Goal: Task Accomplishment & Management: Manage account settings

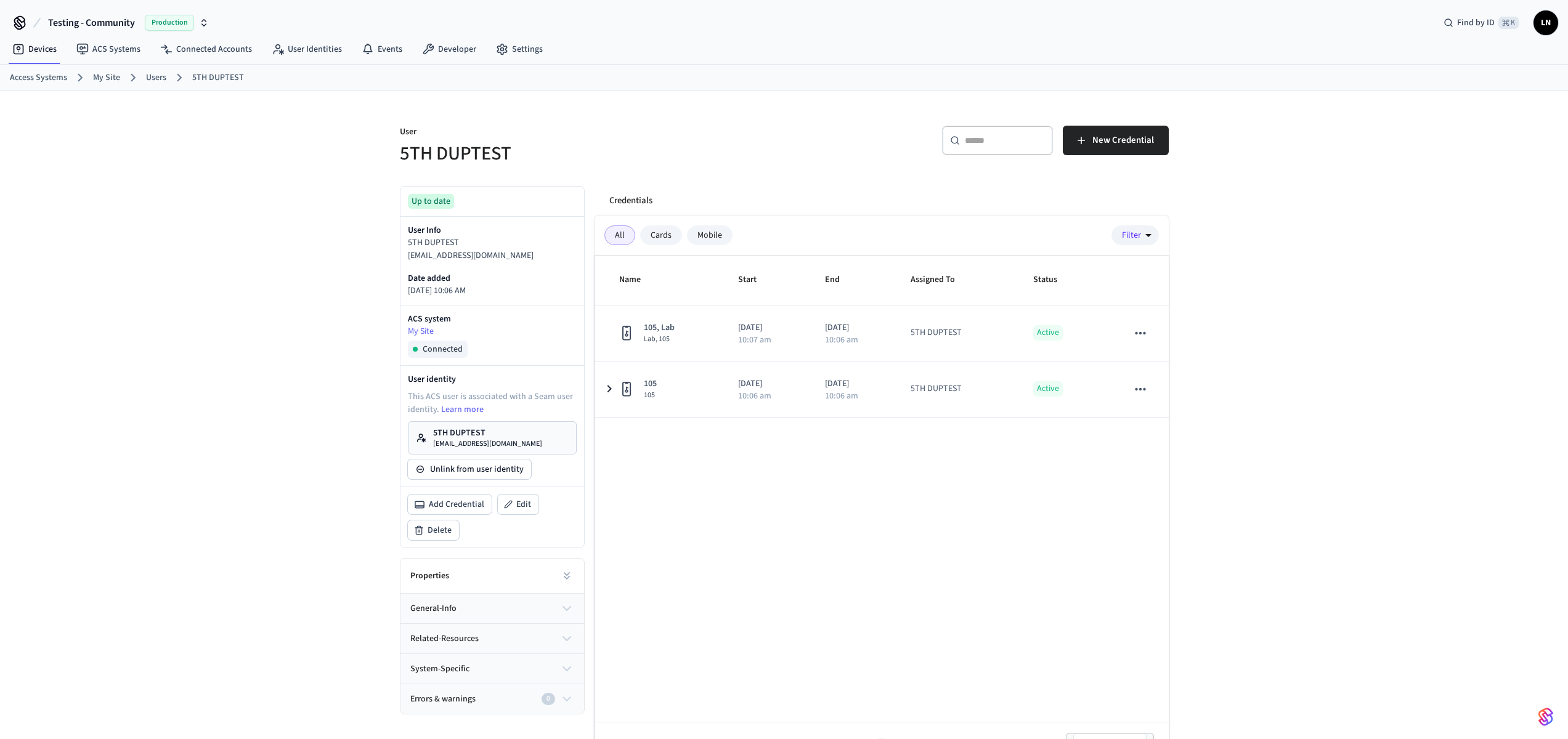
click at [1557, 22] on span "LN" at bounding box center [1546, 23] width 25 height 25
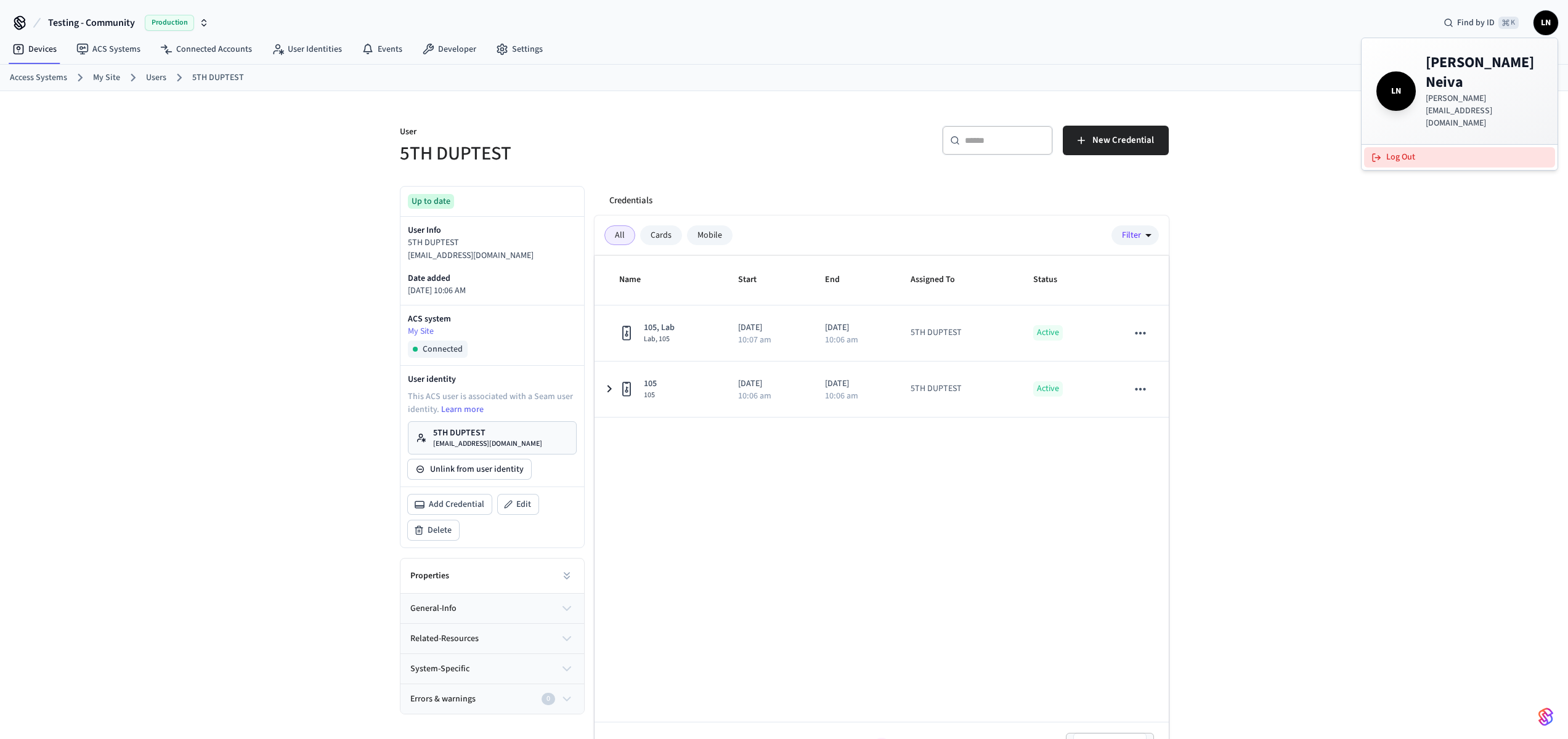
click at [1432, 147] on button "Log Out" at bounding box center [1459, 157] width 191 height 20
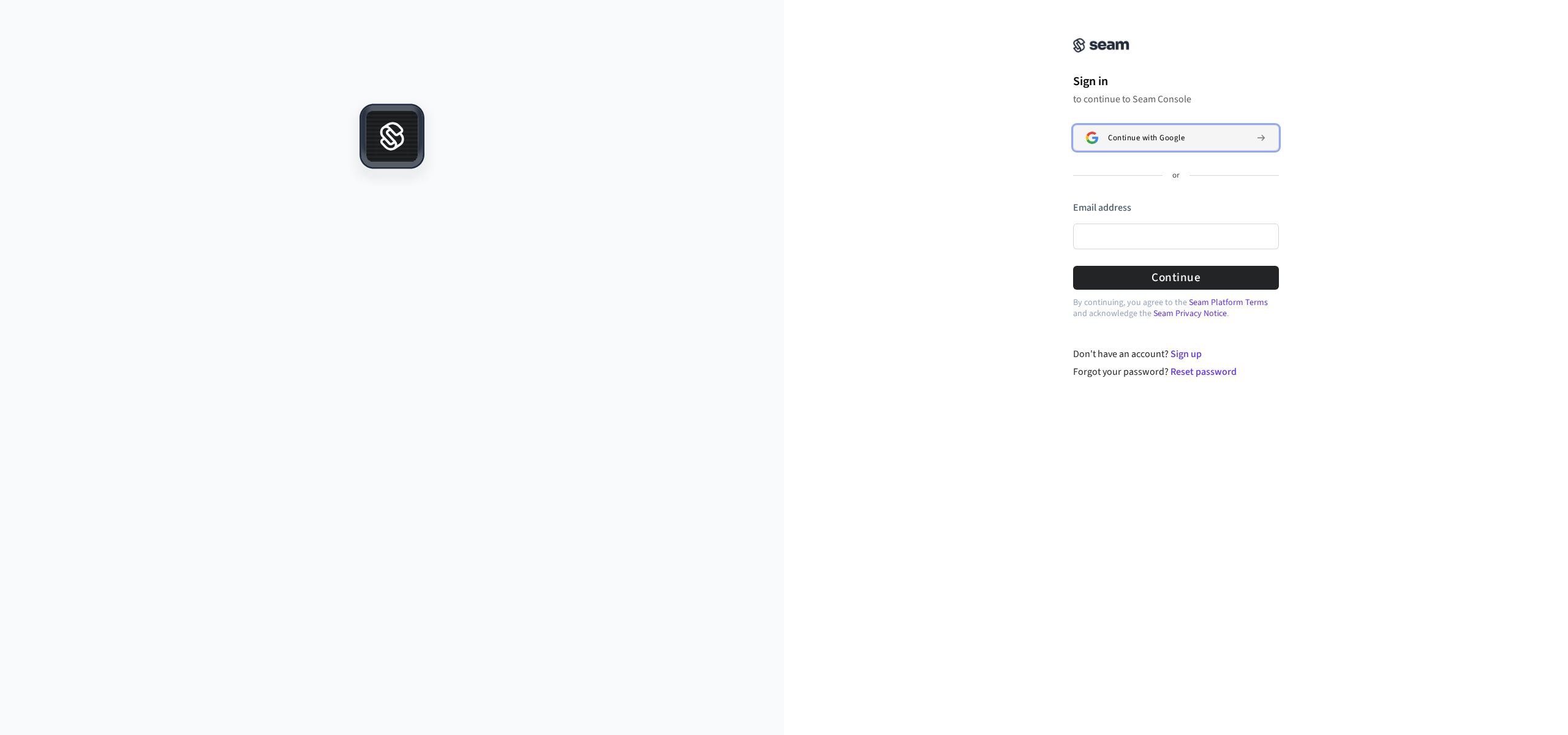
click at [1116, 141] on span "Continue with Google" at bounding box center [1146, 138] width 77 height 10
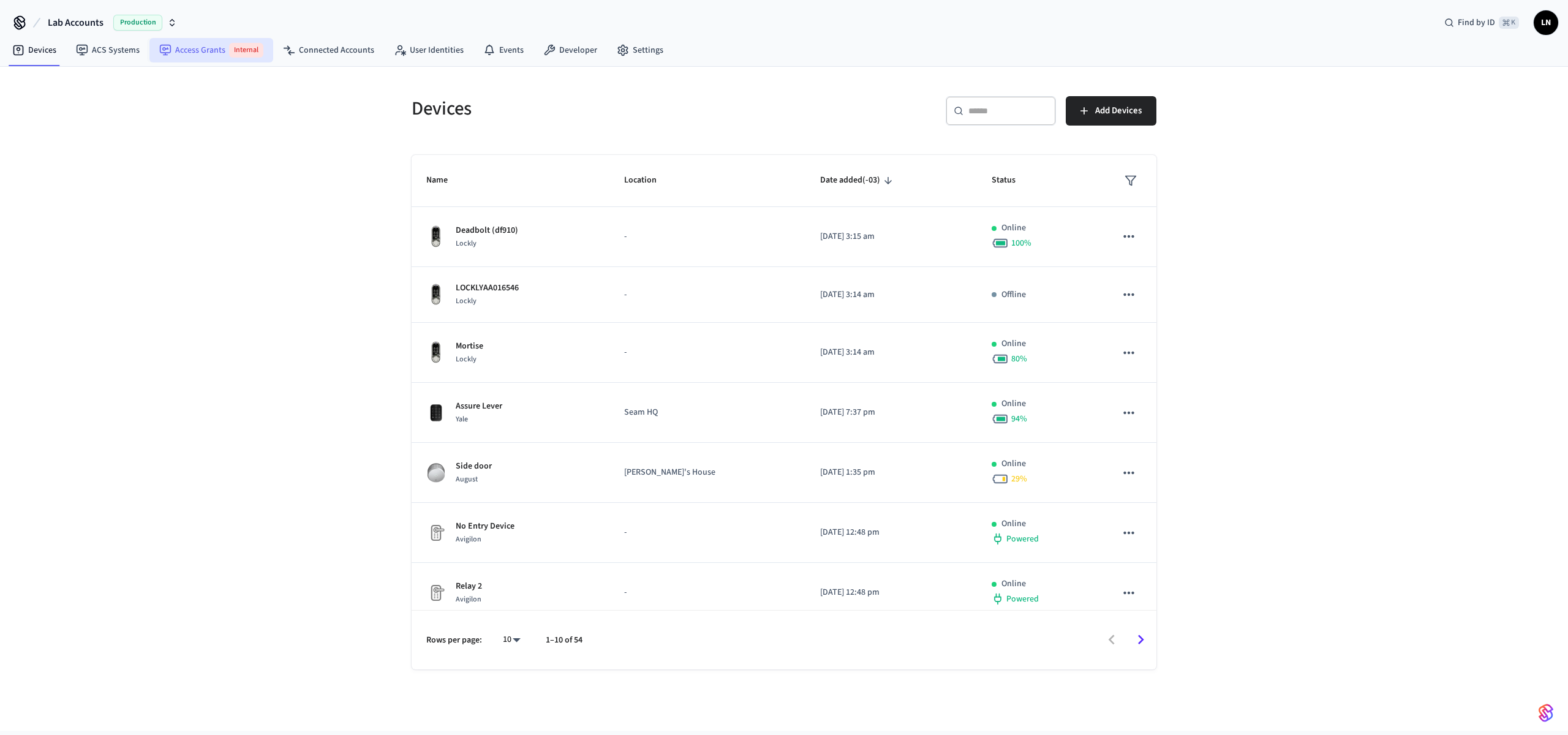
click at [187, 50] on link "Access Grants Internal" at bounding box center [211, 50] width 124 height 25
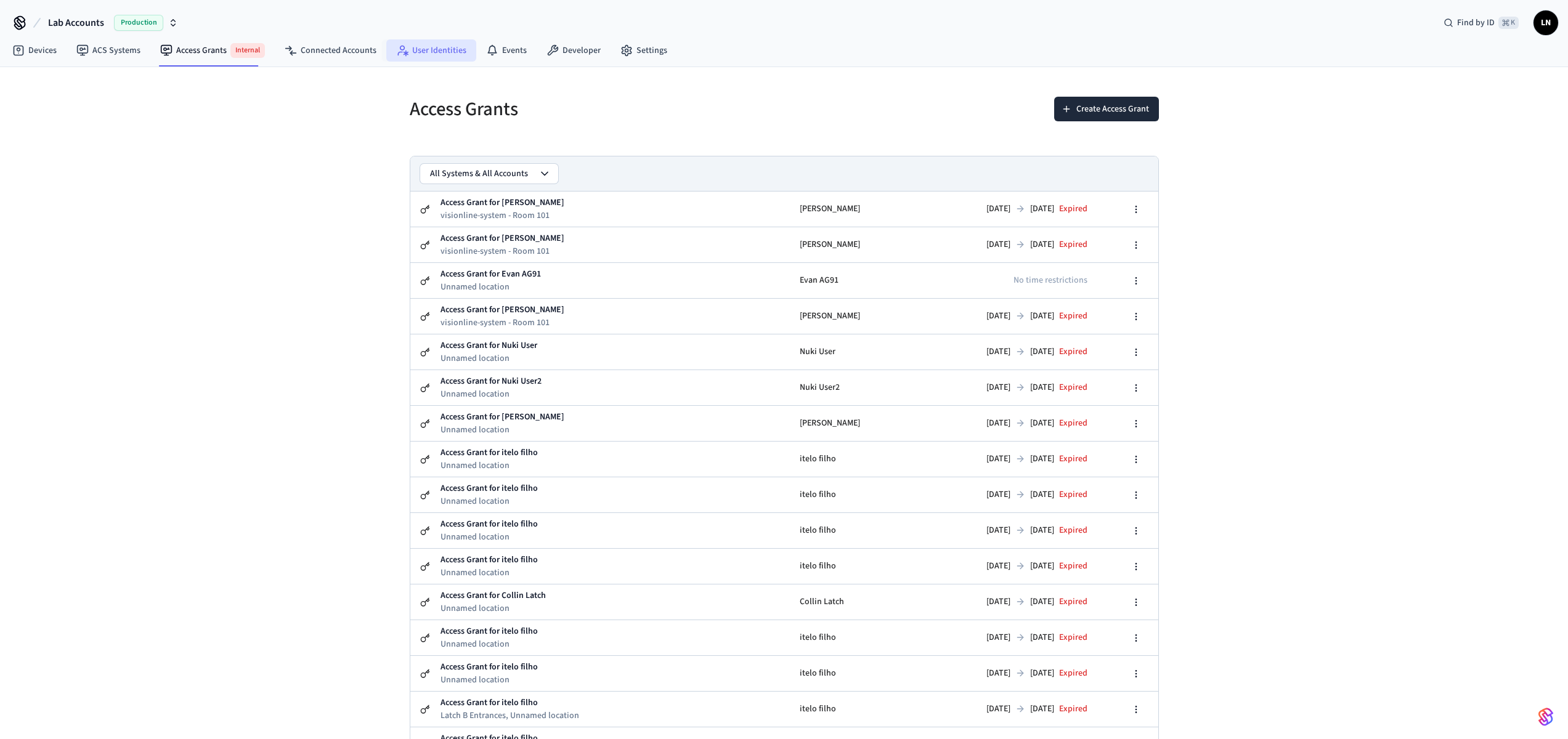
click at [447, 51] on link "User Identities" at bounding box center [431, 50] width 90 height 22
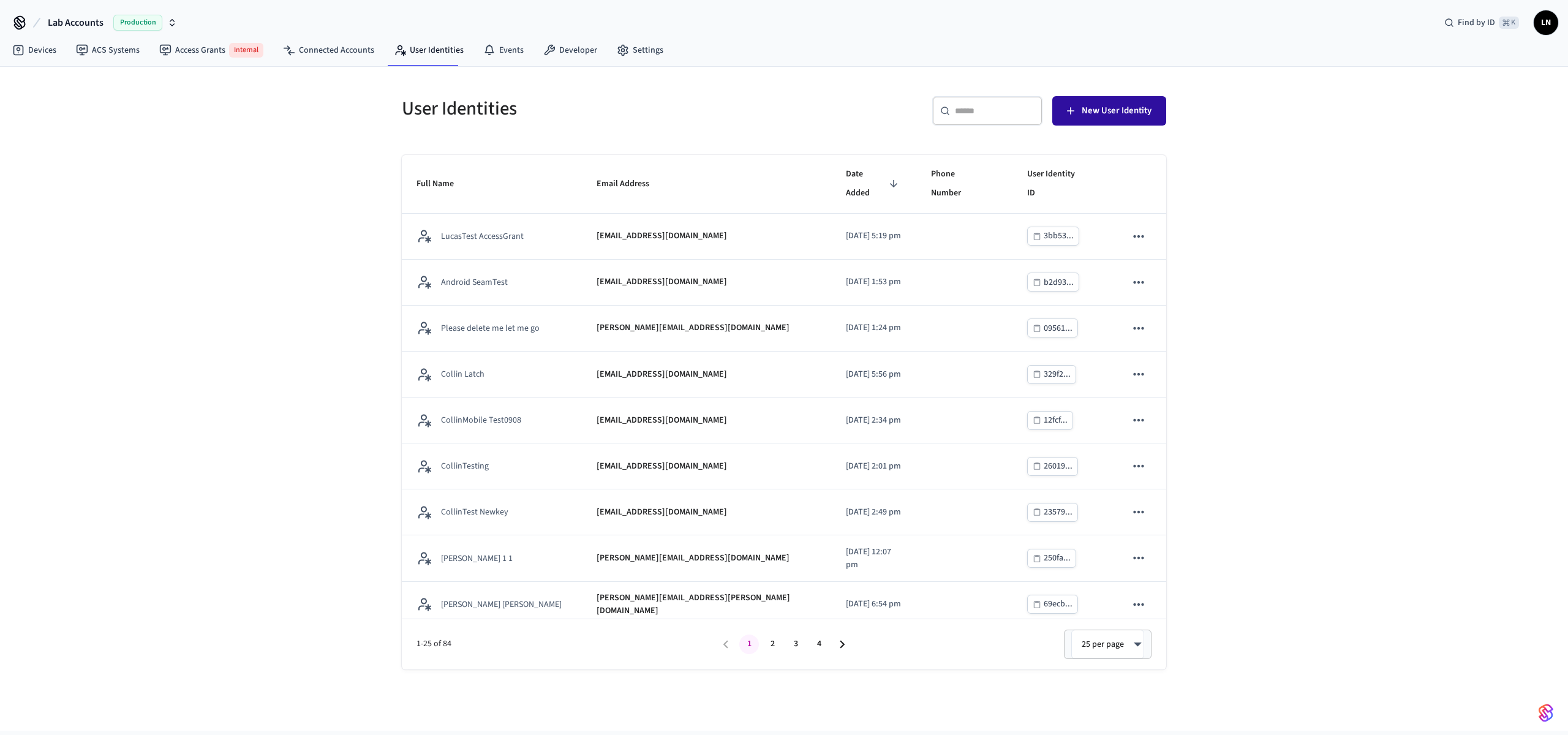
click at [1084, 115] on span "New User Identity" at bounding box center [1116, 111] width 70 height 16
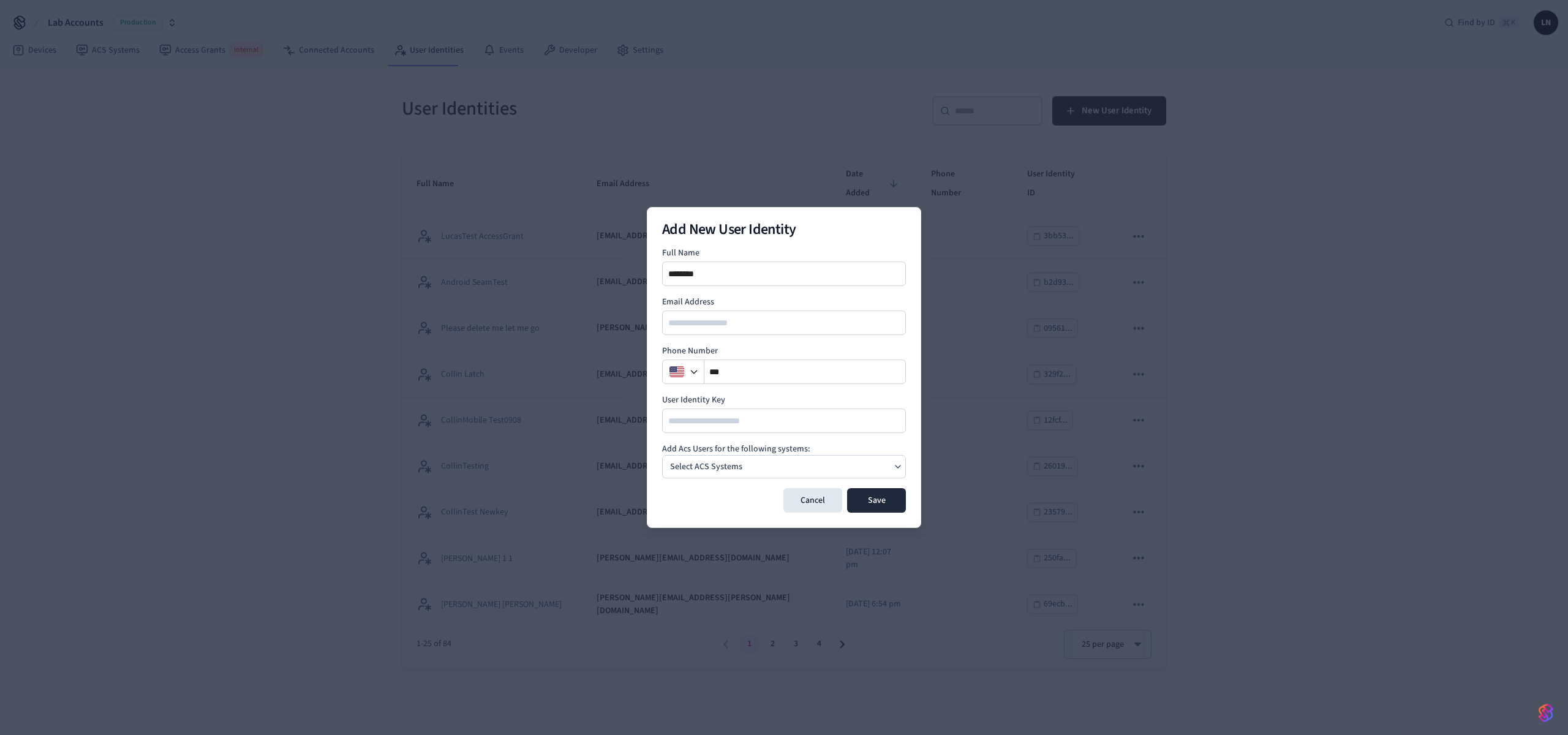
type input "********"
type input "**********"
click at [746, 468] on div "Select ACS Systems" at bounding box center [784, 467] width 244 height 23
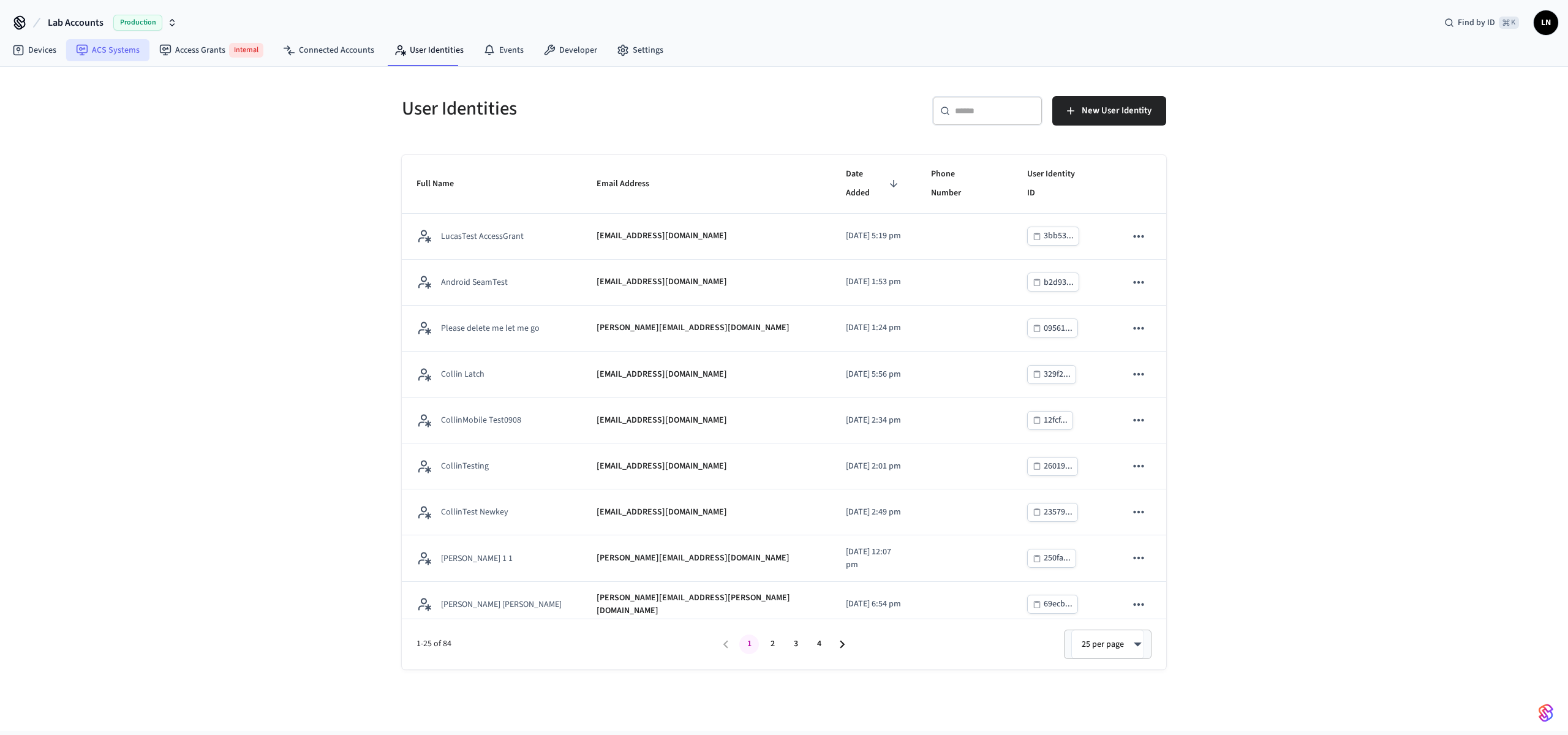
click at [101, 39] on link "ACS Systems" at bounding box center [107, 50] width 83 height 22
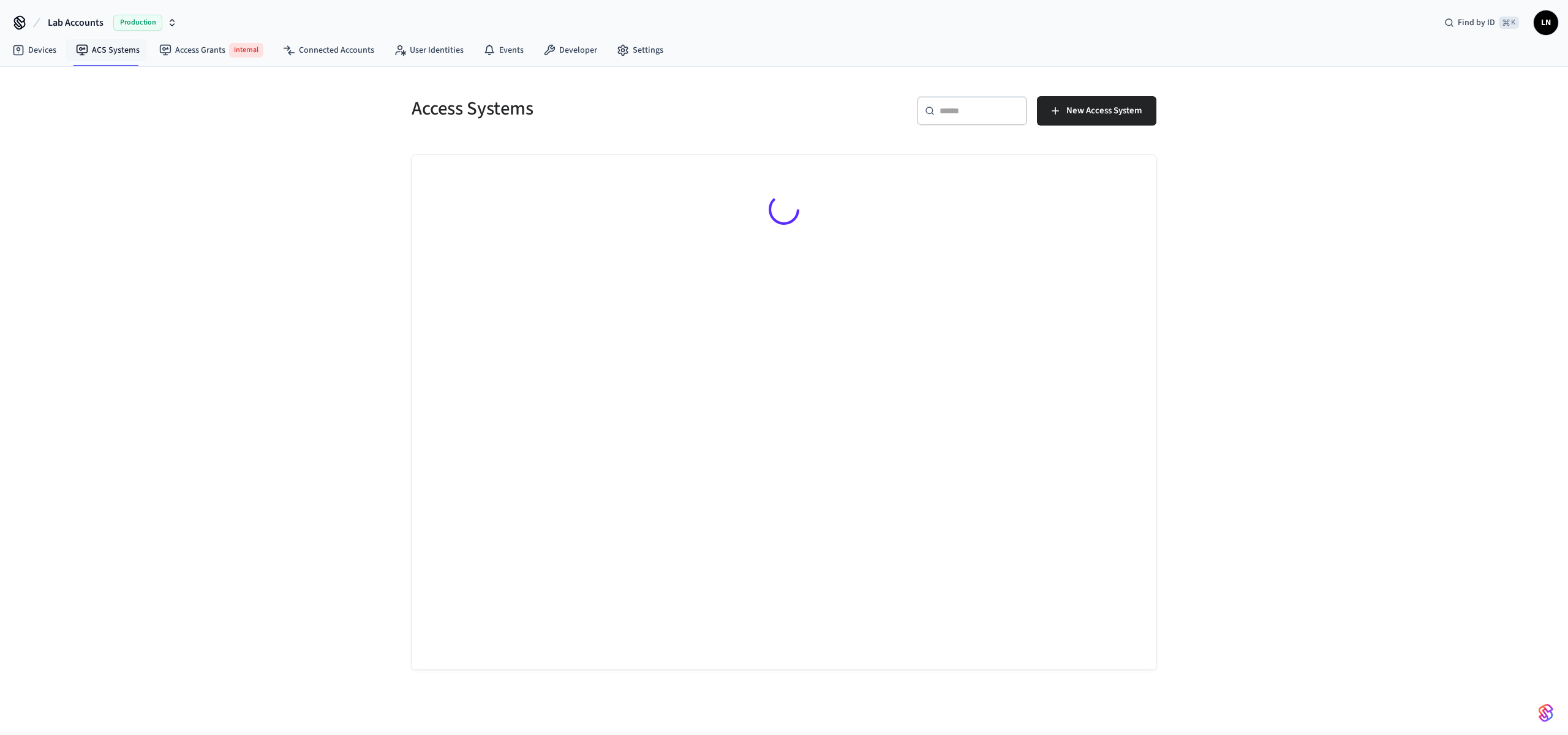
click at [106, 30] on button "Lab Accounts Production" at bounding box center [111, 22] width 136 height 26
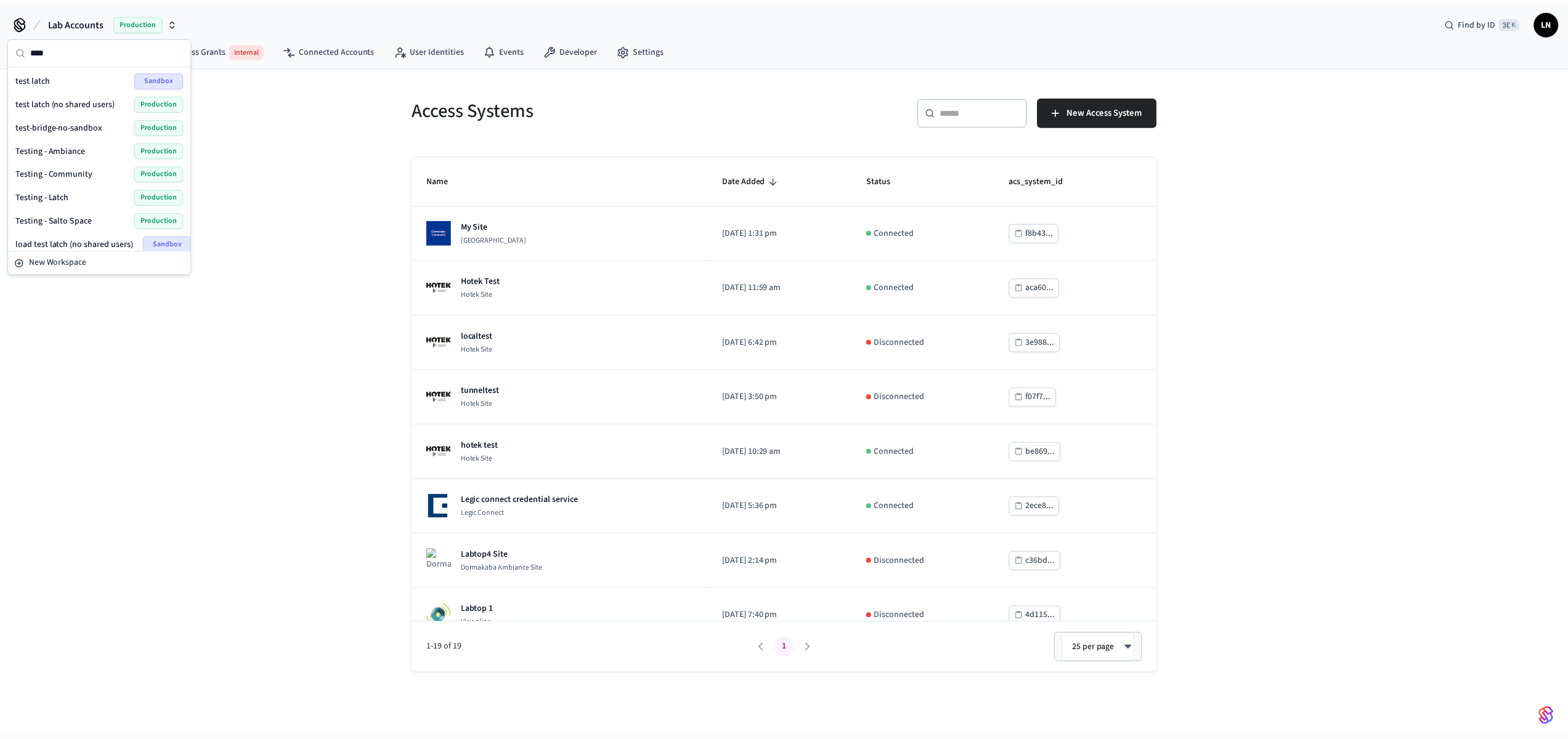
scroll to position [51, 0]
type input "****"
click at [91, 125] on div "Testing - Community Production" at bounding box center [100, 121] width 169 height 16
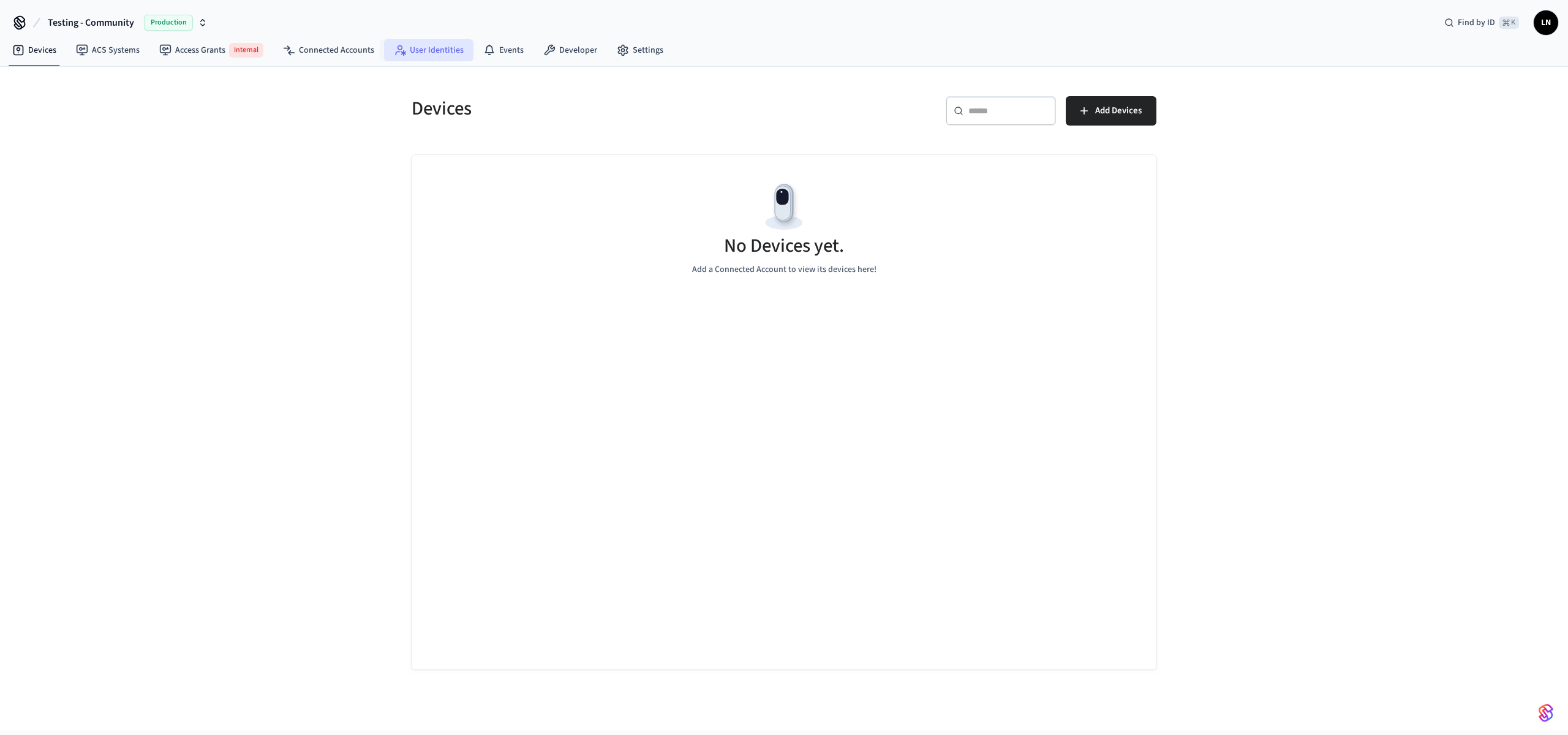
click at [445, 58] on link "User Identities" at bounding box center [429, 50] width 89 height 22
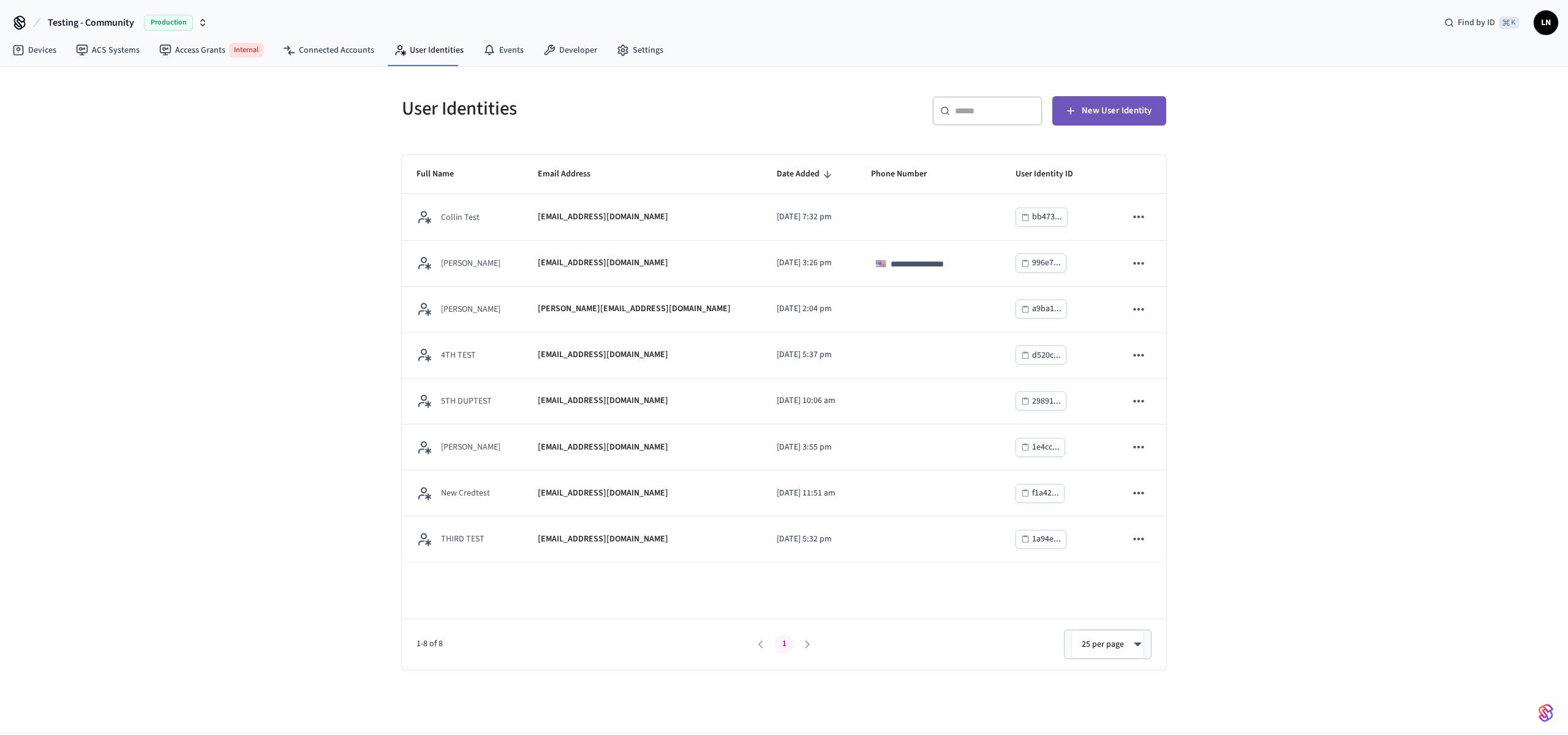
click at [1113, 109] on span "New User Identity" at bounding box center [1116, 111] width 70 height 16
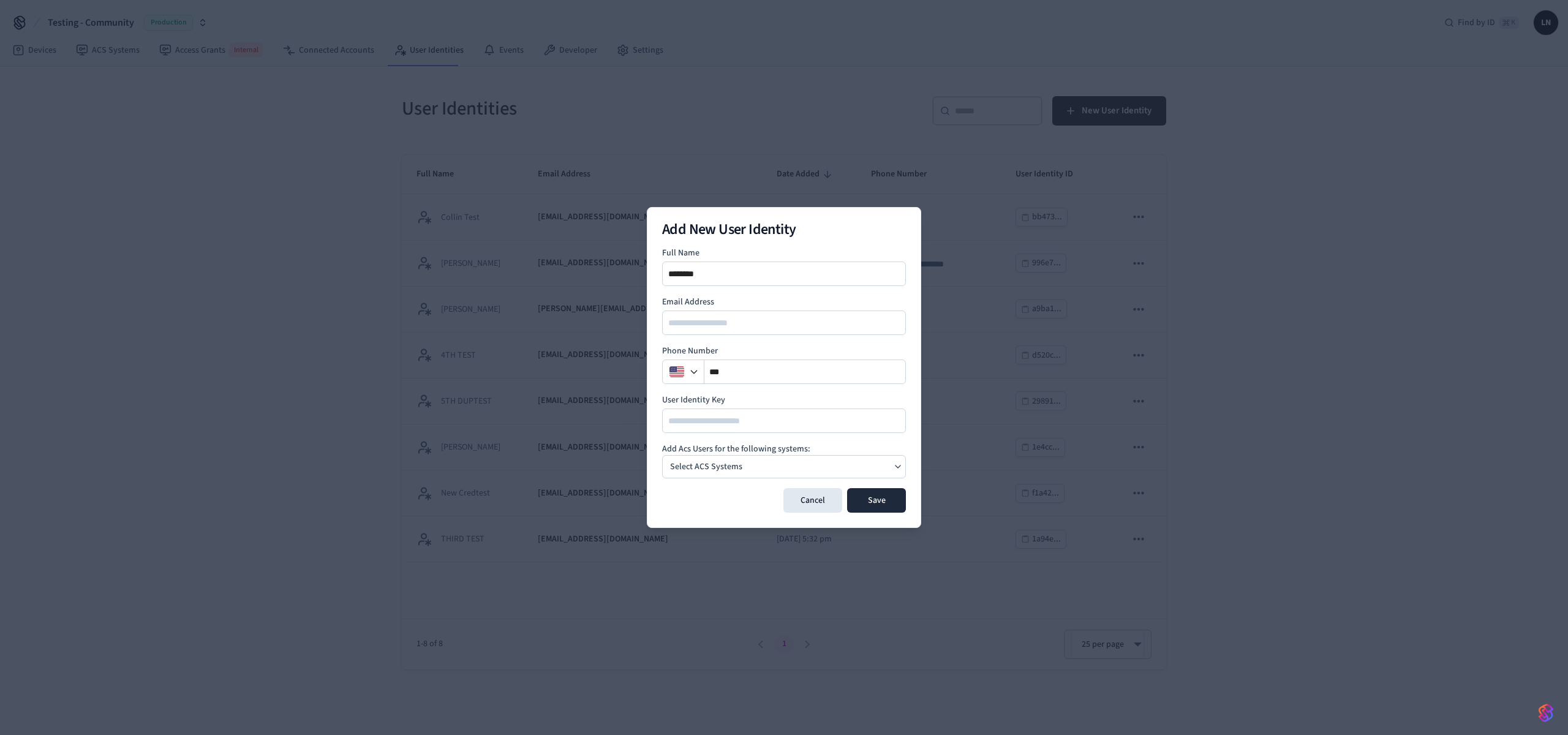
type input "********"
type input "**********"
click at [737, 461] on p "Select ACS Systems" at bounding box center [707, 467] width 73 height 13
click at [777, 482] on button "My Site Dormakaba Community Site" at bounding box center [784, 497] width 244 height 32
click at [886, 428] on input at bounding box center [784, 421] width 243 height 15
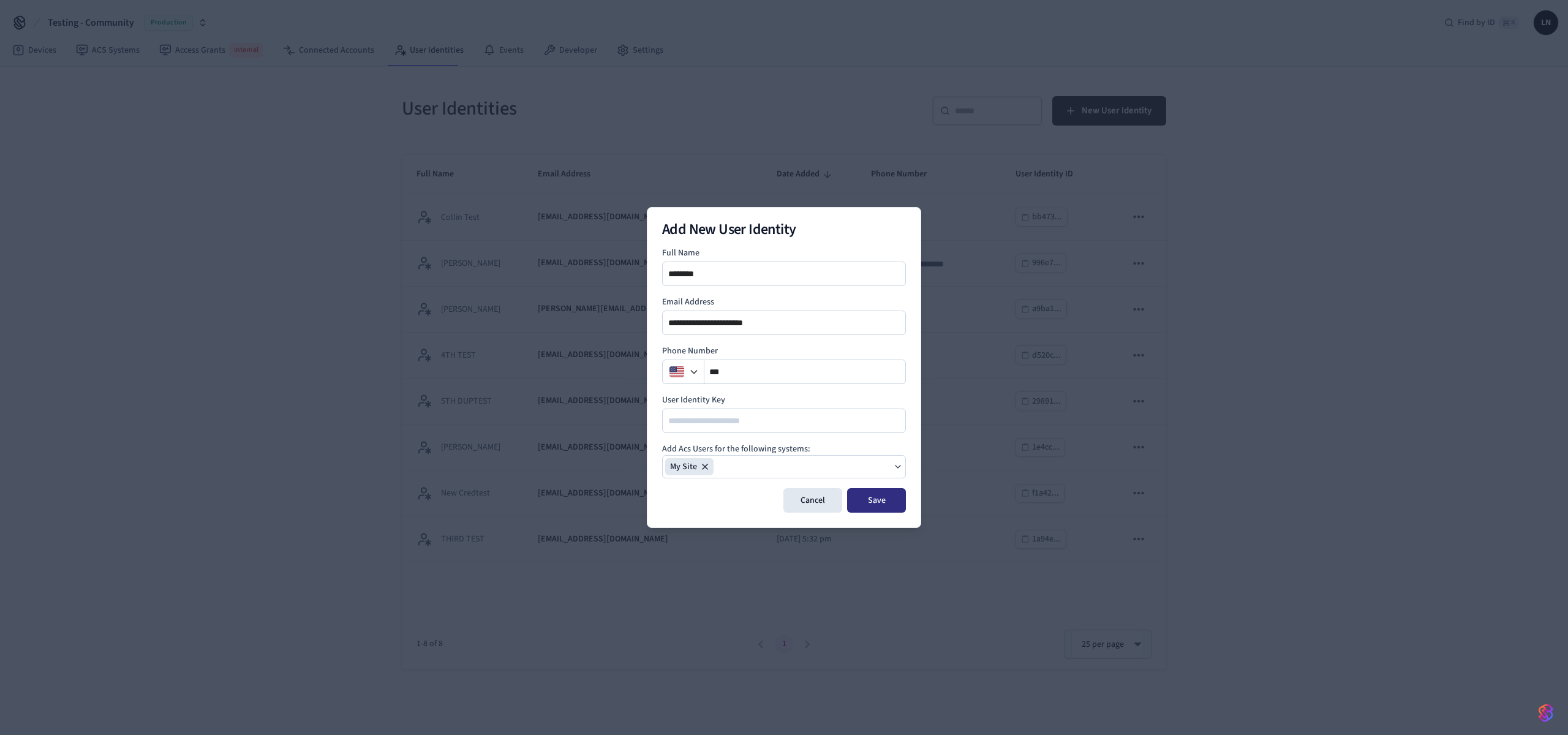
click at [875, 496] on button "Save" at bounding box center [876, 500] width 59 height 25
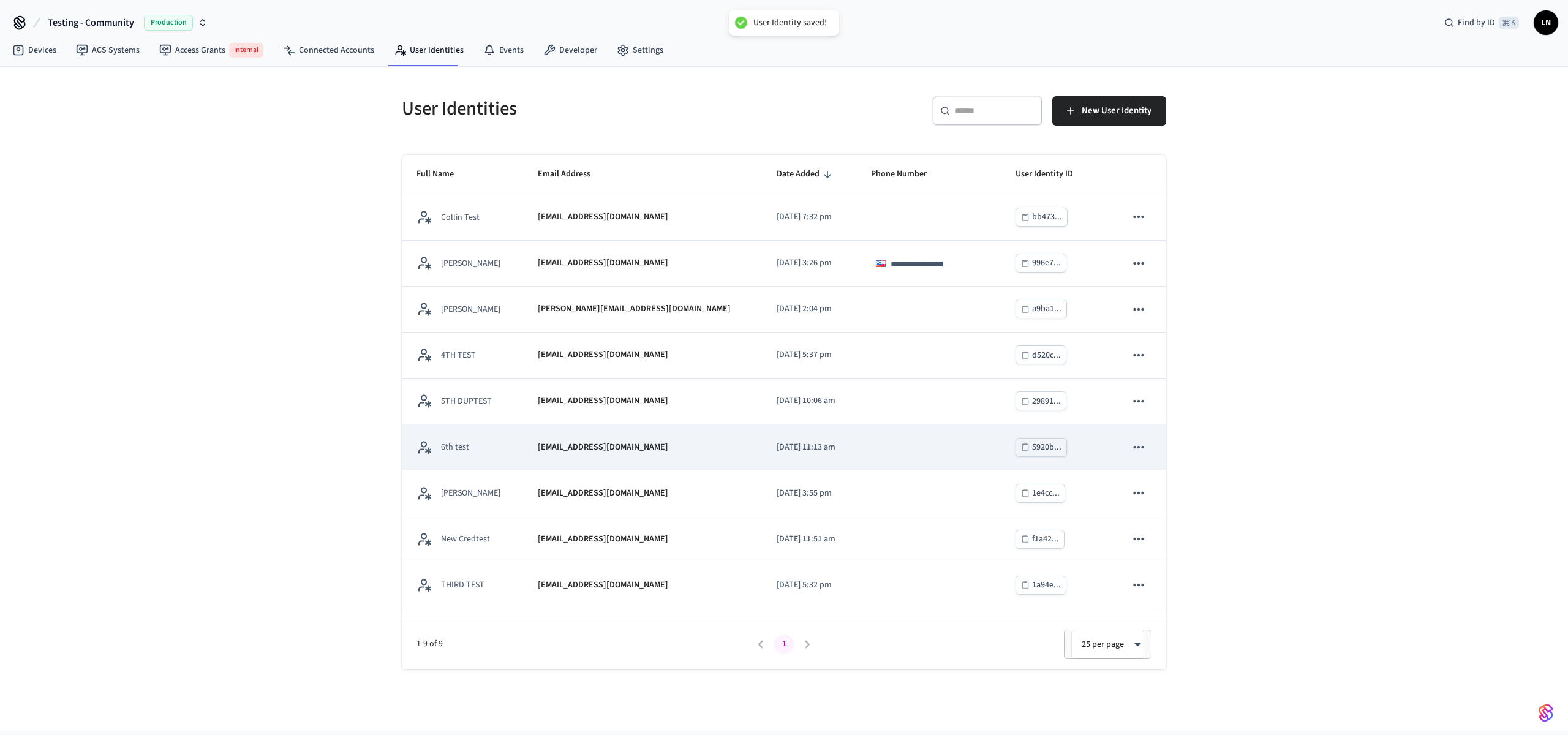
click at [526, 440] on td "lucas6thtest@getseam.com" at bounding box center [642, 448] width 239 height 46
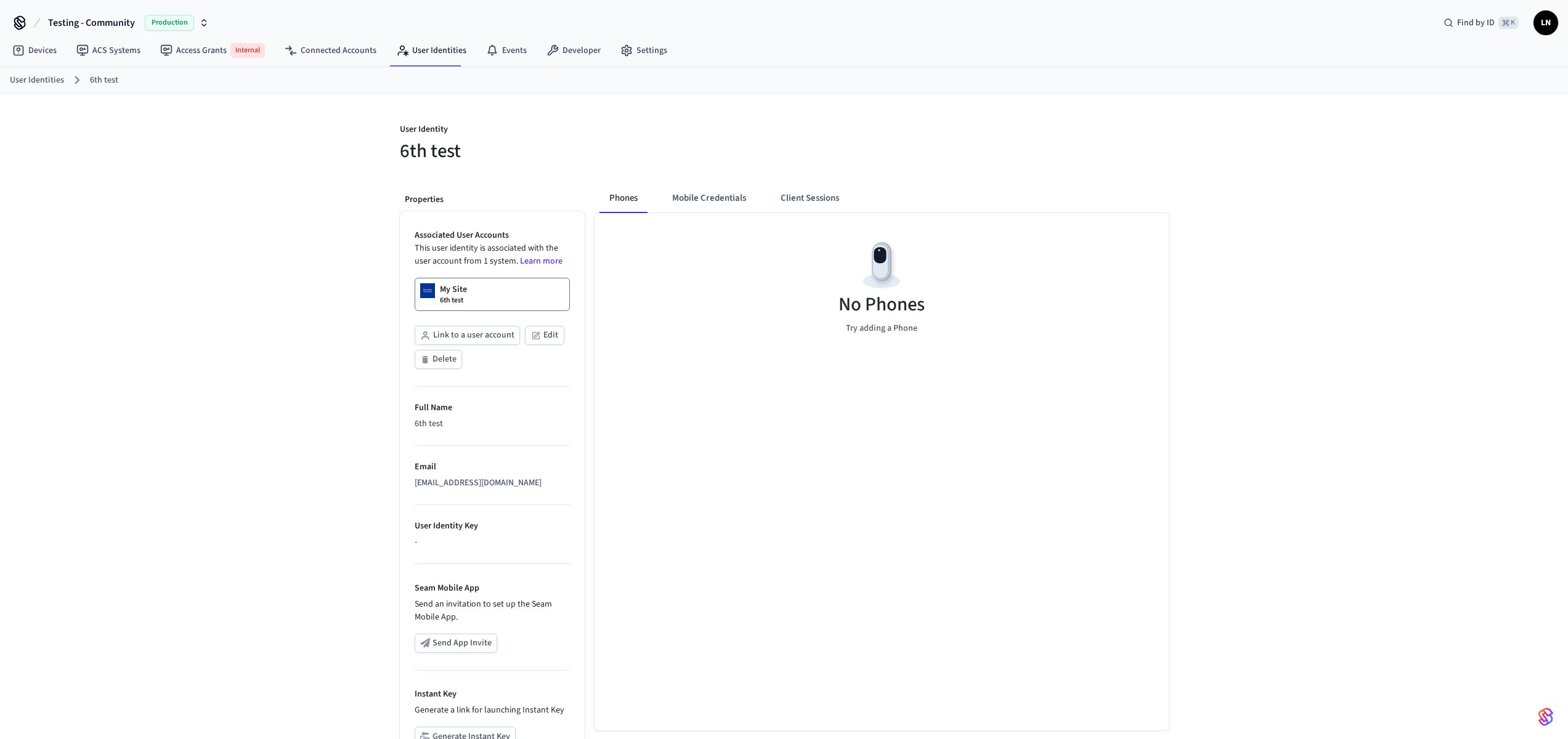
click at [505, 297] on link "My Site 6th test" at bounding box center [492, 295] width 155 height 33
click at [180, 49] on link "Access Grants Internal" at bounding box center [213, 51] width 125 height 25
click at [697, 199] on button "Mobile Credentials" at bounding box center [708, 198] width 94 height 30
click at [836, 204] on button "Client Sessions" at bounding box center [807, 198] width 78 height 30
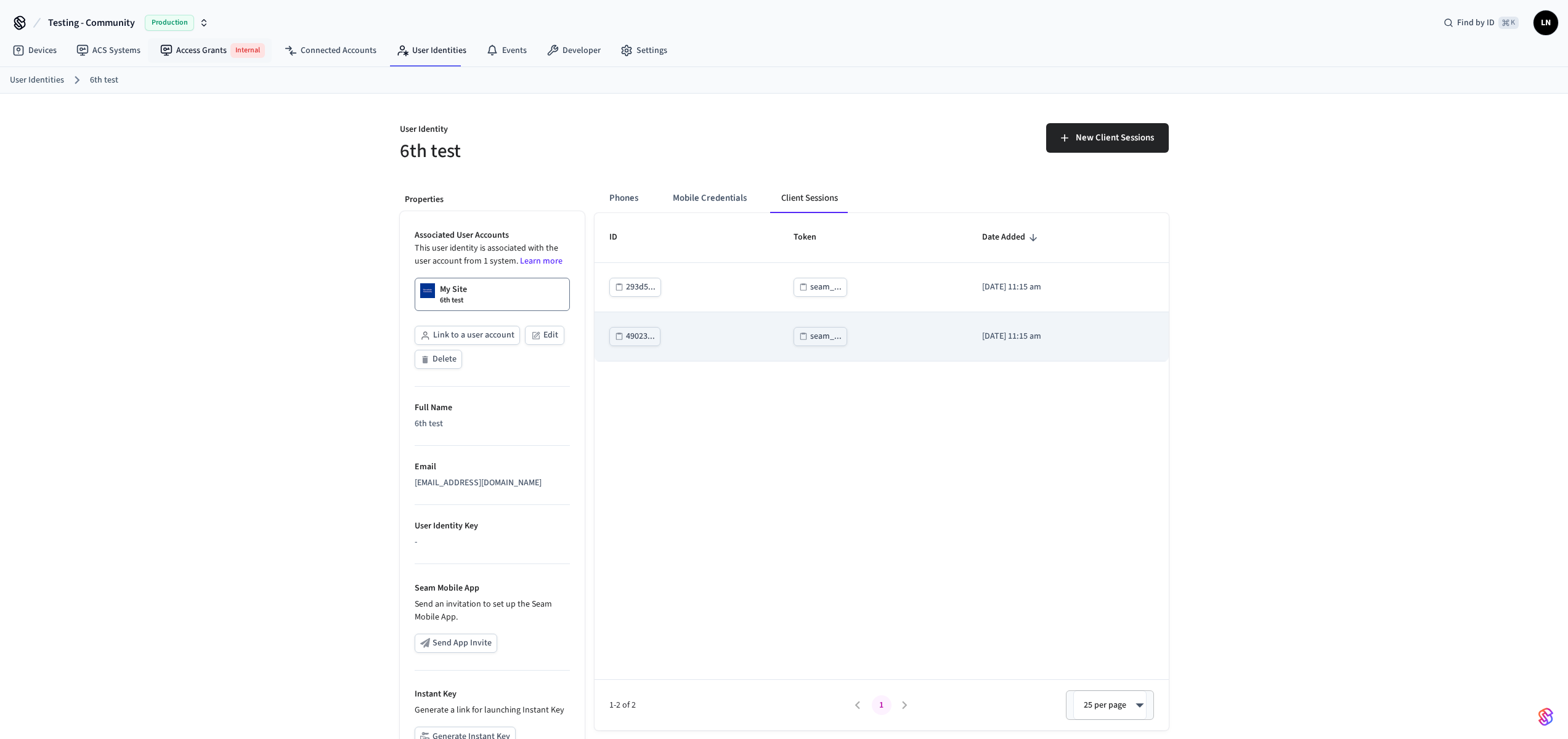
click at [811, 335] on div "seam_..." at bounding box center [826, 336] width 32 height 16
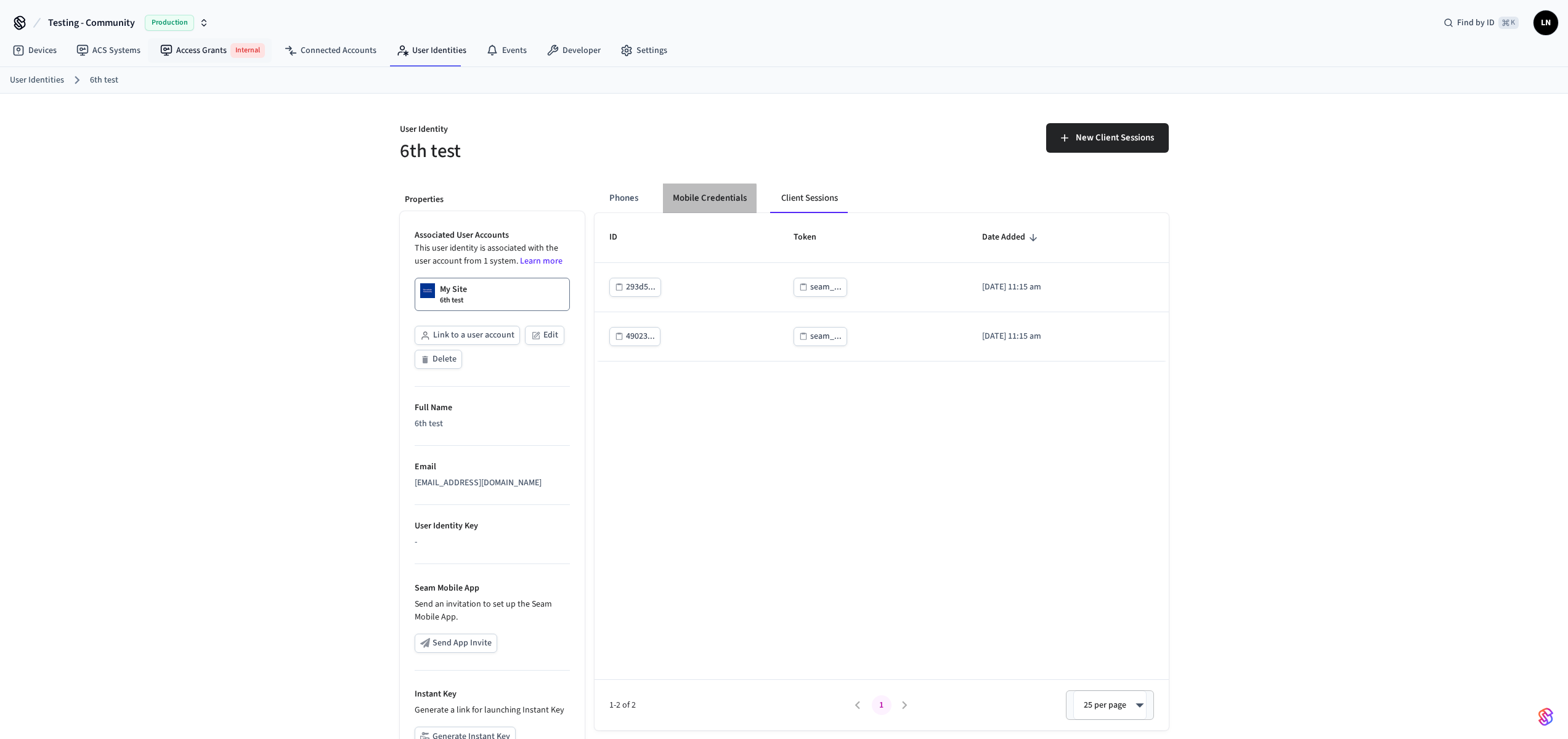
click at [705, 198] on button "Mobile Credentials" at bounding box center [709, 198] width 94 height 30
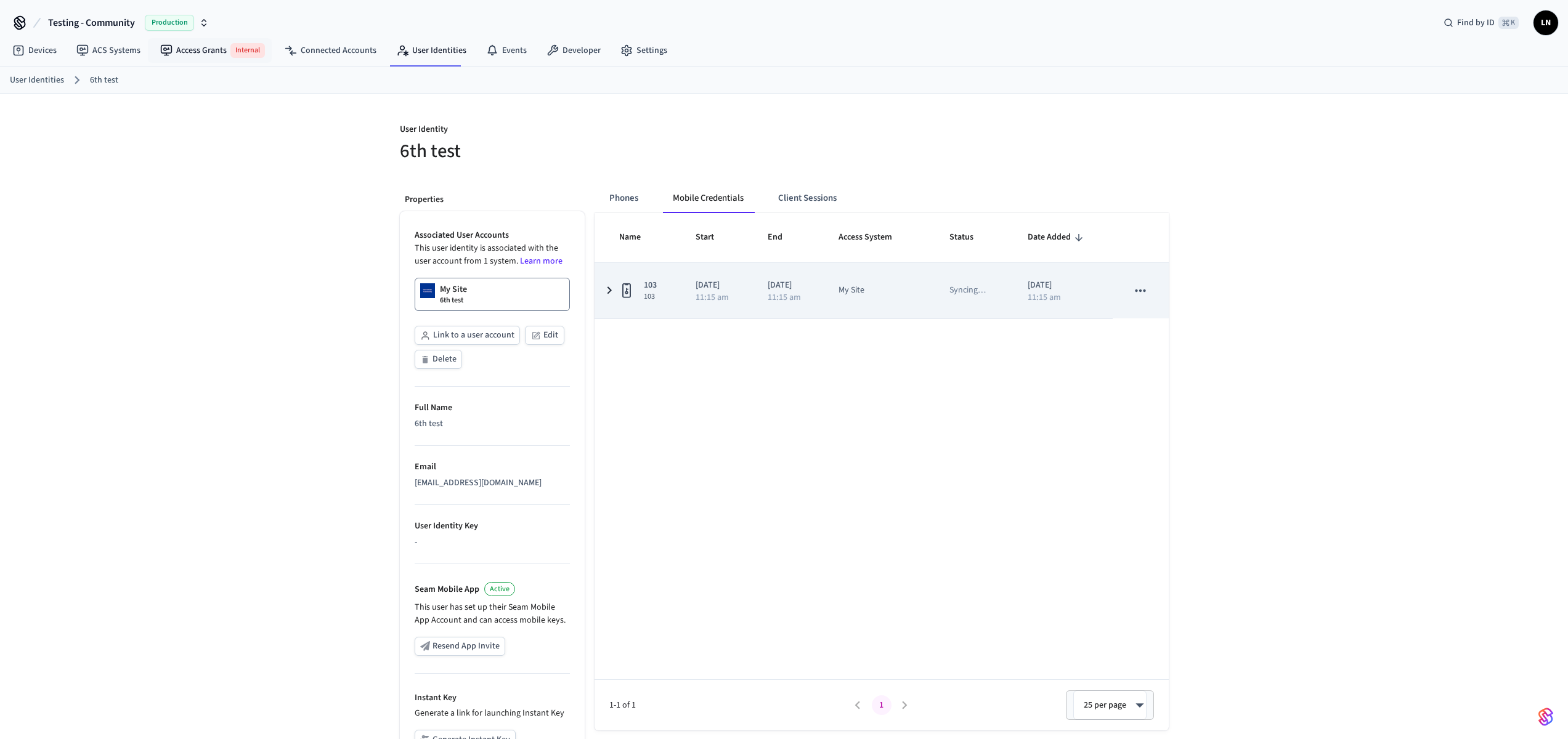
click at [889, 286] on div "My Site" at bounding box center [880, 291] width 82 height 13
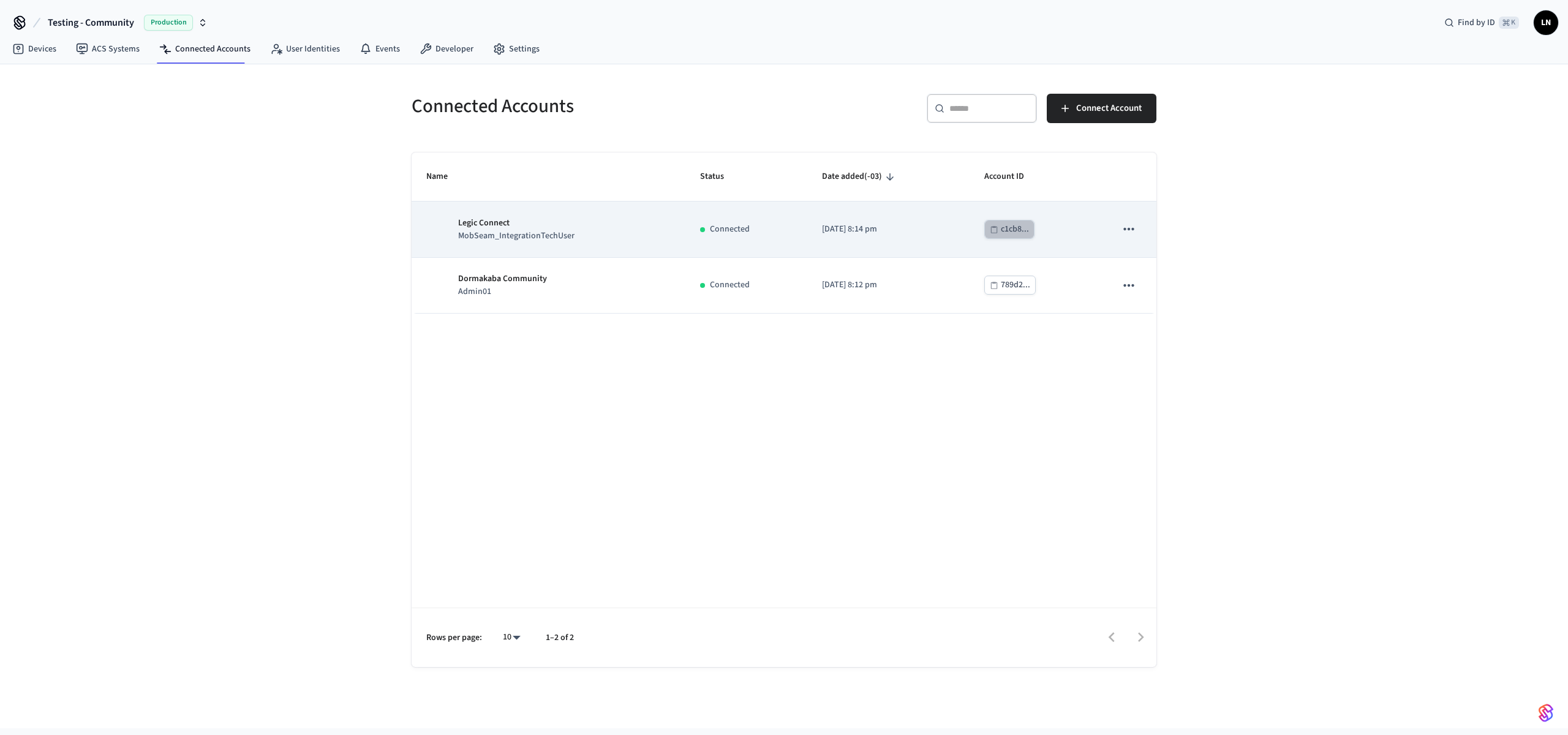
click at [1007, 227] on div "c1cb8..." at bounding box center [1015, 230] width 28 height 16
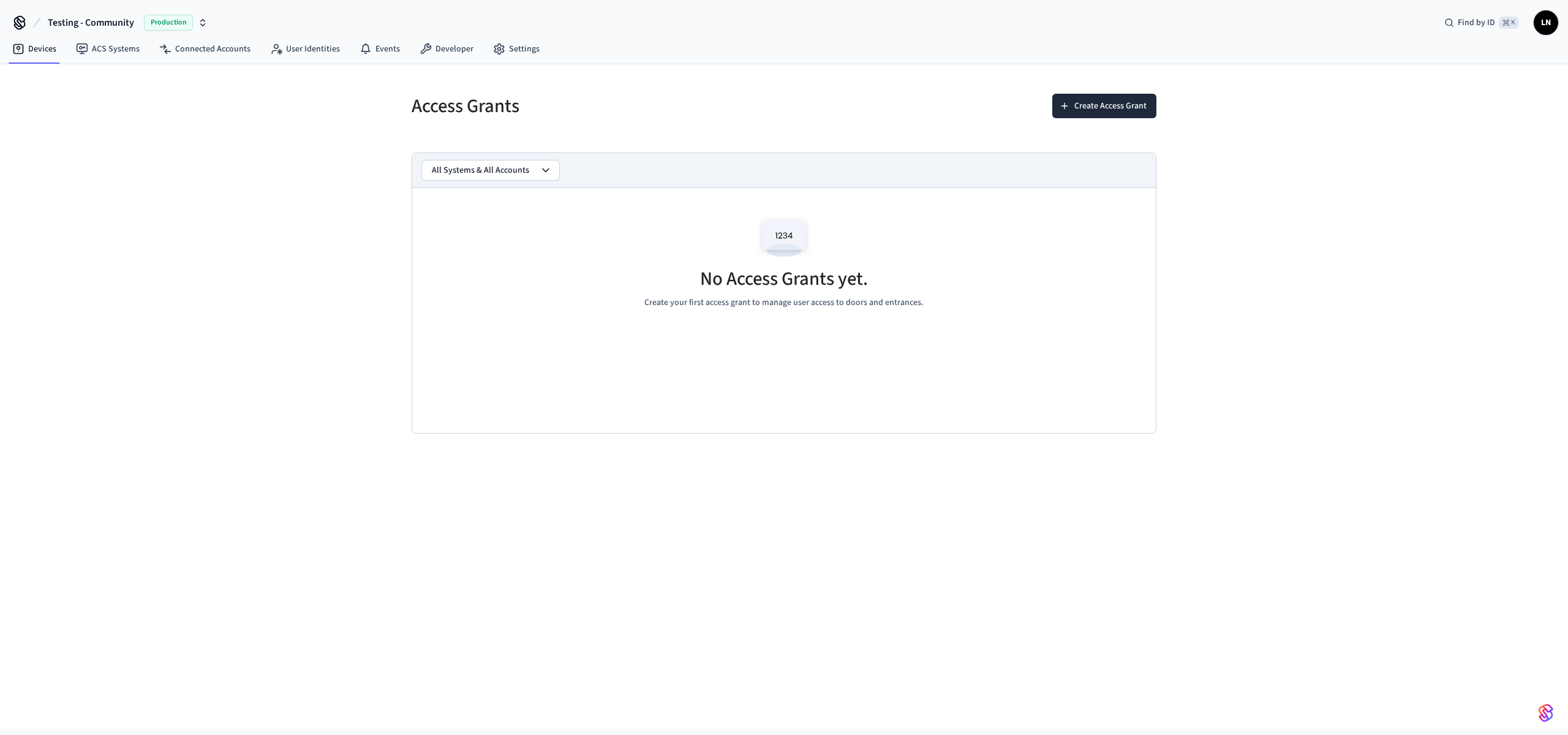
click at [533, 176] on button "All Systems & All Accounts" at bounding box center [490, 170] width 137 height 20
click at [695, 131] on div "Access Grants" at bounding box center [587, 106] width 380 height 54
click at [1062, 112] on button "Create Access Grant" at bounding box center [1105, 107] width 104 height 25
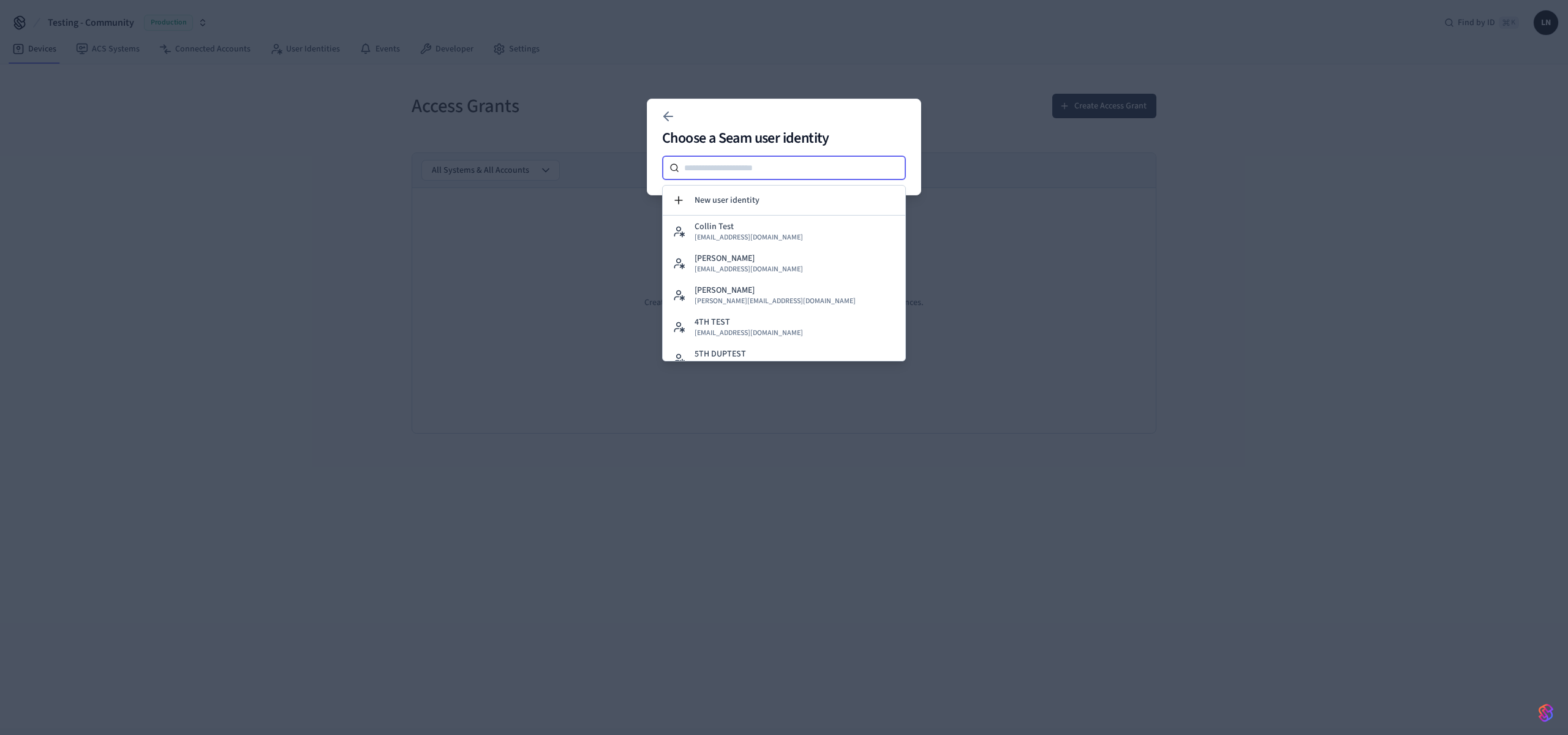
click at [742, 170] on input at bounding box center [793, 168] width 226 height 15
type input "*"
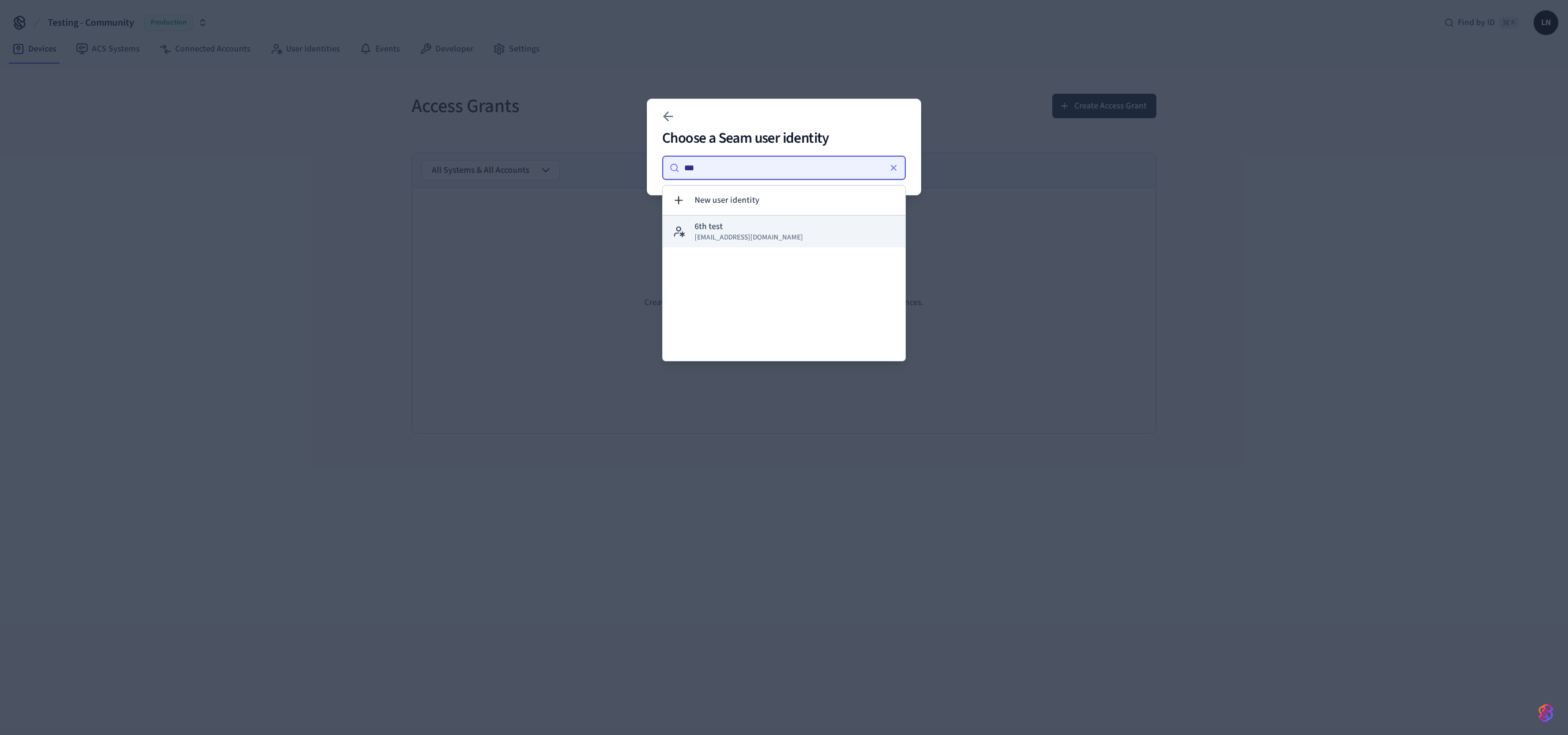
type input "***"
click at [748, 244] on button "6th test lucas6thtest@getseam.com" at bounding box center [784, 231] width 243 height 32
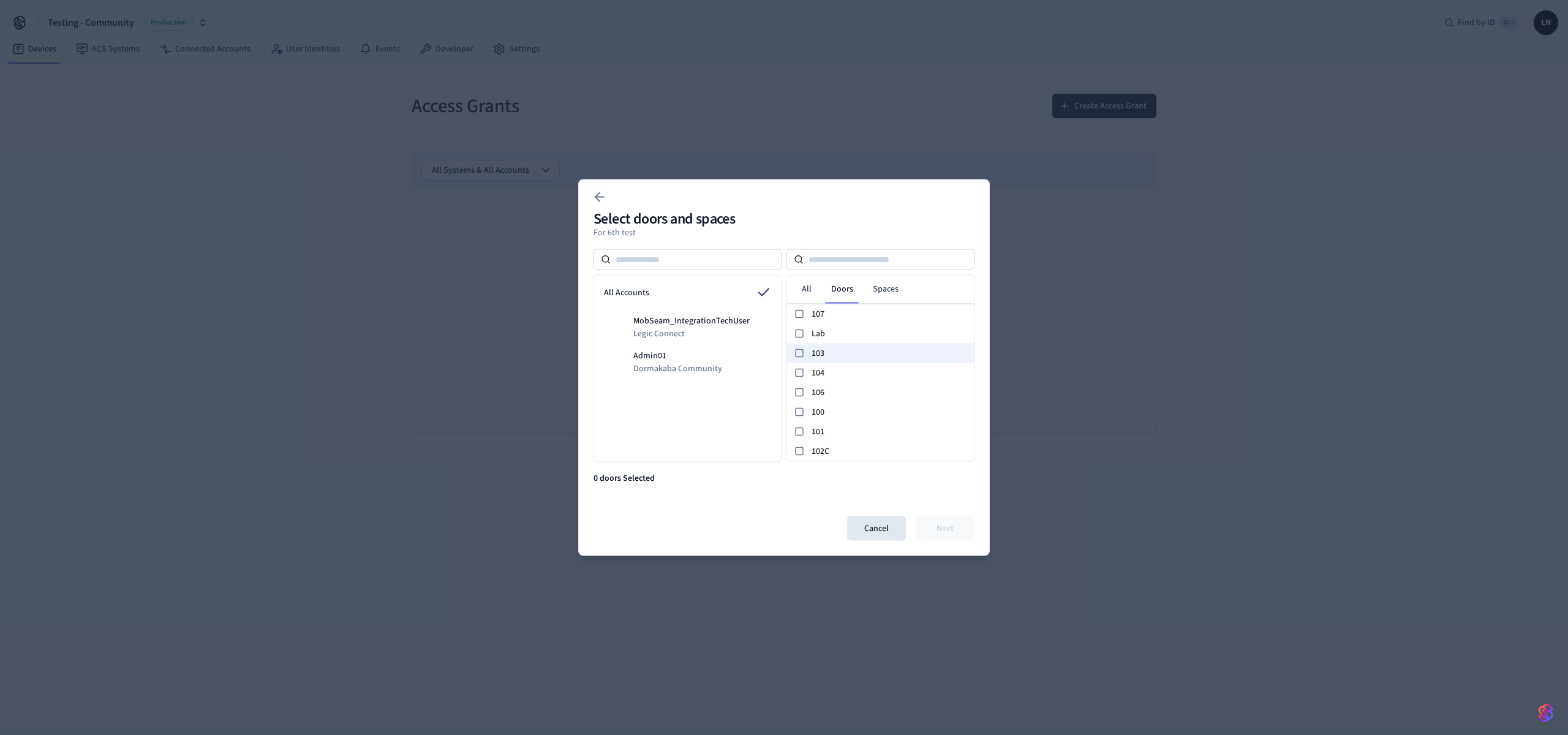
click at [834, 354] on span "103" at bounding box center [890, 353] width 158 height 13
click at [948, 533] on button "Next" at bounding box center [945, 529] width 59 height 25
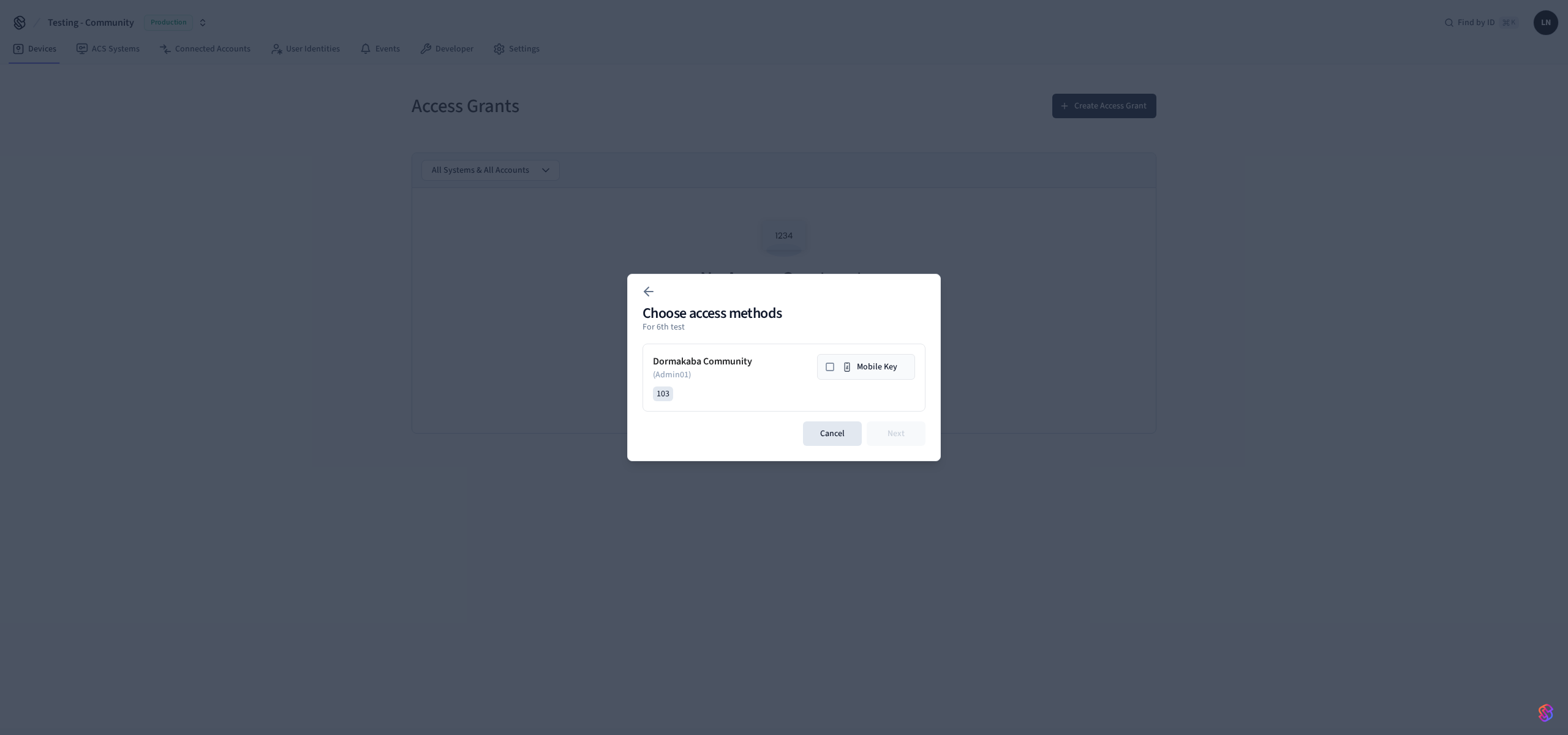
click at [879, 378] on button "Mobile Key" at bounding box center [866, 367] width 98 height 26
click at [906, 440] on button "Next" at bounding box center [896, 434] width 59 height 25
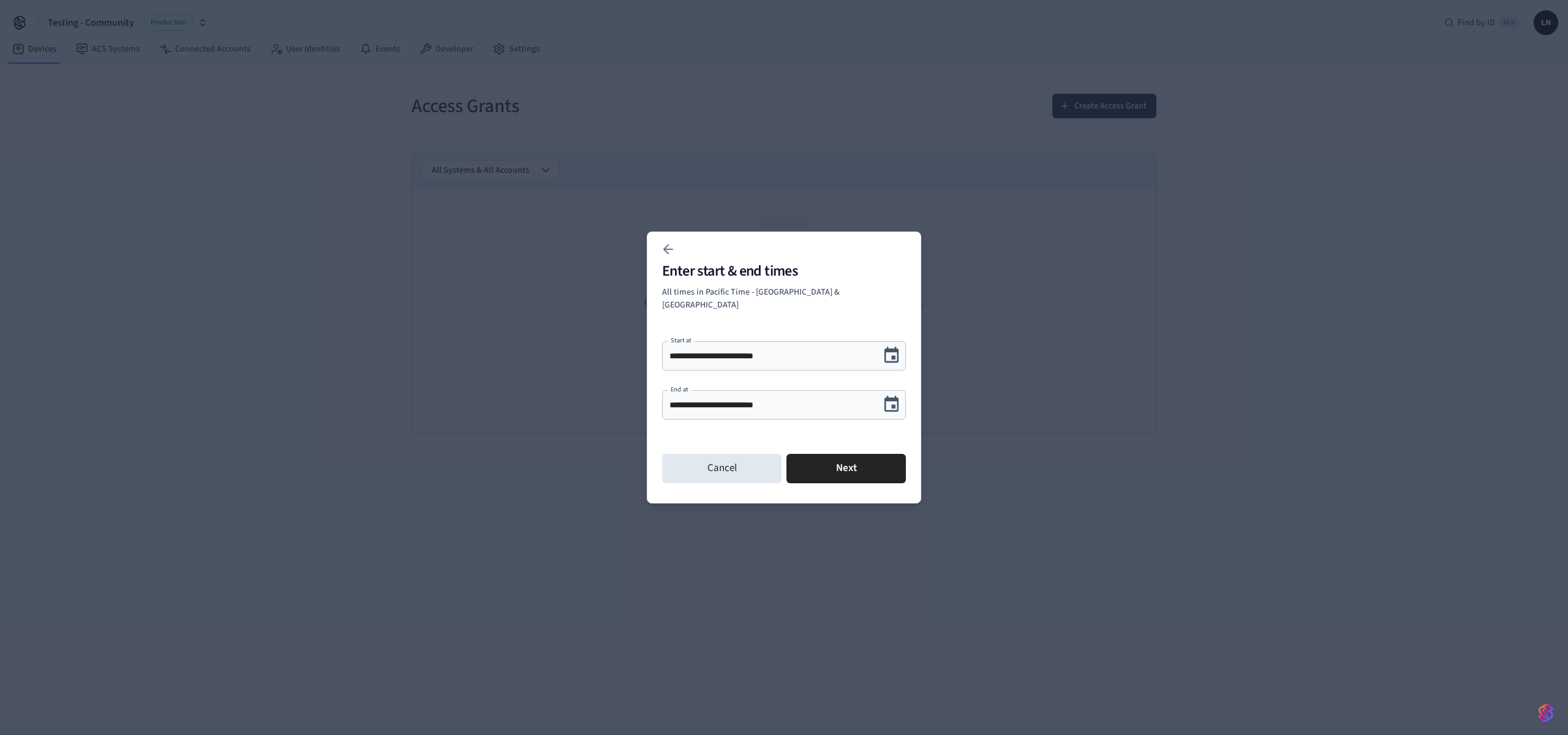
click at [895, 391] on button "Choose date, selected date is Sep 20, 2025" at bounding box center [891, 405] width 29 height 29
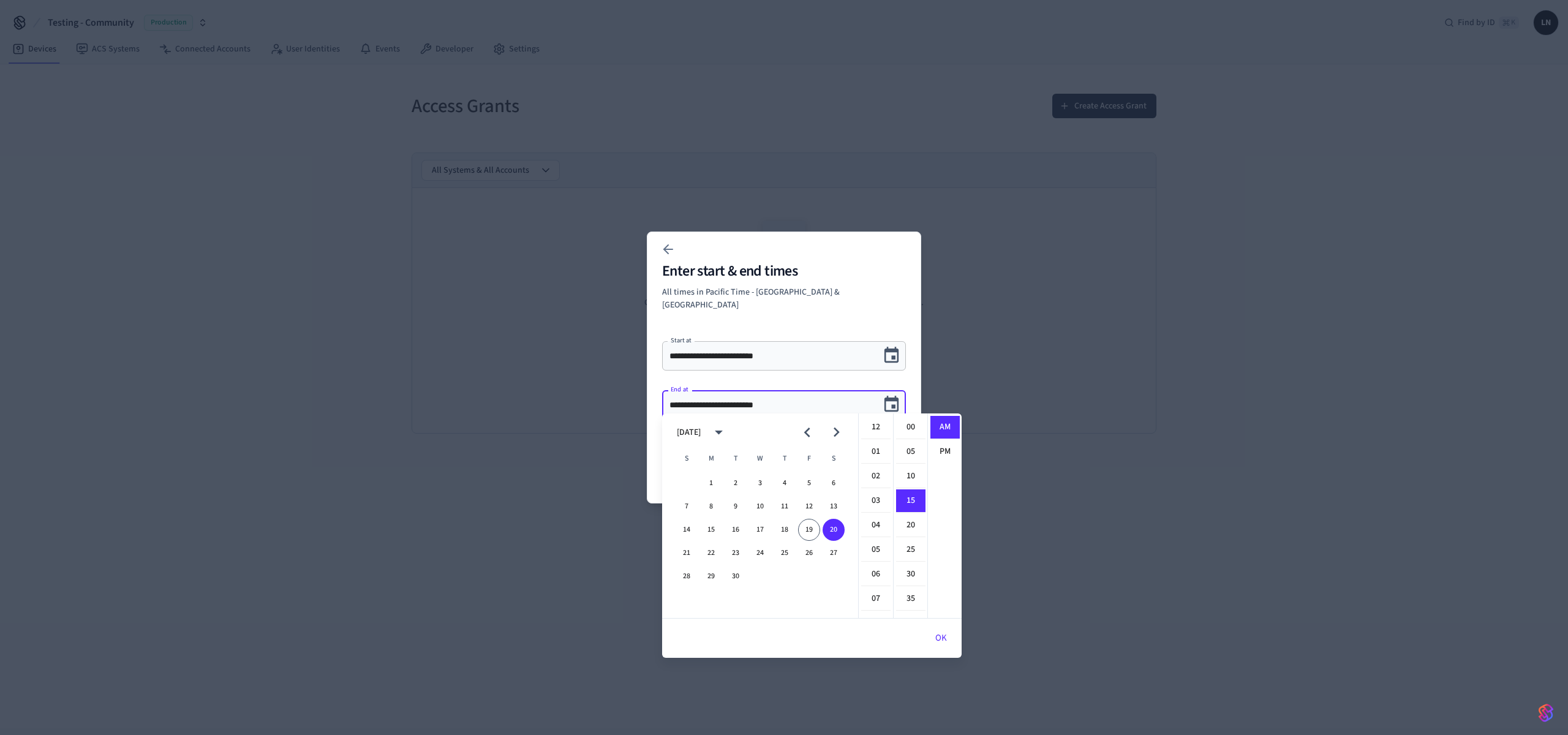
scroll to position [74, 0]
click at [808, 550] on button "26" at bounding box center [809, 553] width 22 height 22
type input "**********"
click at [831, 307] on div "**********" at bounding box center [784, 367] width 274 height 272
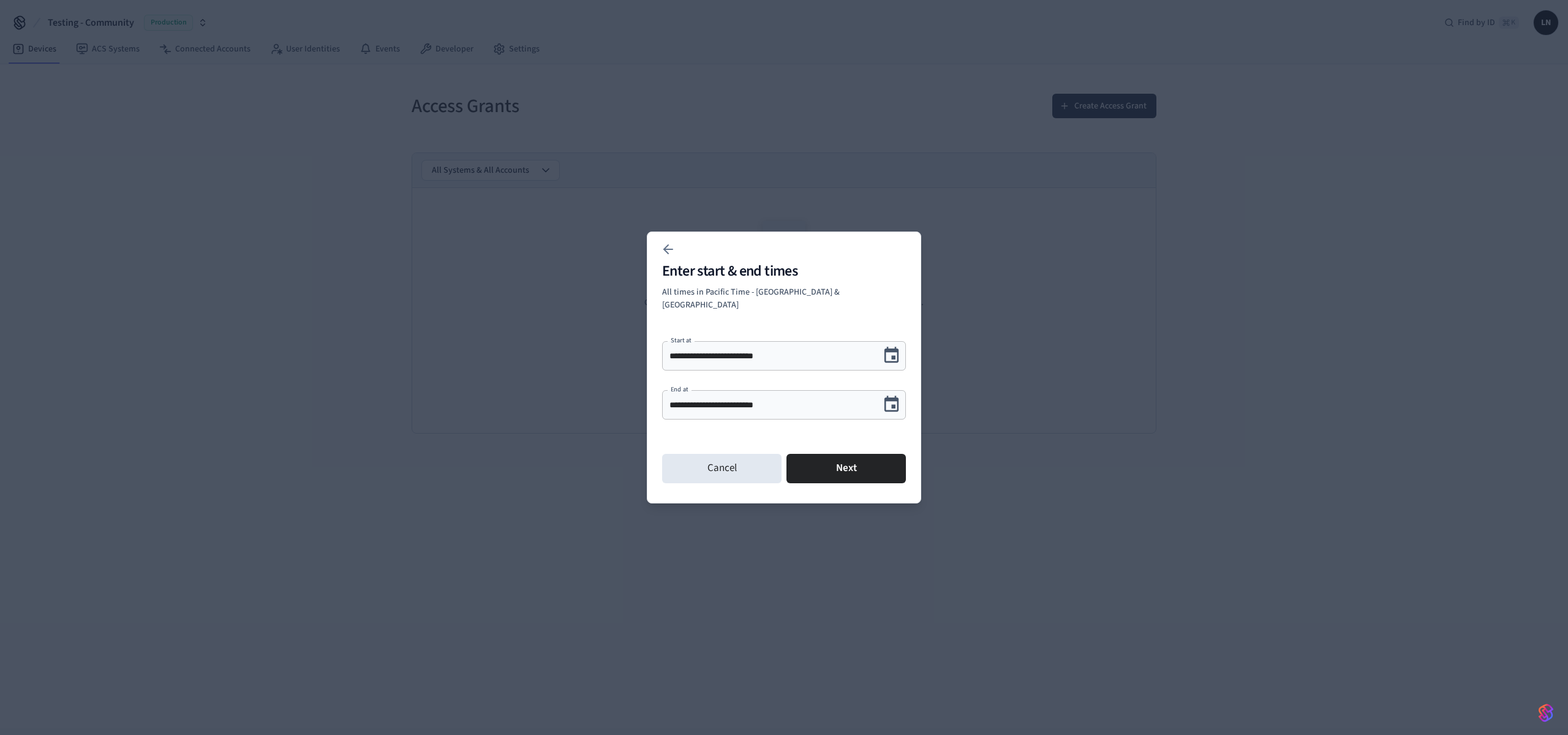
click at [737, 299] on span "All times in Pacific Time - US & Canada" at bounding box center [751, 298] width 178 height 25
click at [838, 298] on p "All times in Pacific Time - US & Canada" at bounding box center [784, 298] width 244 height 26
click at [837, 471] on button "Next" at bounding box center [846, 469] width 120 height 30
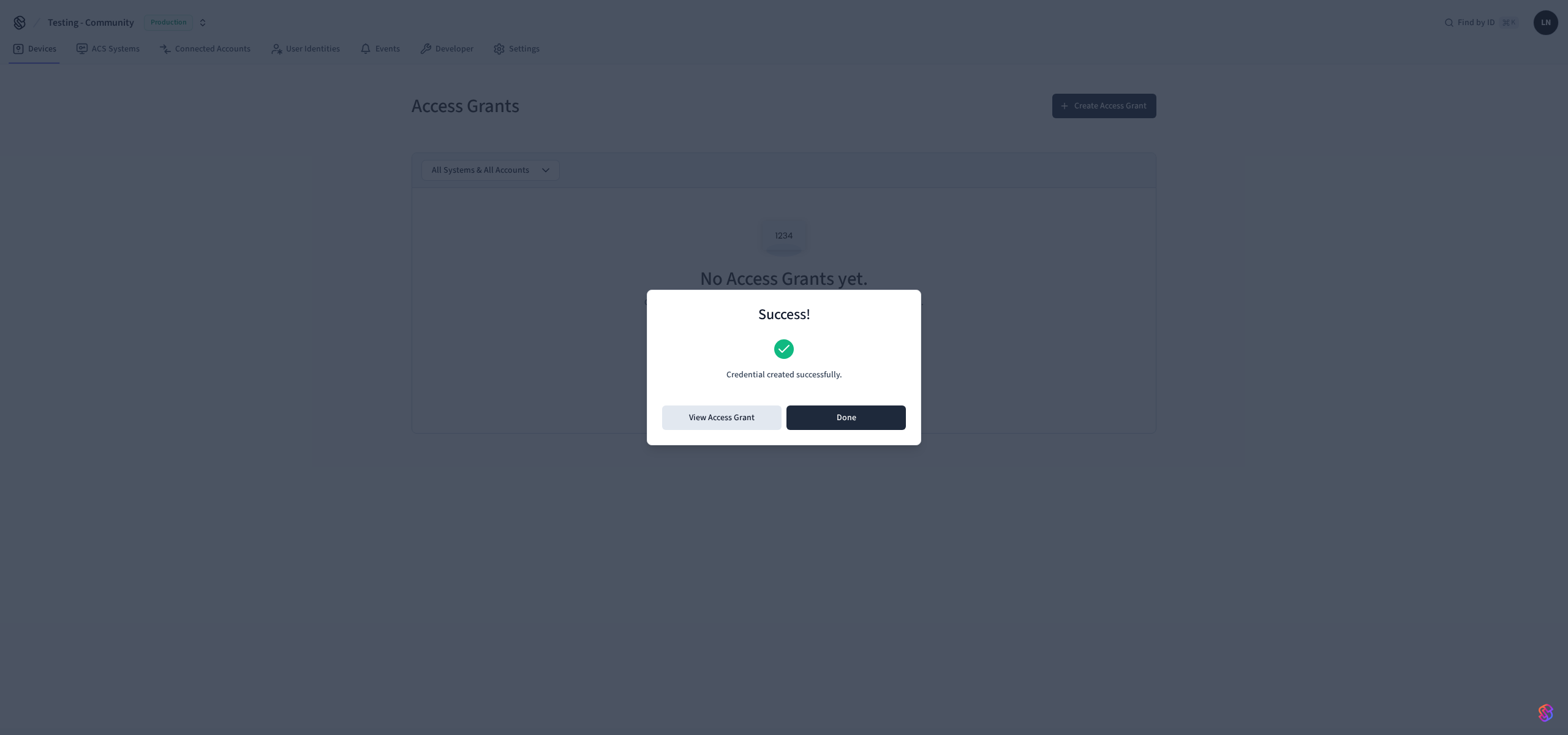
click at [852, 419] on button "Done" at bounding box center [846, 418] width 120 height 25
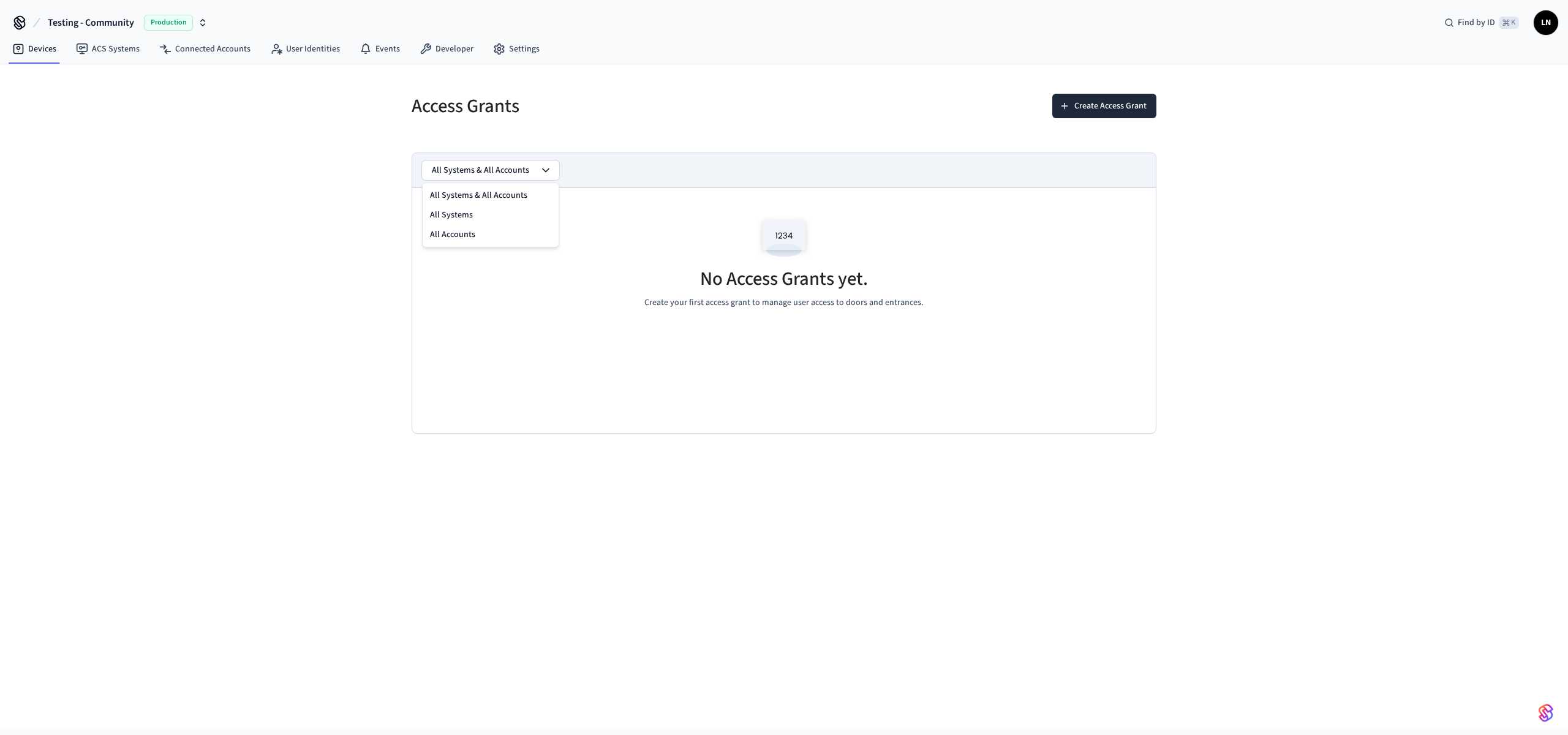
click at [530, 175] on button "All Systems & All Accounts" at bounding box center [490, 170] width 137 height 20
click at [533, 172] on button "All Systems & All Accounts" at bounding box center [490, 170] width 137 height 20
click at [882, 153] on div "All Systems & All Accounts" at bounding box center [784, 170] width 744 height 35
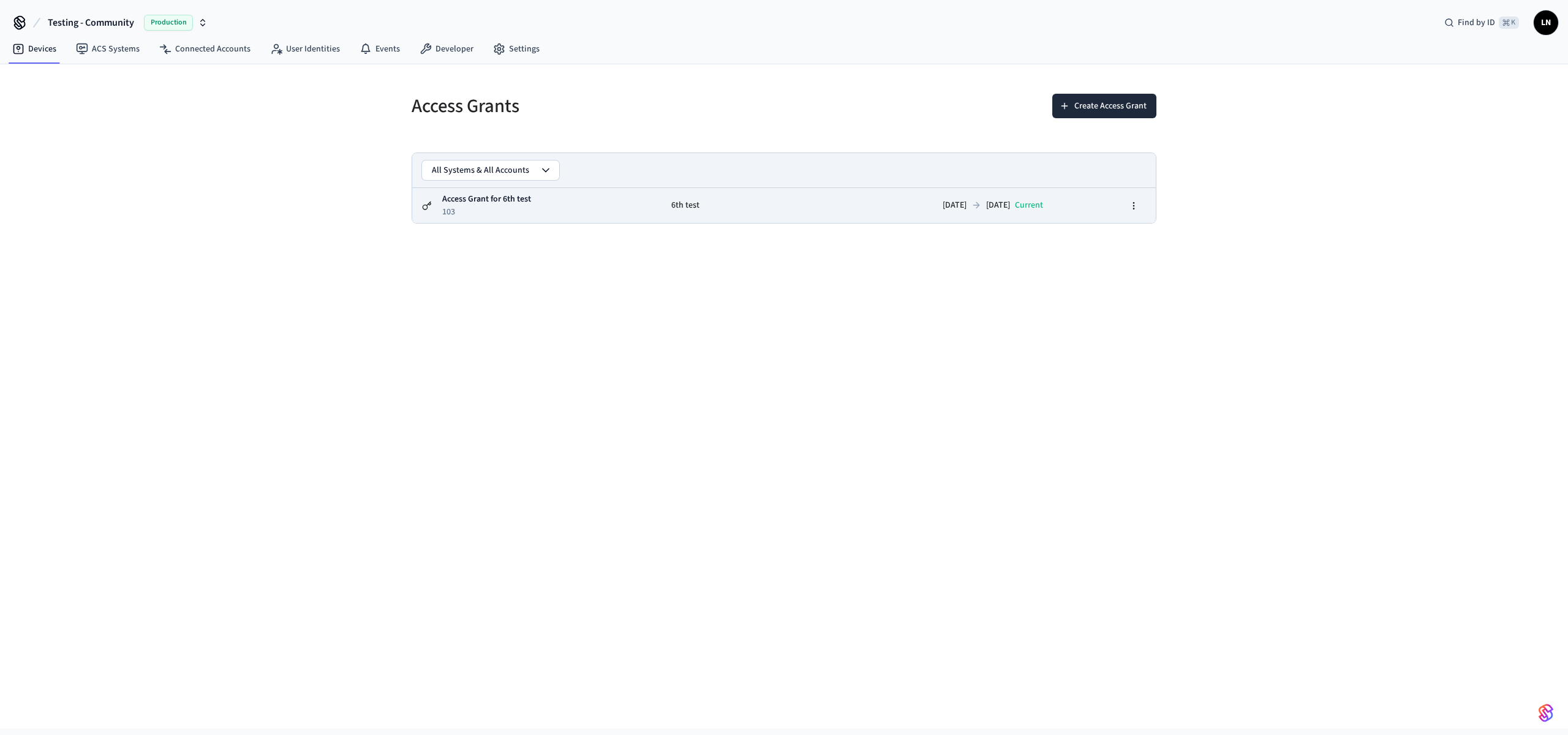
click at [773, 219] on td "2025/09/19 2025/09/26 current" at bounding box center [912, 206] width 280 height 35
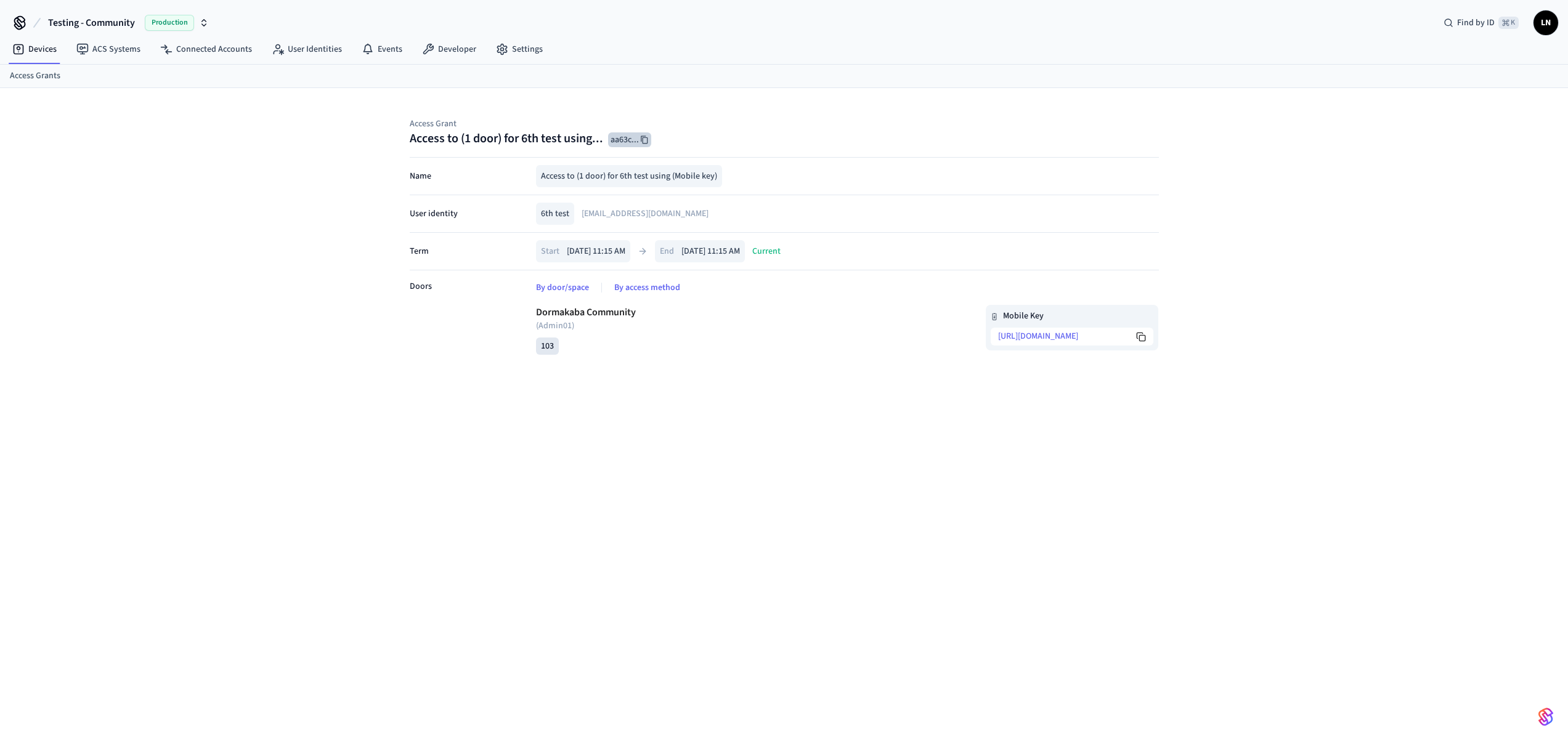
click at [624, 138] on button "aa63c ..." at bounding box center [630, 139] width 43 height 15
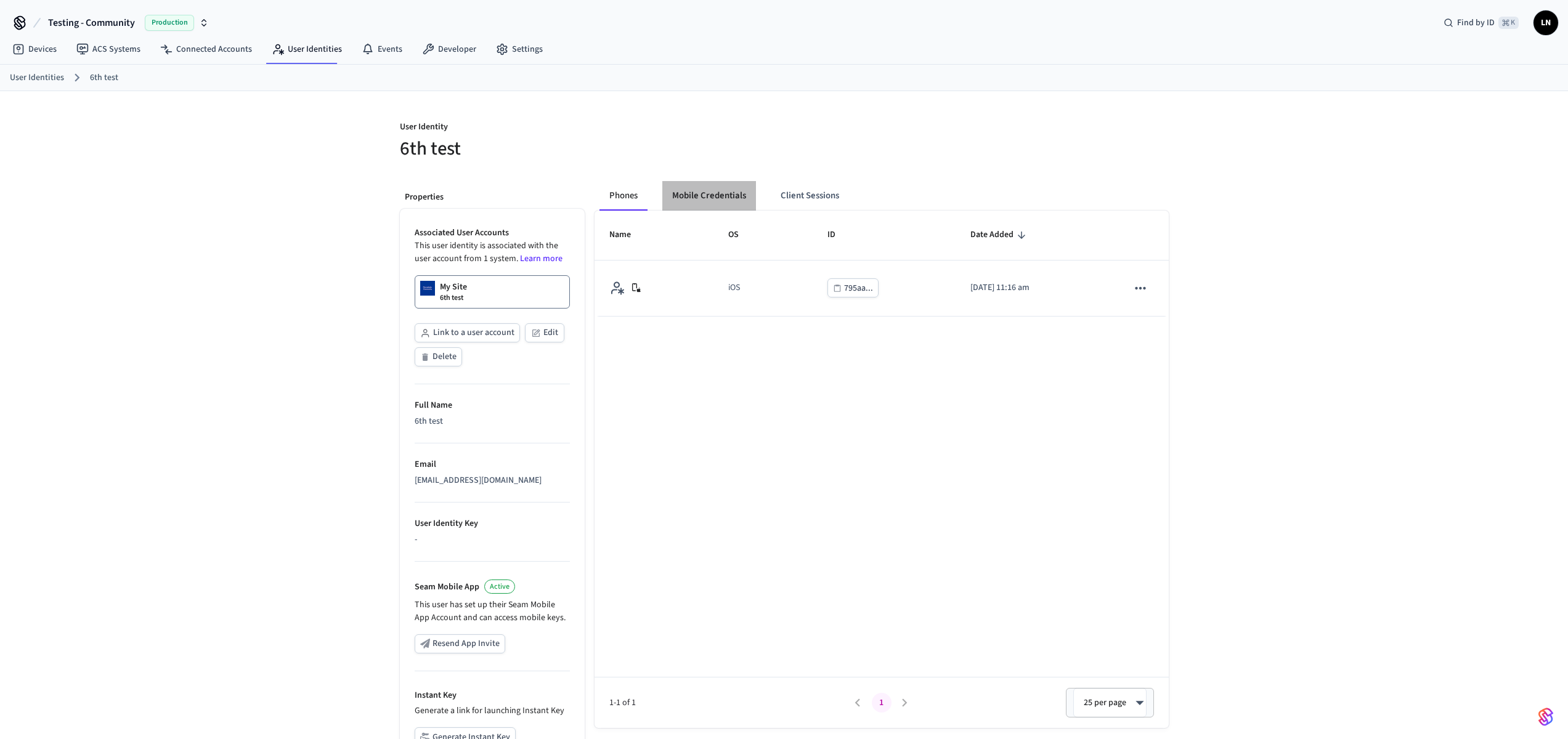
click at [729, 198] on button "Mobile Credentials" at bounding box center [708, 196] width 94 height 30
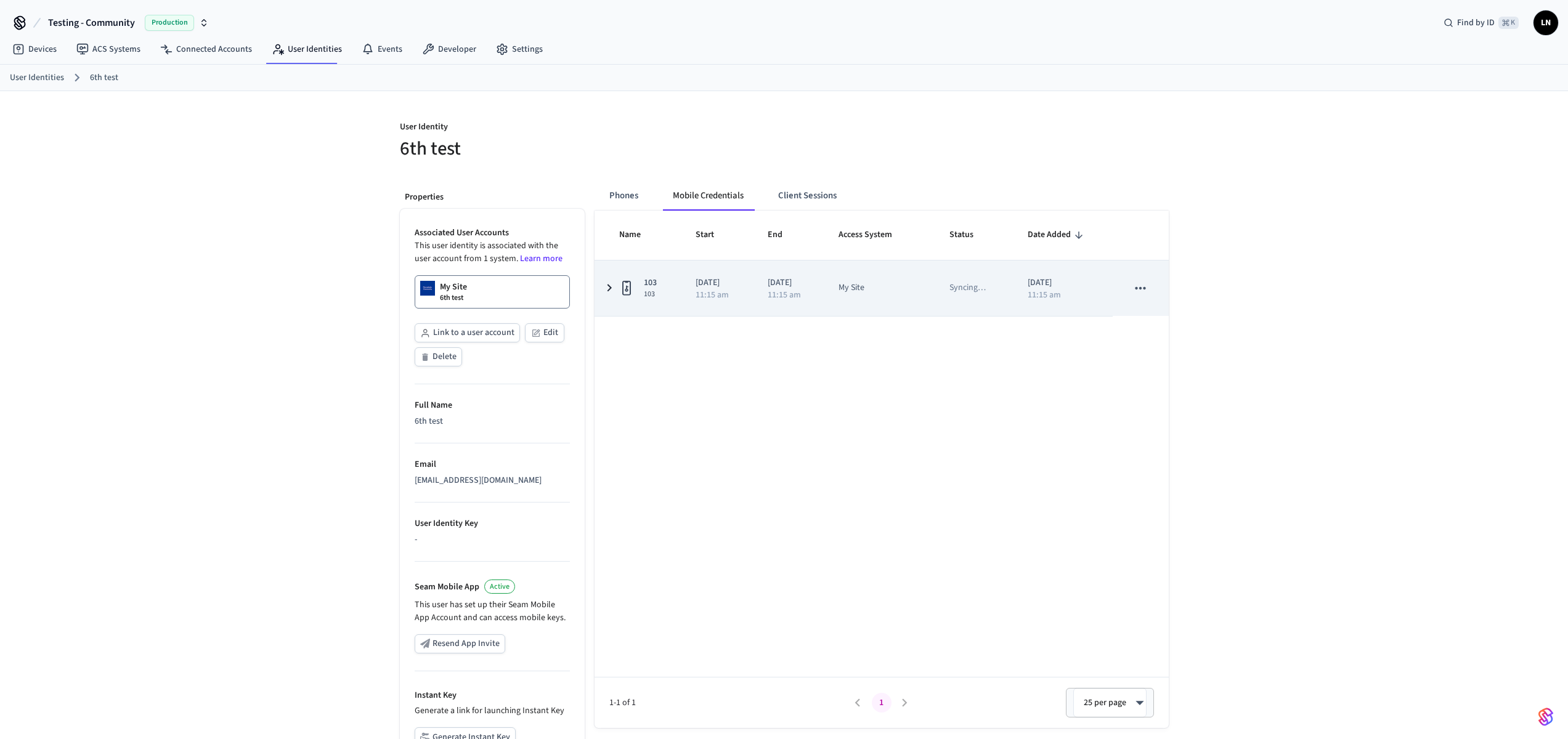
click at [721, 291] on p "11:15 am" at bounding box center [713, 295] width 33 height 8
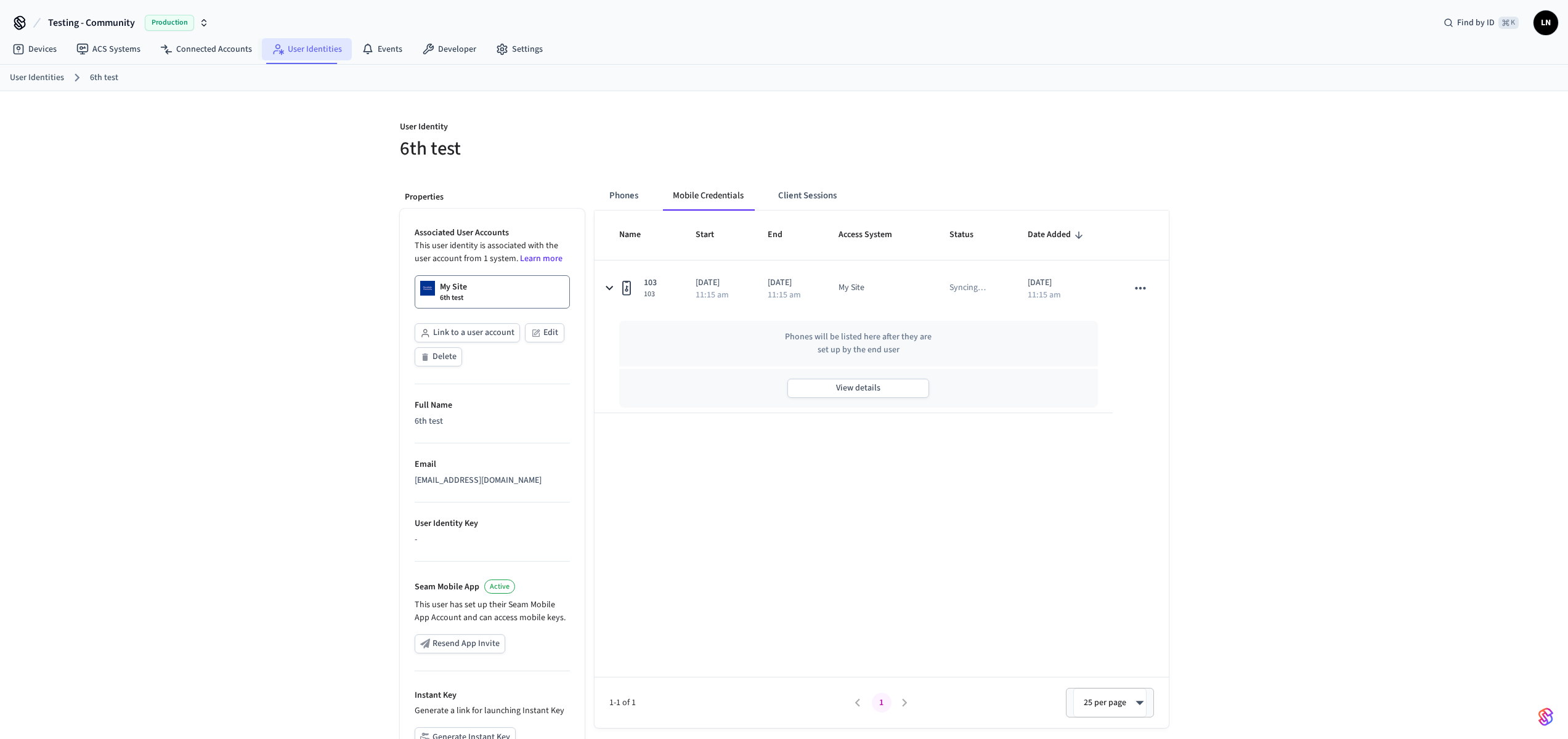
click at [304, 56] on link "User Identities" at bounding box center [306, 49] width 90 height 22
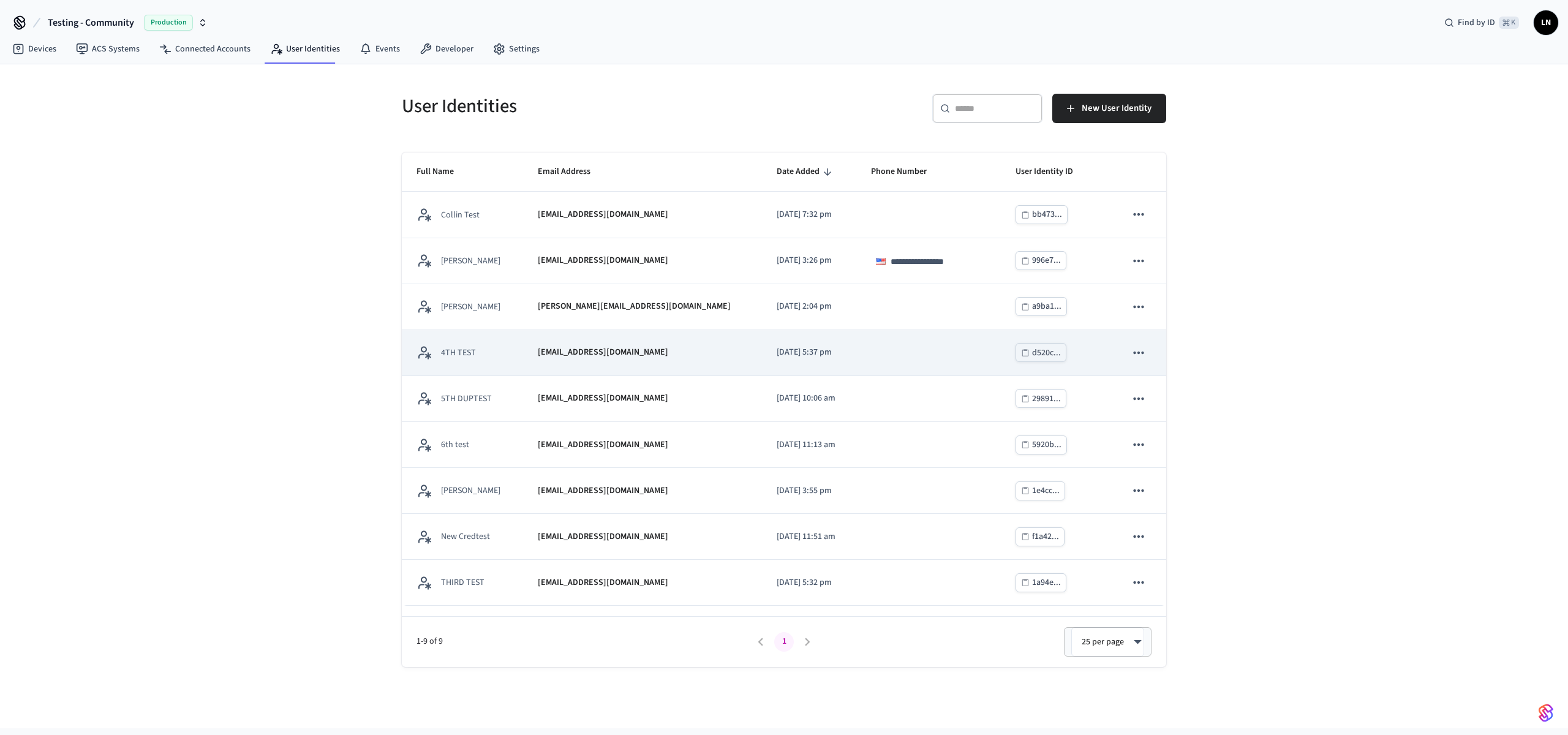
click at [514, 364] on td "4TH TEST" at bounding box center [462, 353] width 121 height 46
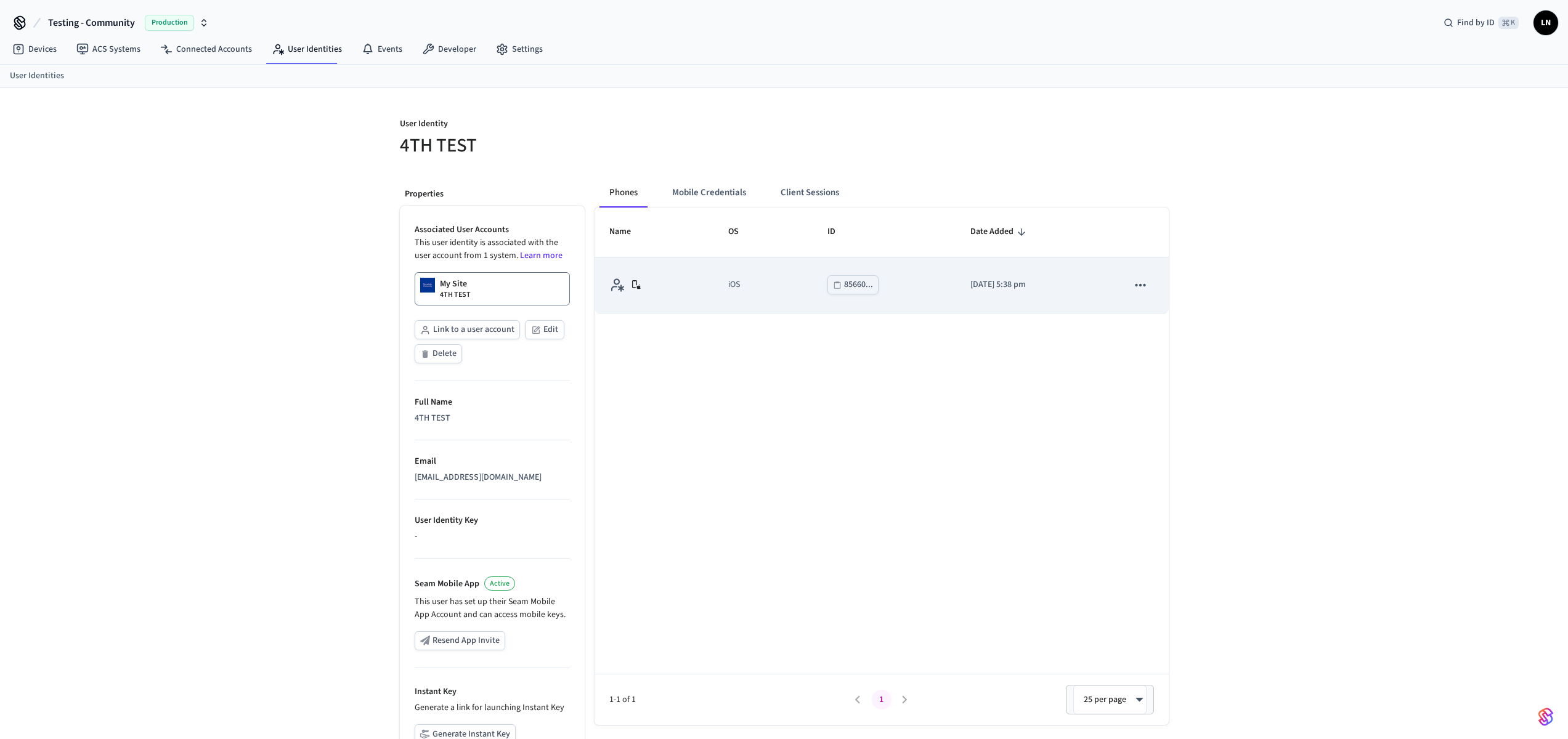
click at [1146, 283] on icon "sticky table" at bounding box center [1140, 285] width 16 height 16
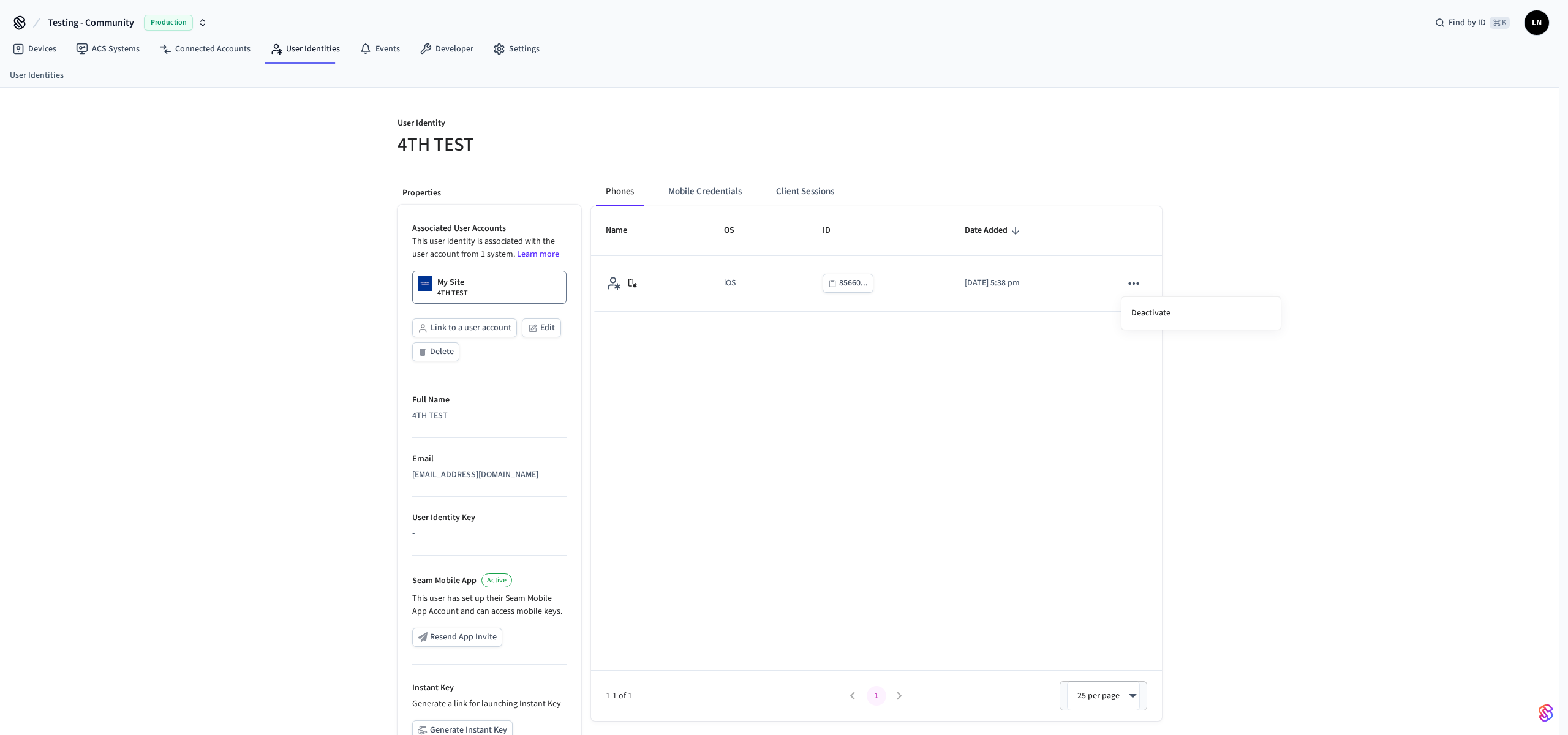
drag, startPoint x: 1149, startPoint y: 320, endPoint x: 953, endPoint y: 426, distance: 222.8
click at [1004, 439] on div "Deactivate" at bounding box center [784, 368] width 1568 height 735
click at [720, 189] on div at bounding box center [784, 368] width 1568 height 735
click at [708, 187] on button "Mobile Credentials" at bounding box center [704, 192] width 93 height 30
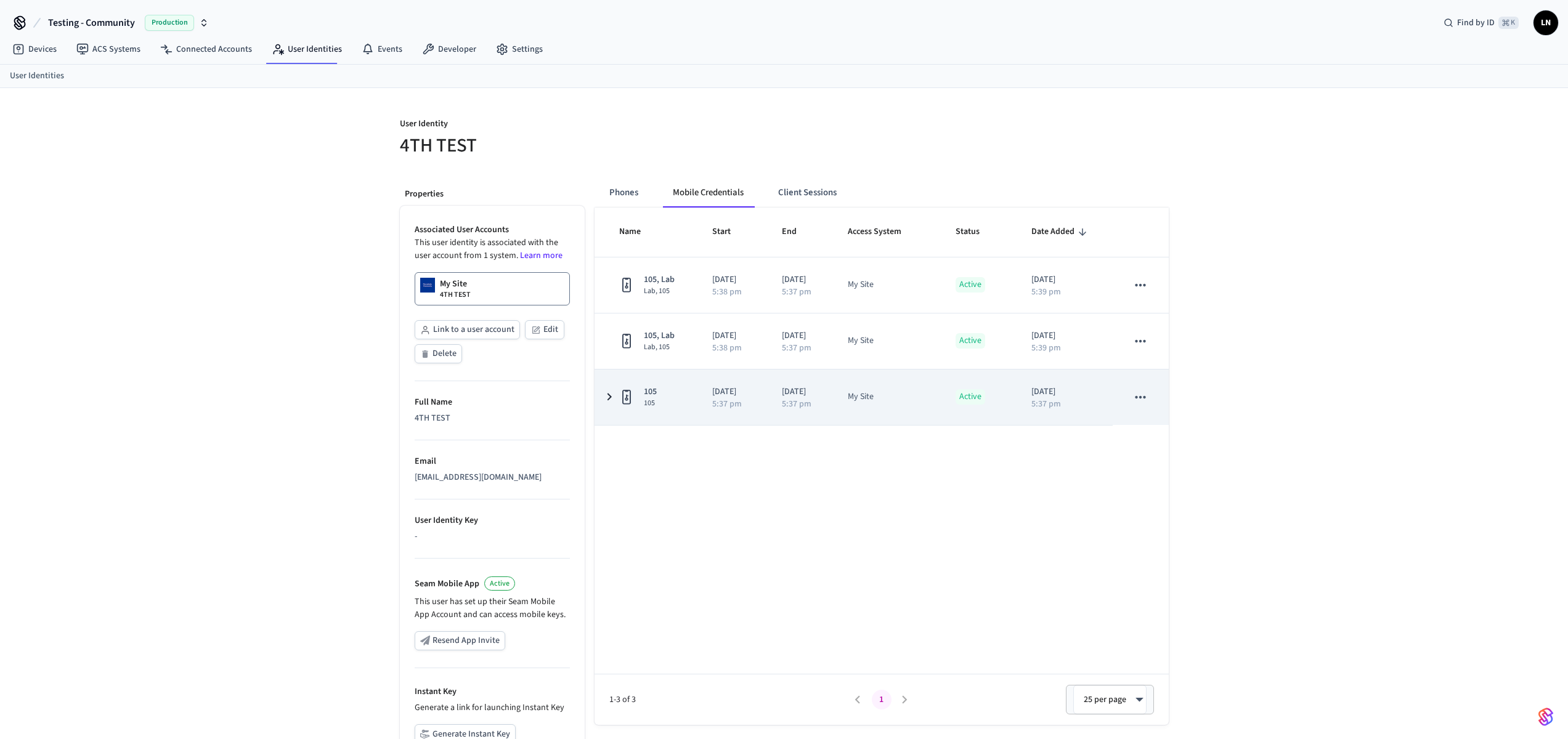
click at [1144, 397] on icon "sticky table" at bounding box center [1140, 397] width 11 height 2
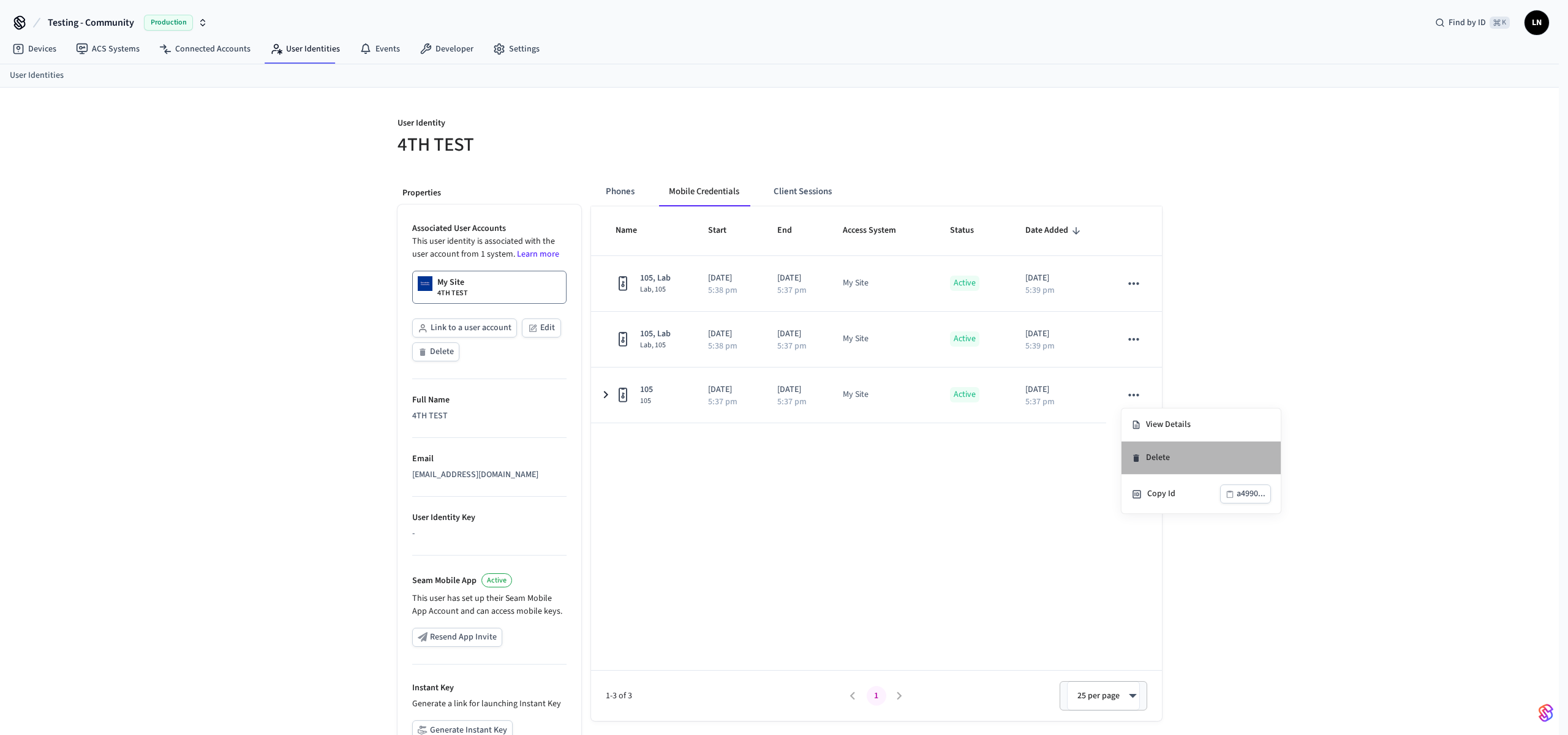
click at [1140, 459] on icon at bounding box center [1136, 458] width 10 height 10
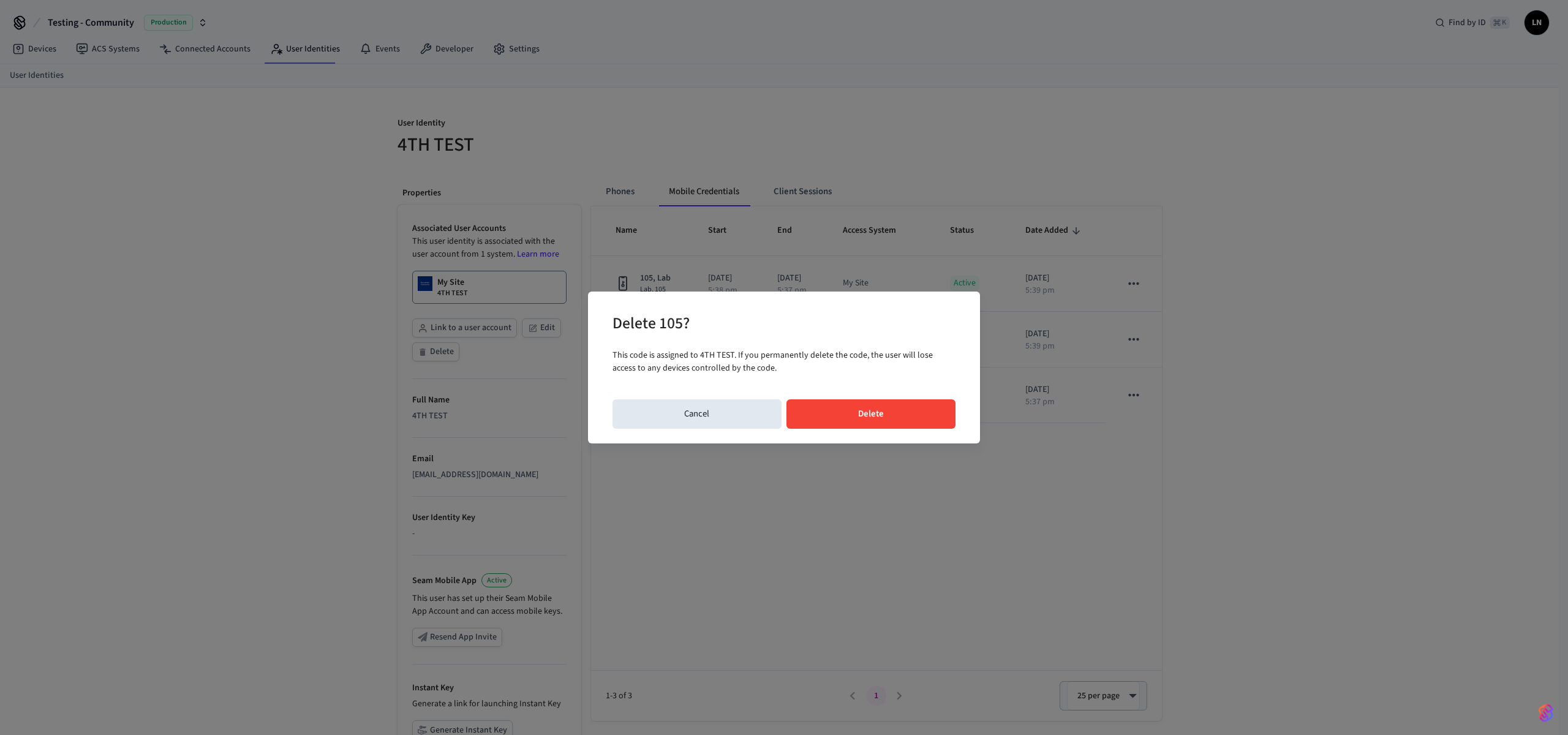
click at [905, 420] on button "Delete" at bounding box center [871, 415] width 169 height 30
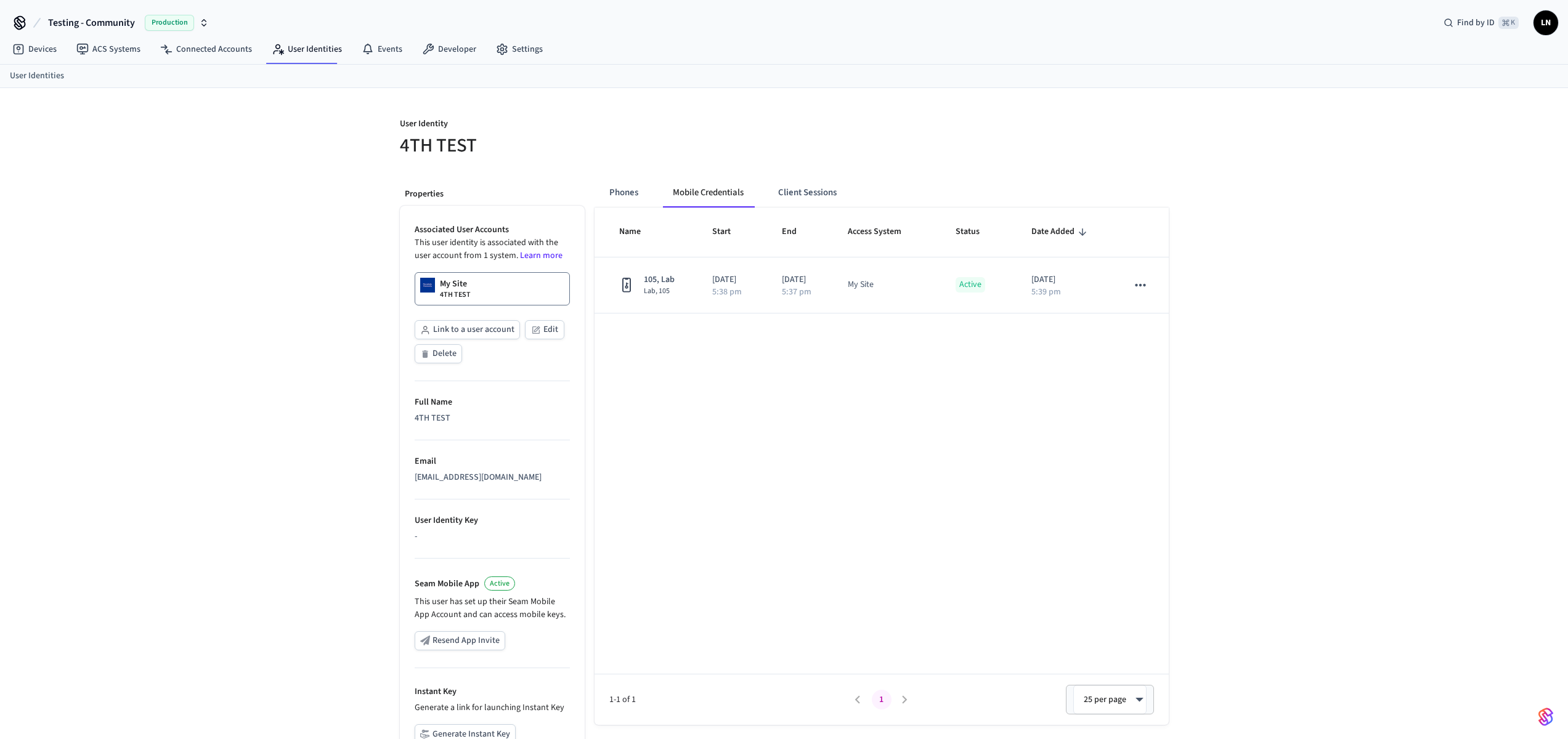
click at [652, 393] on div "Name Start End Access System Status Date Added 105, Lab Lab, 105 2025/09/18 5:3…" at bounding box center [881, 466] width 574 height 517
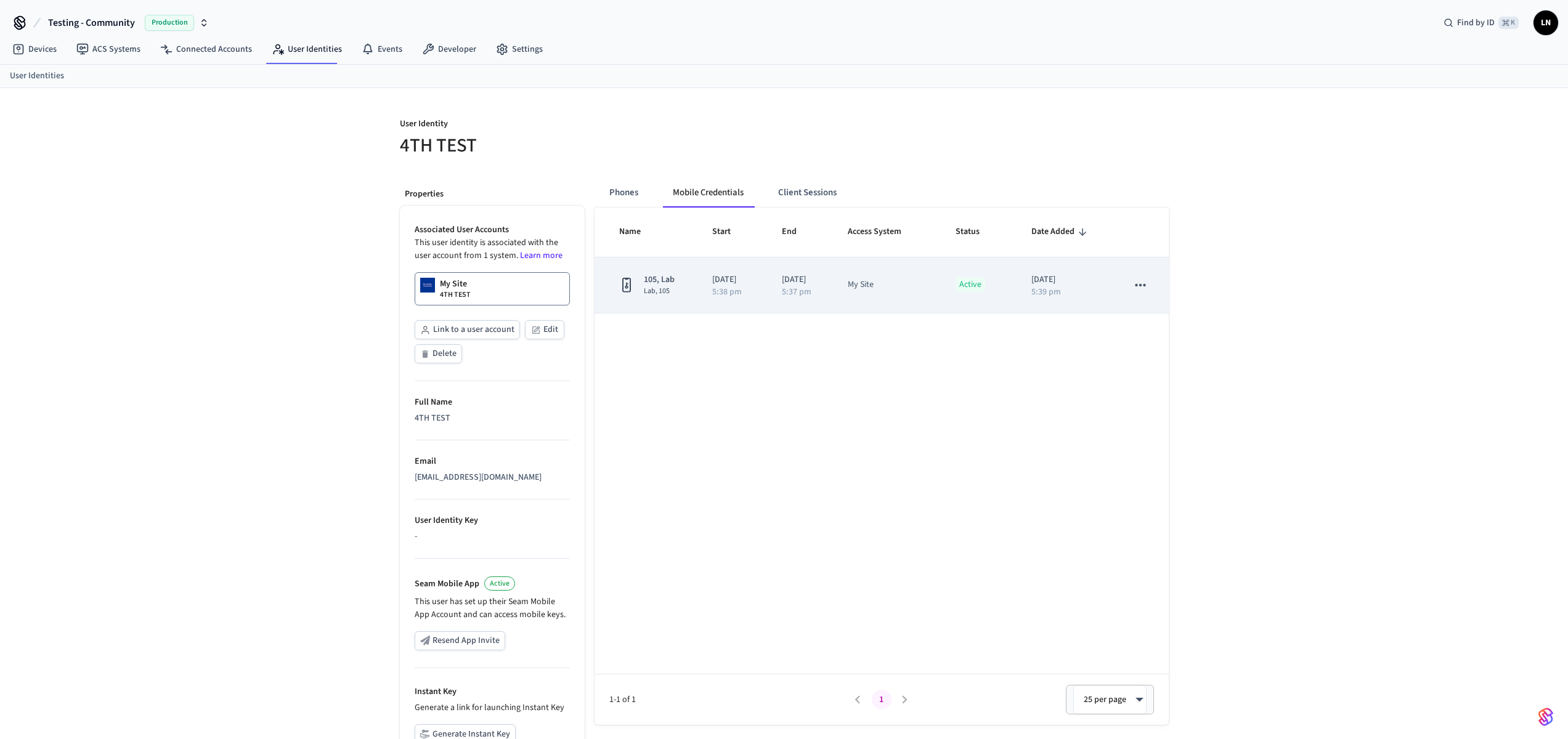
click at [1136, 286] on icon "sticky table" at bounding box center [1140, 284] width 11 height 2
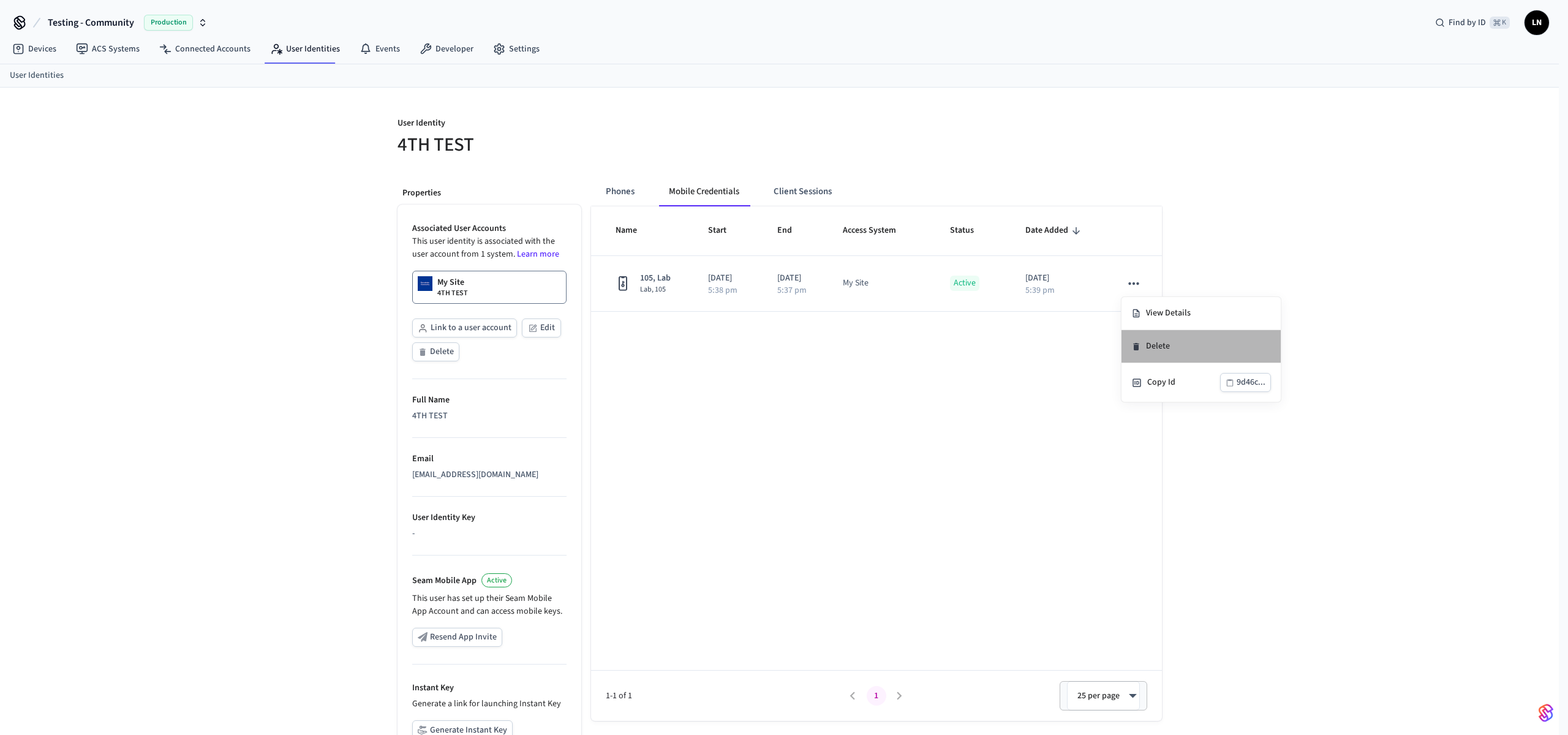
click at [1135, 345] on icon at bounding box center [1135, 346] width 6 height 7
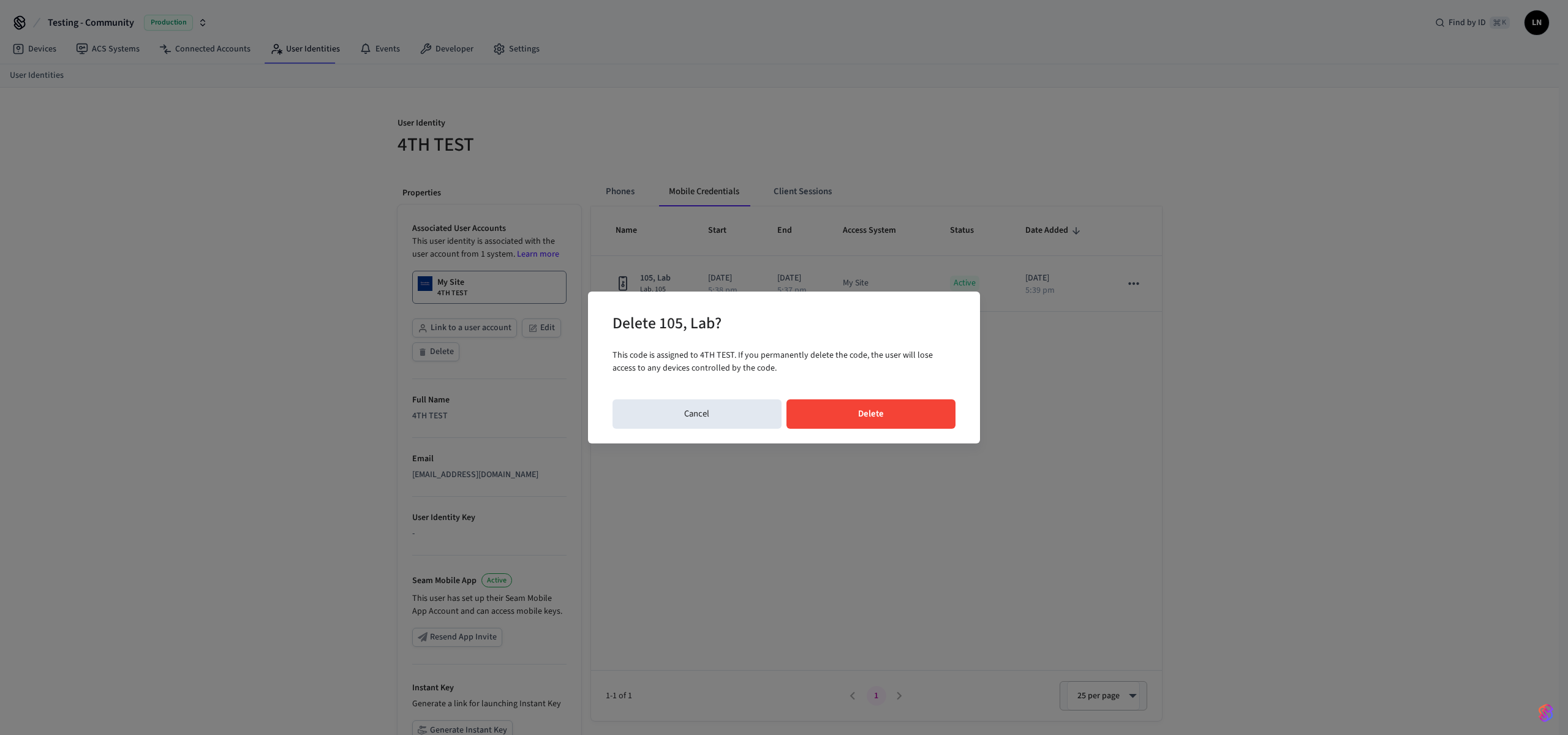
click at [939, 416] on button "Delete" at bounding box center [871, 415] width 169 height 30
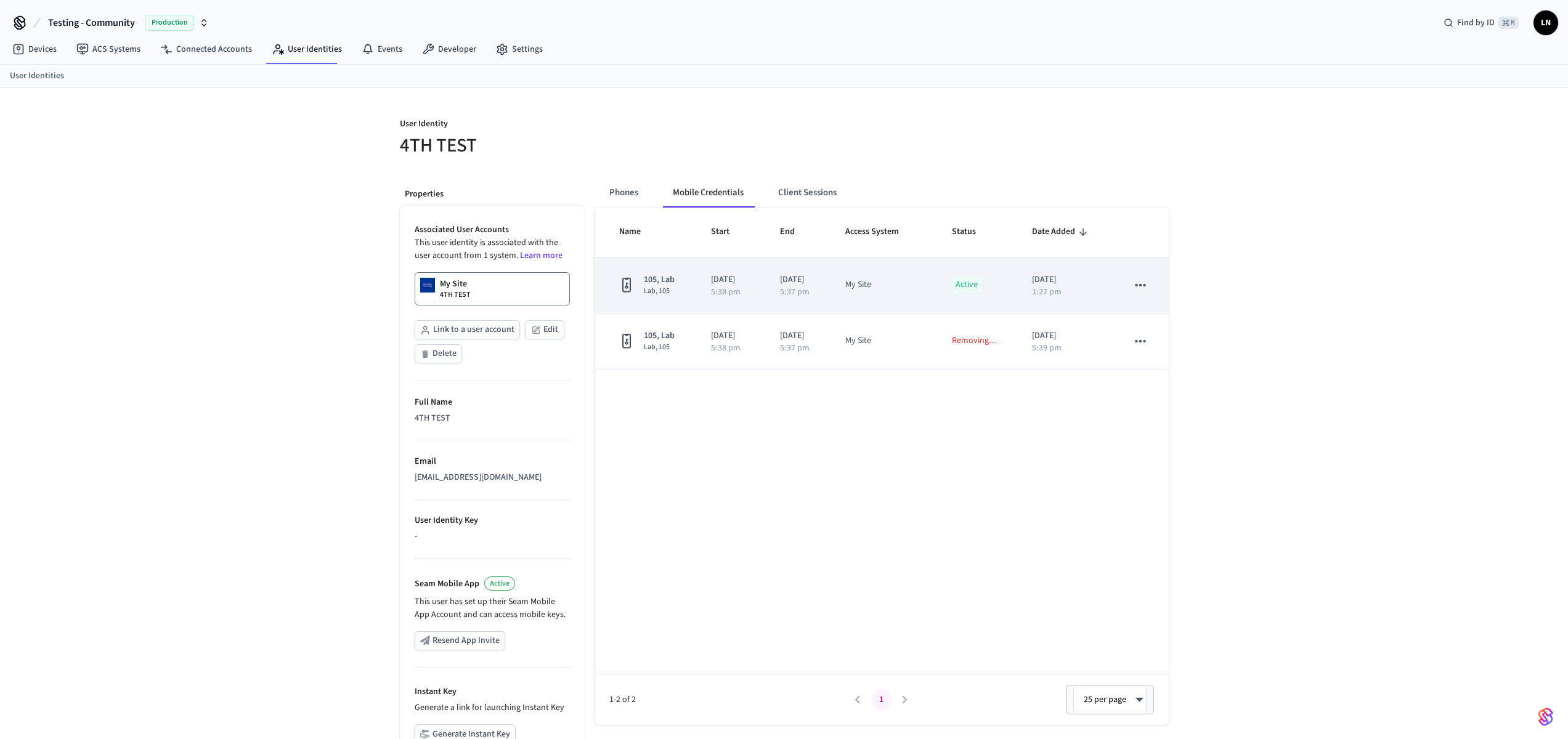
click at [1144, 290] on icon "sticky table" at bounding box center [1140, 285] width 16 height 16
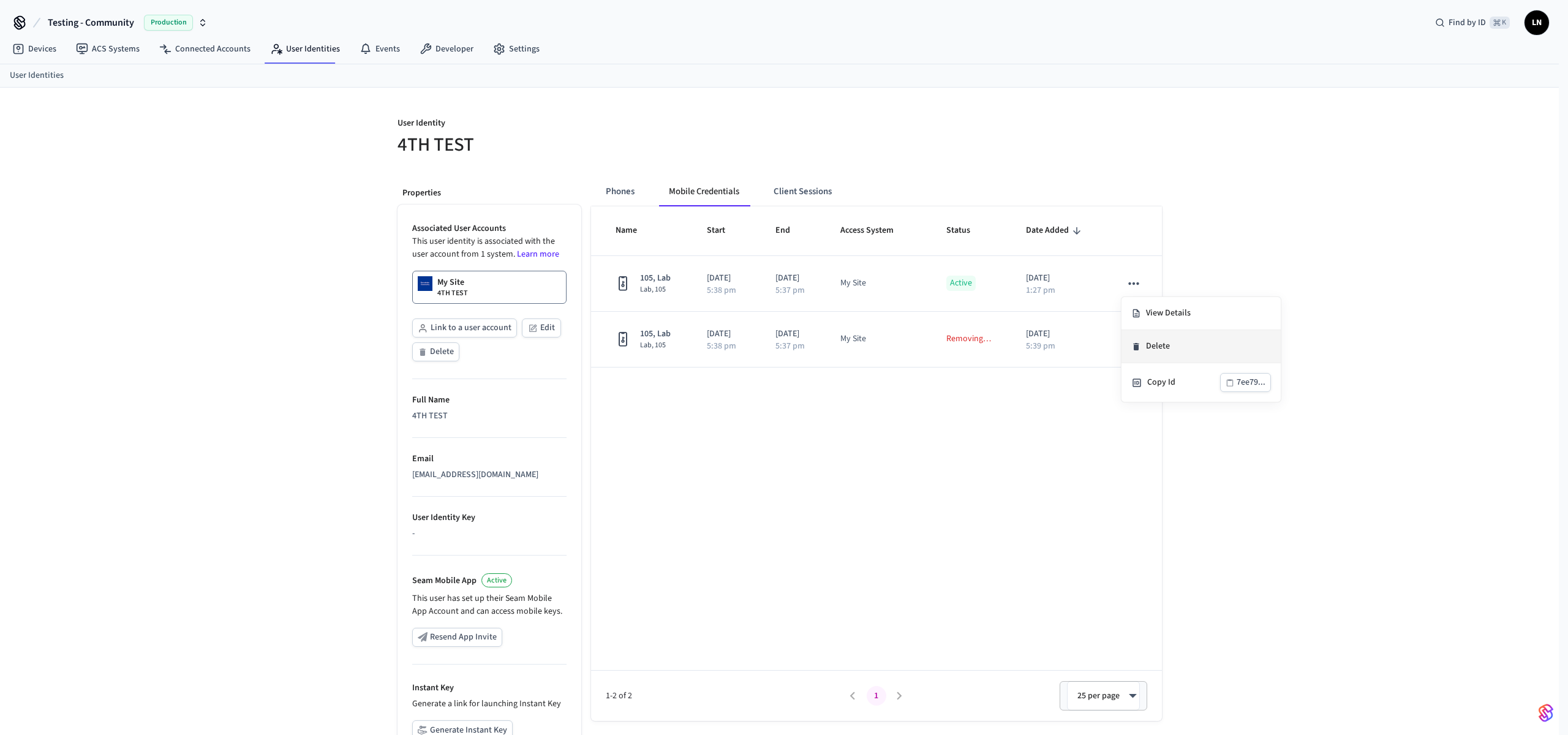
click at [1186, 345] on li "Delete" at bounding box center [1201, 347] width 159 height 33
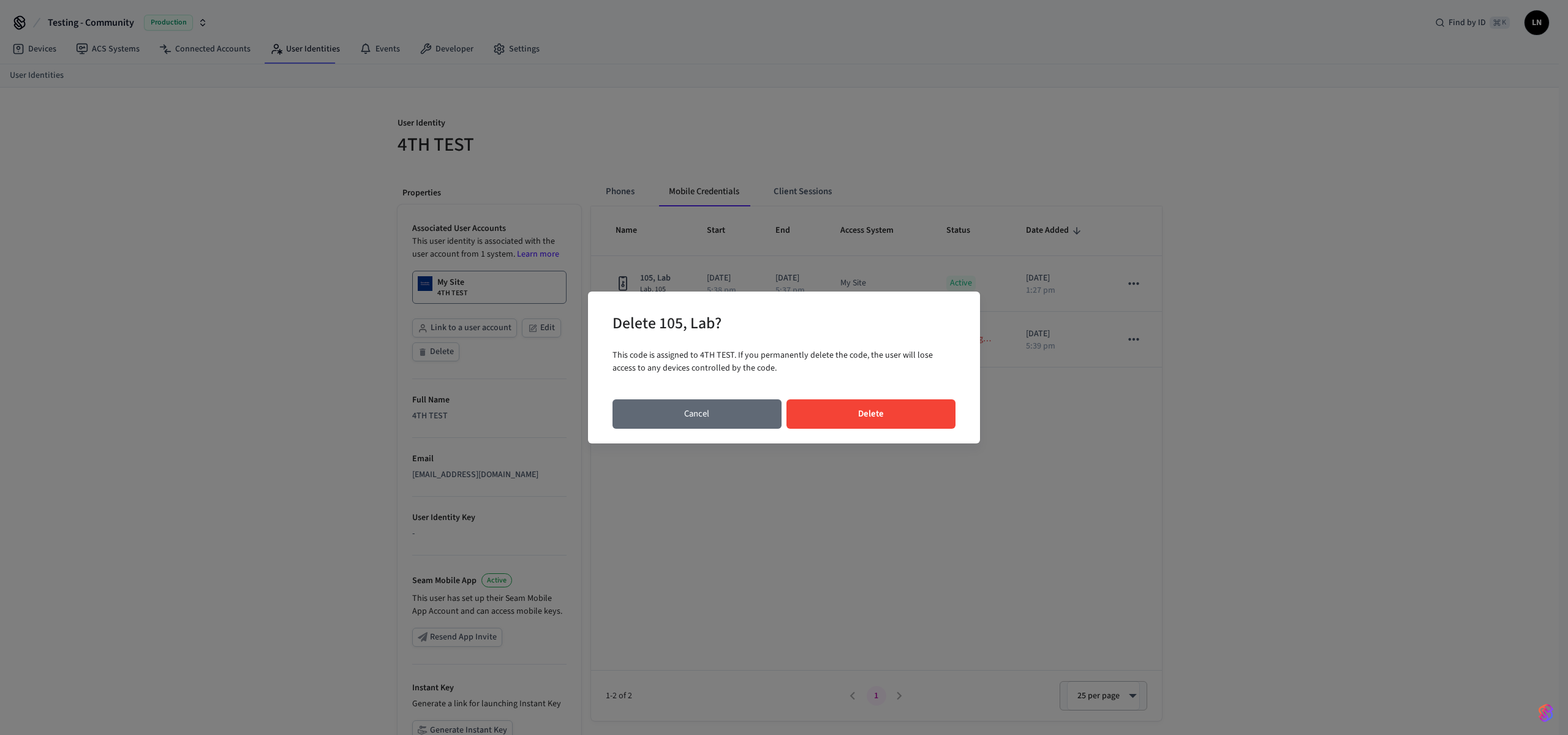
click at [681, 420] on button "Cancel" at bounding box center [697, 415] width 169 height 30
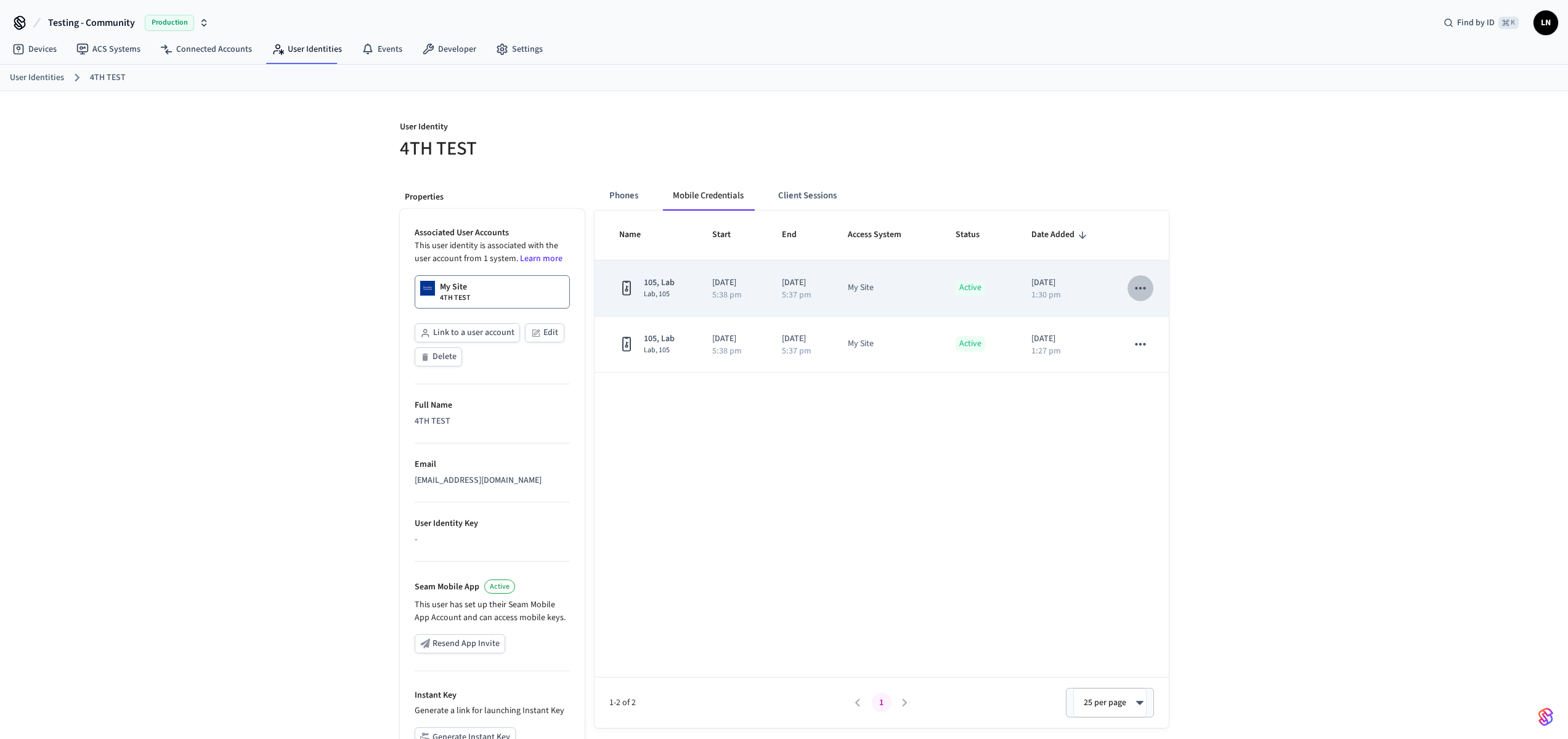
click at [1148, 281] on icon "sticky table" at bounding box center [1140, 288] width 16 height 16
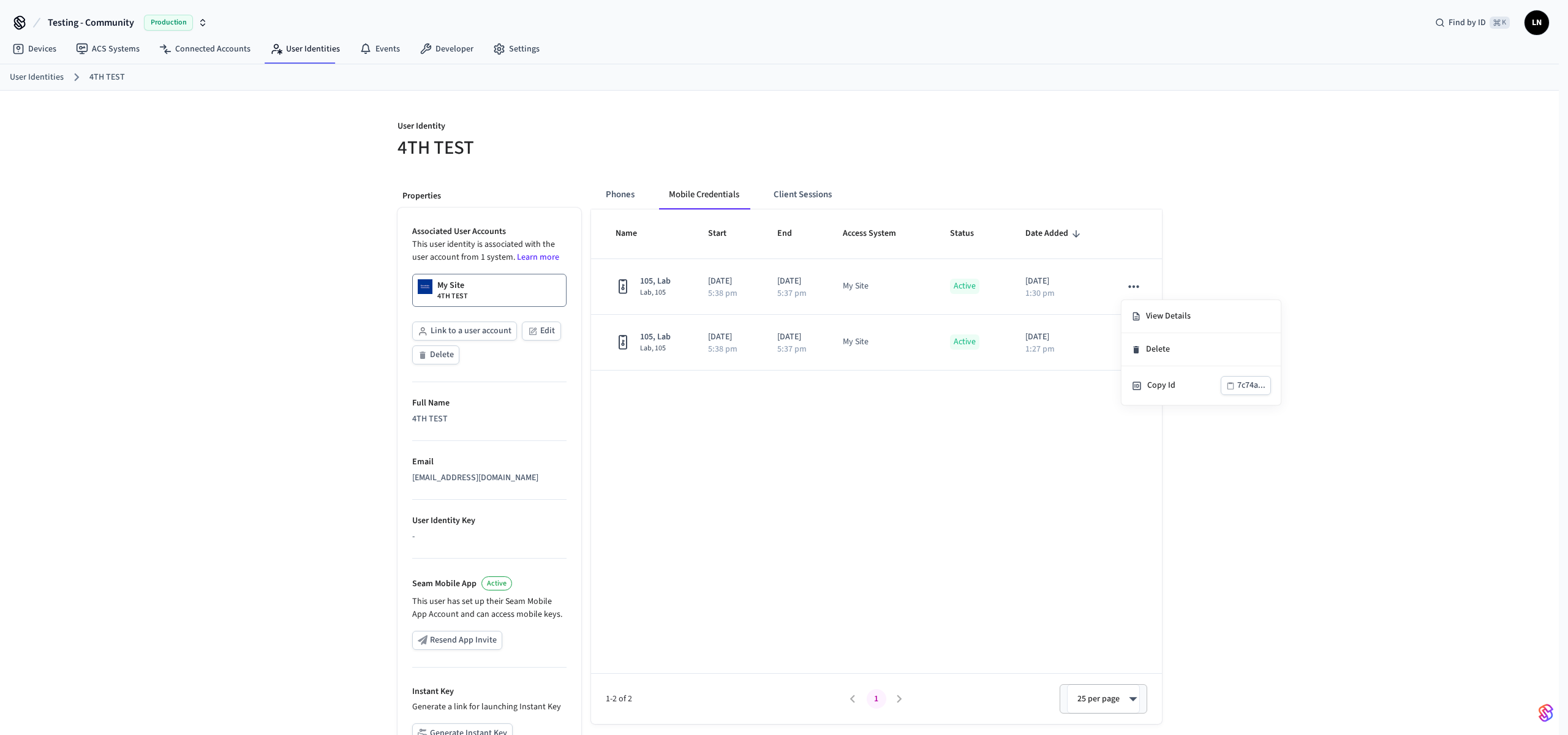
click at [992, 469] on div at bounding box center [784, 368] width 1568 height 735
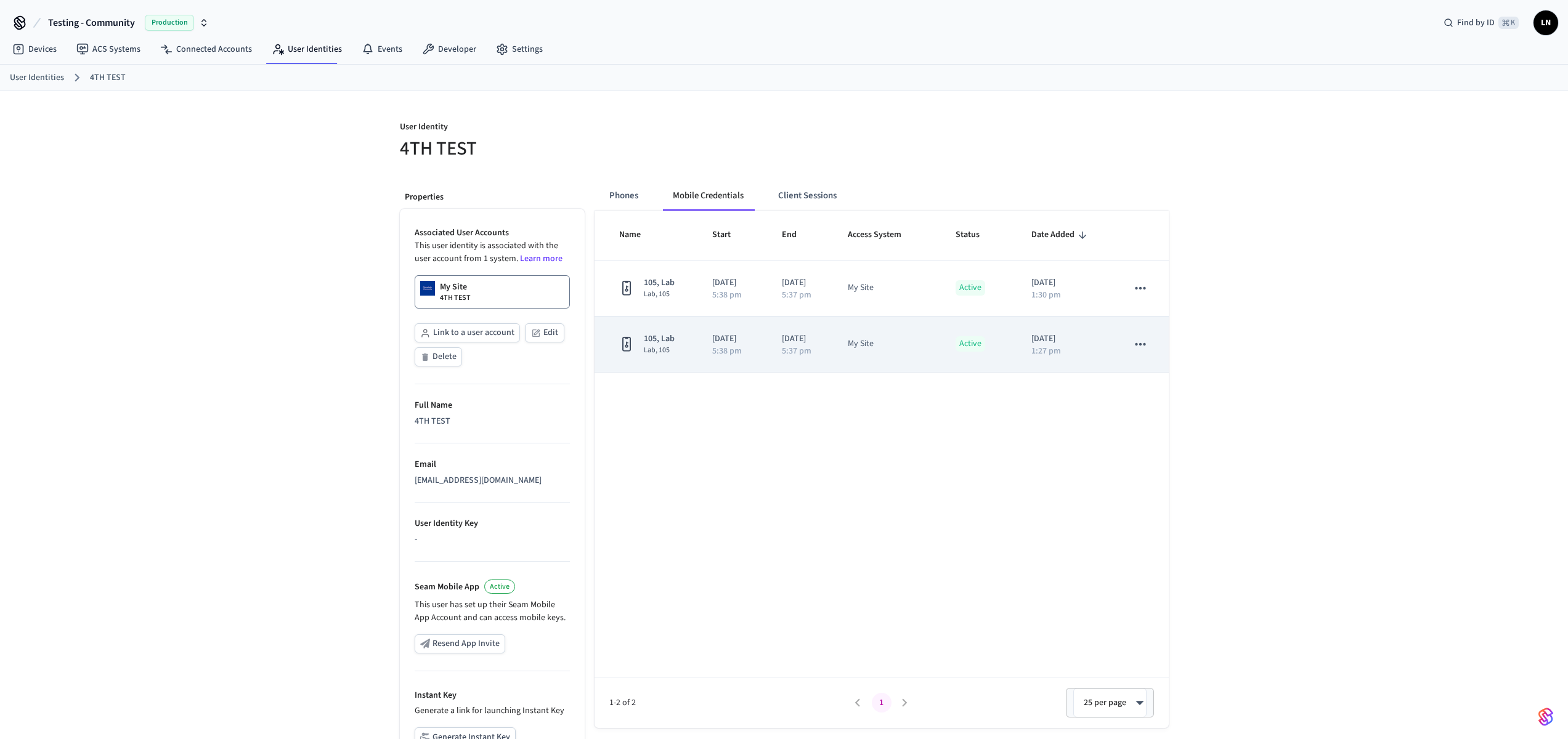
click at [730, 352] on p "5:38 pm" at bounding box center [728, 351] width 30 height 8
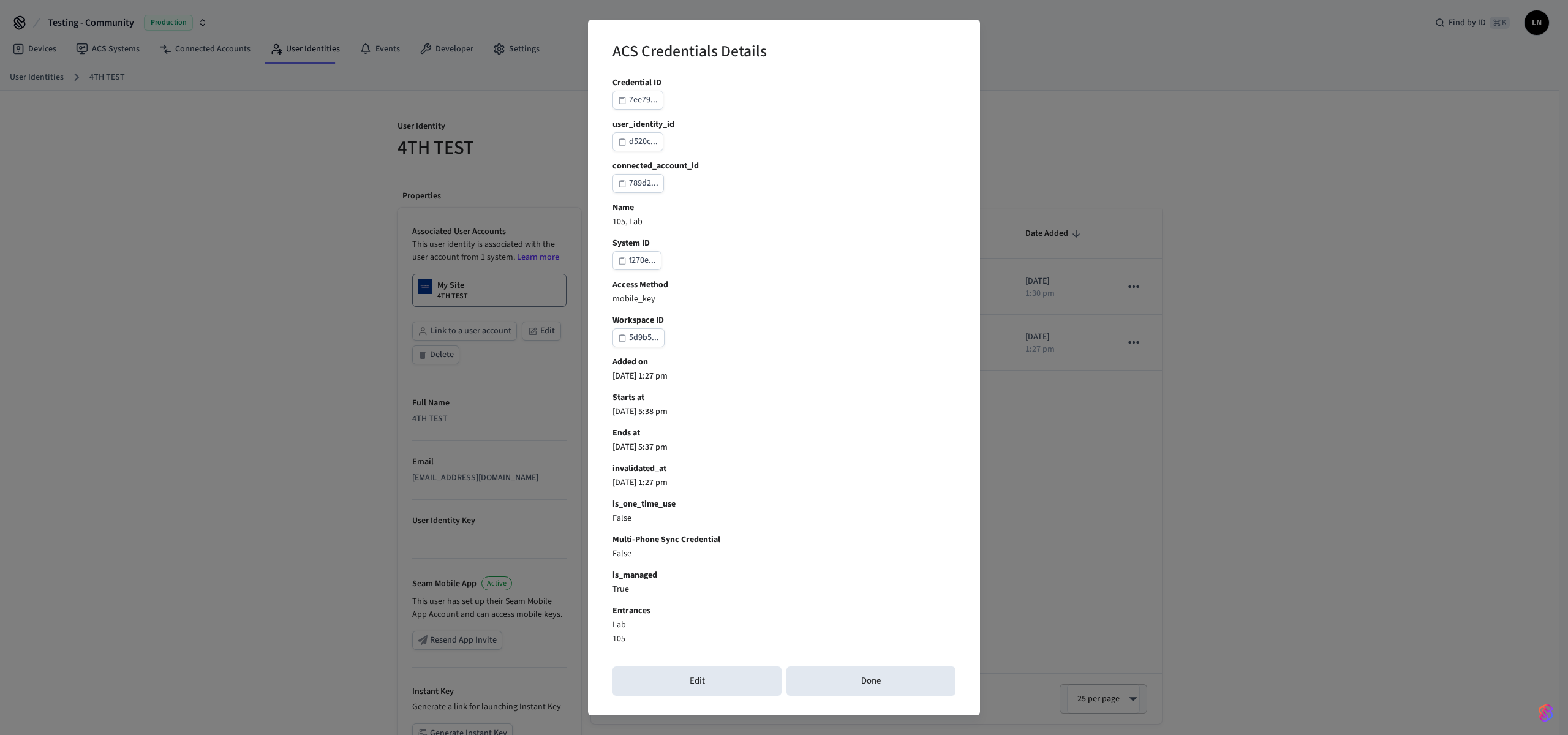
click at [1199, 420] on div "ACS Credentials Details Credential ID 7ee79... user_identity_id d520c... connec…" at bounding box center [784, 368] width 1568 height 735
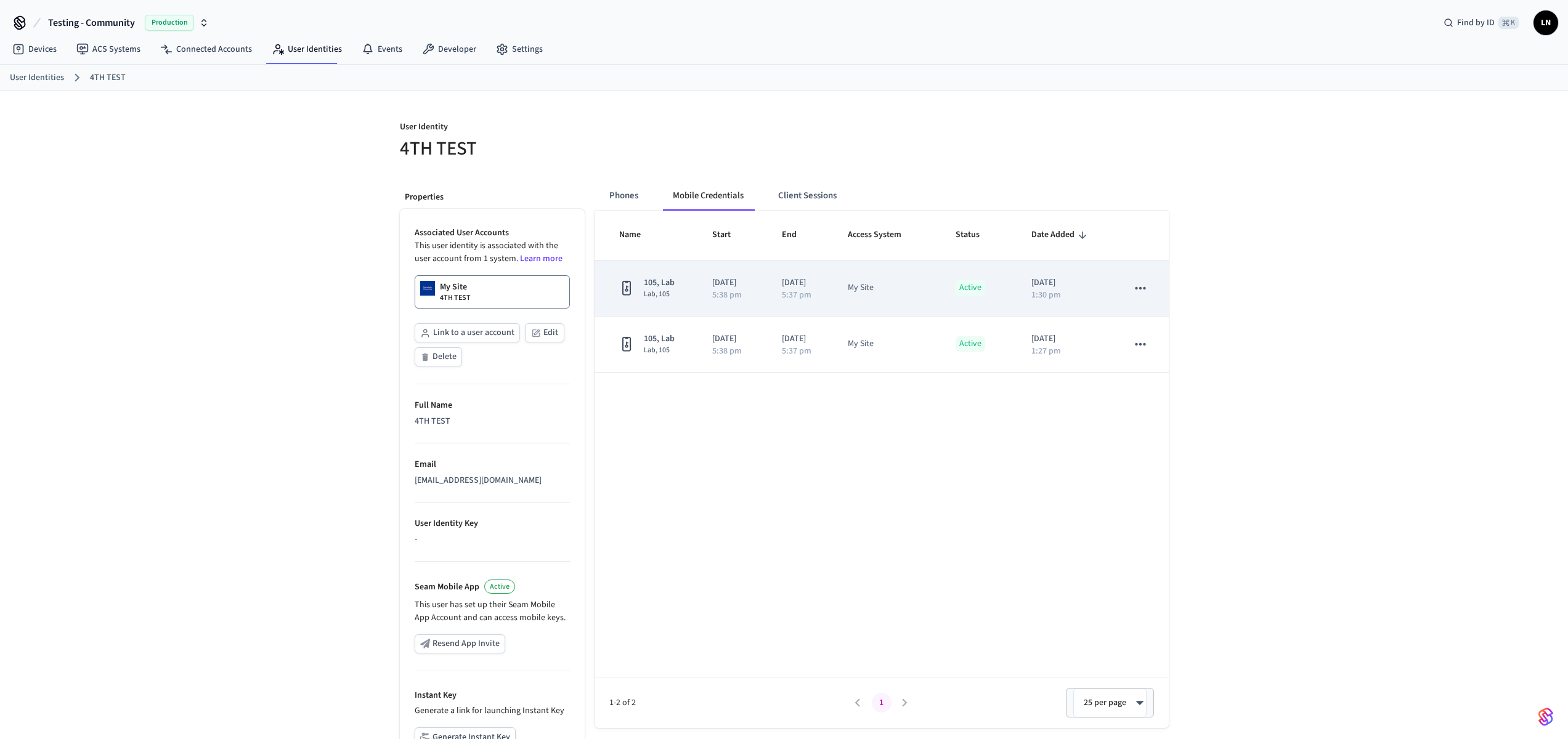
click at [1021, 286] on td "2025/09/19 1:30 pm" at bounding box center [1065, 289] width 96 height 56
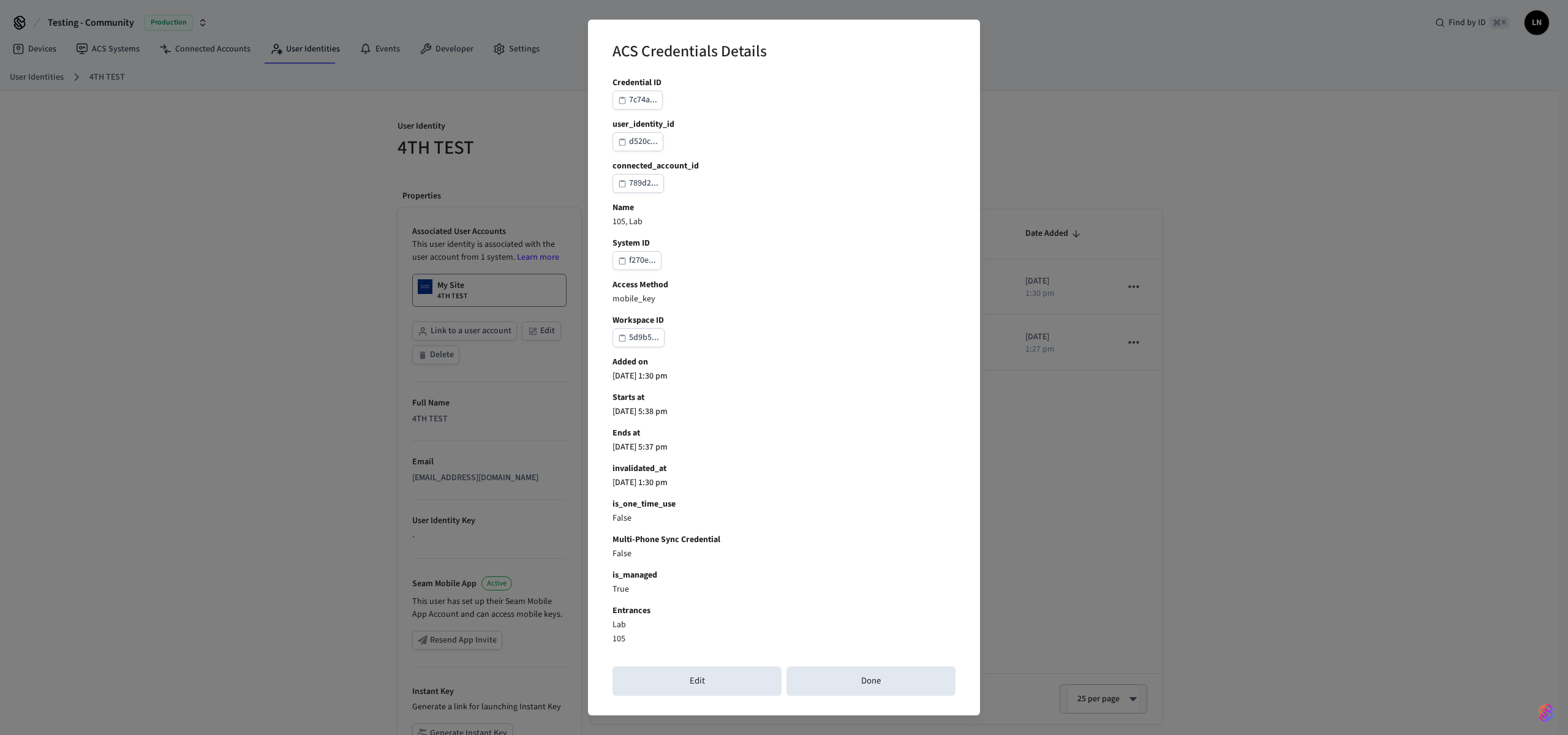
click at [1241, 480] on div "ACS Credentials Details Credential ID 7c74a... user_identity_id d520c... connec…" at bounding box center [784, 368] width 1568 height 735
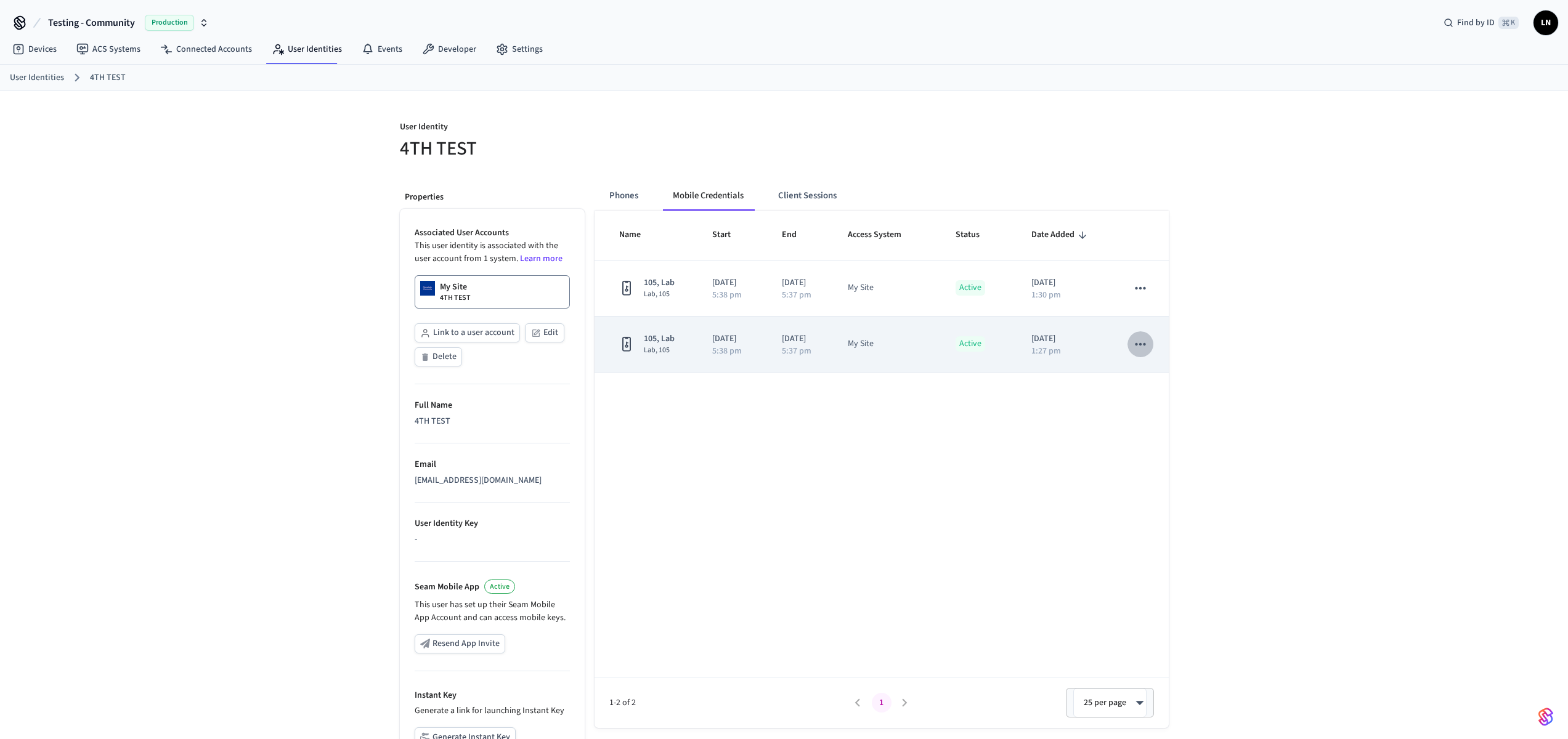
click at [1140, 348] on icon "sticky table" at bounding box center [1140, 344] width 16 height 16
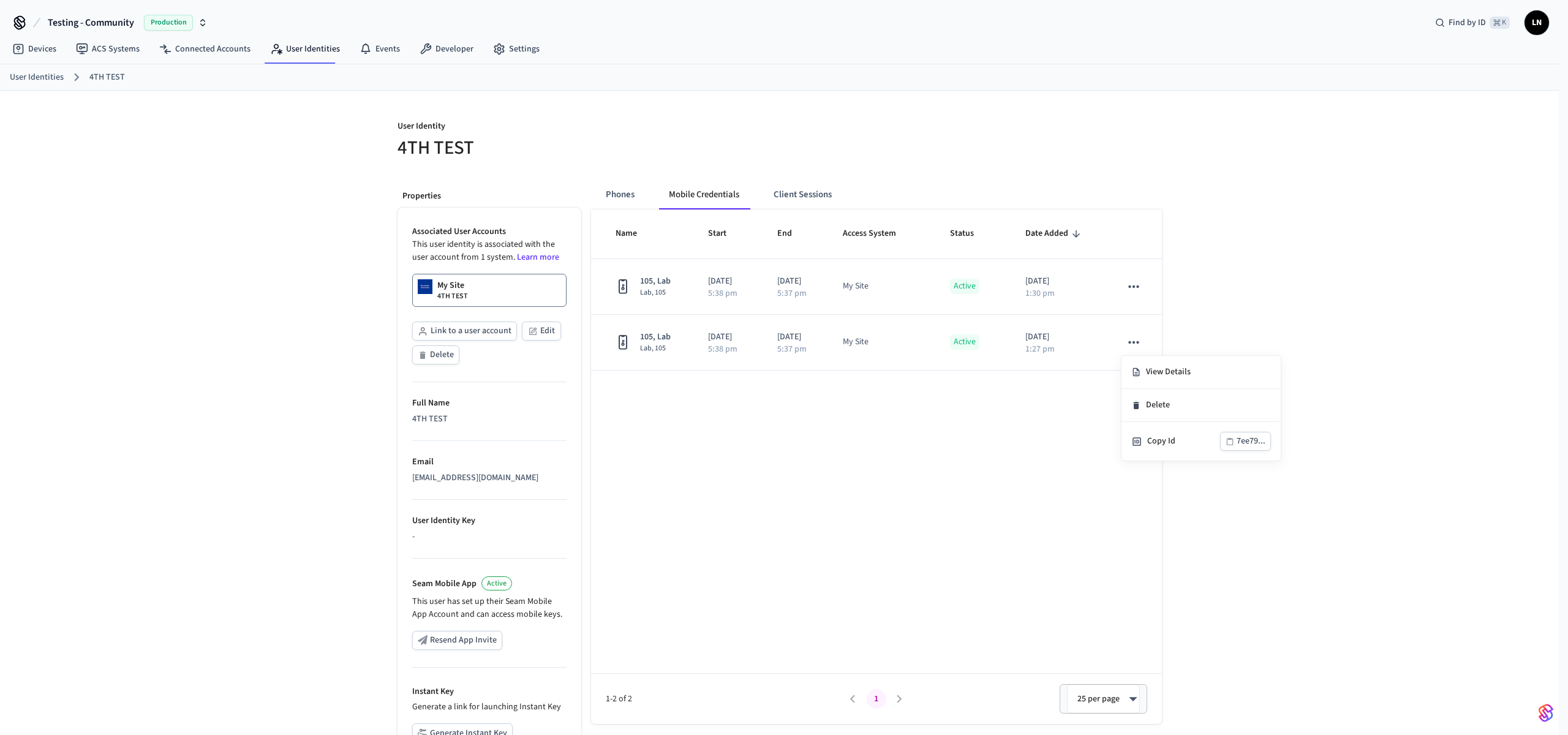
click at [965, 433] on div at bounding box center [784, 368] width 1568 height 735
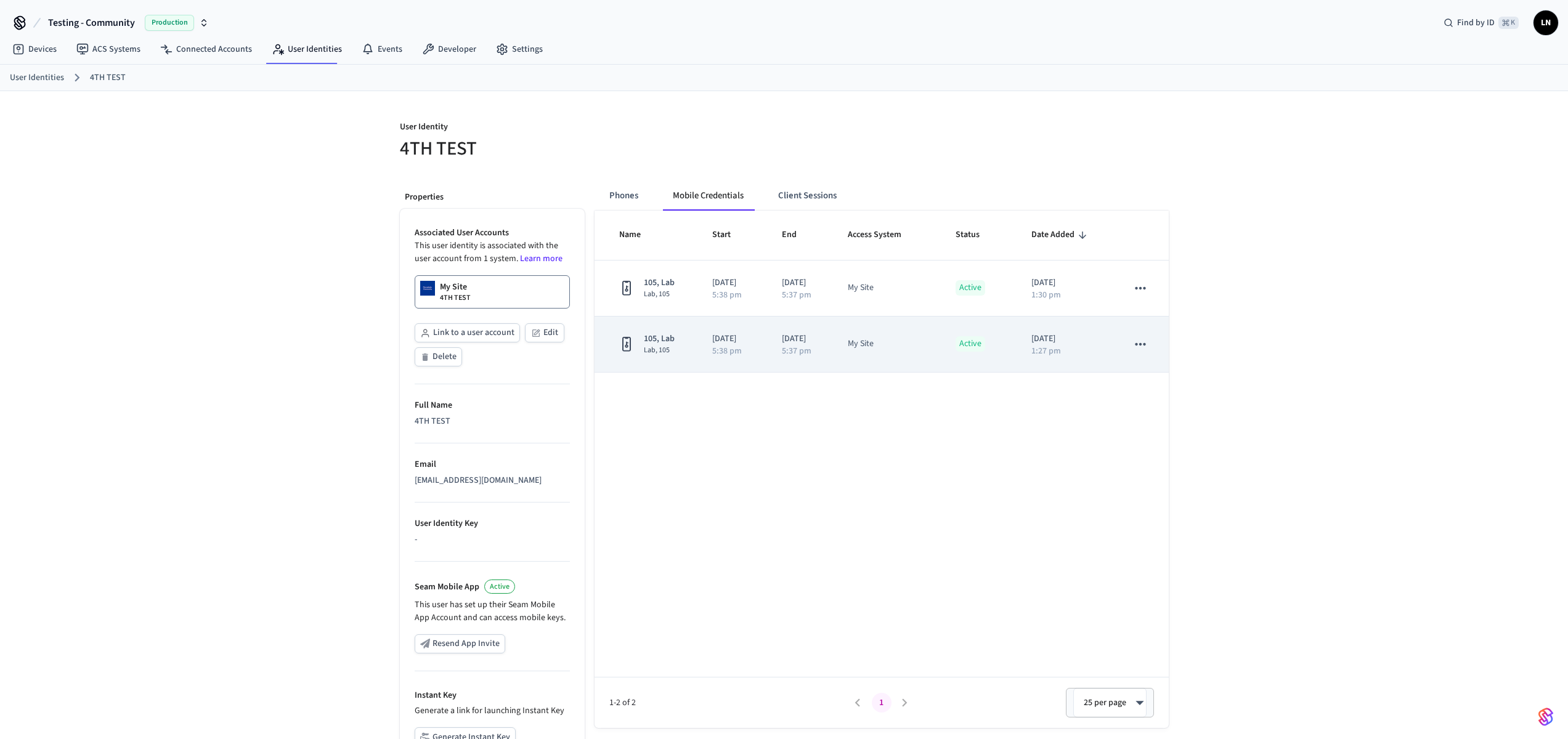
click at [1146, 348] on icon "sticky table" at bounding box center [1140, 344] width 16 height 16
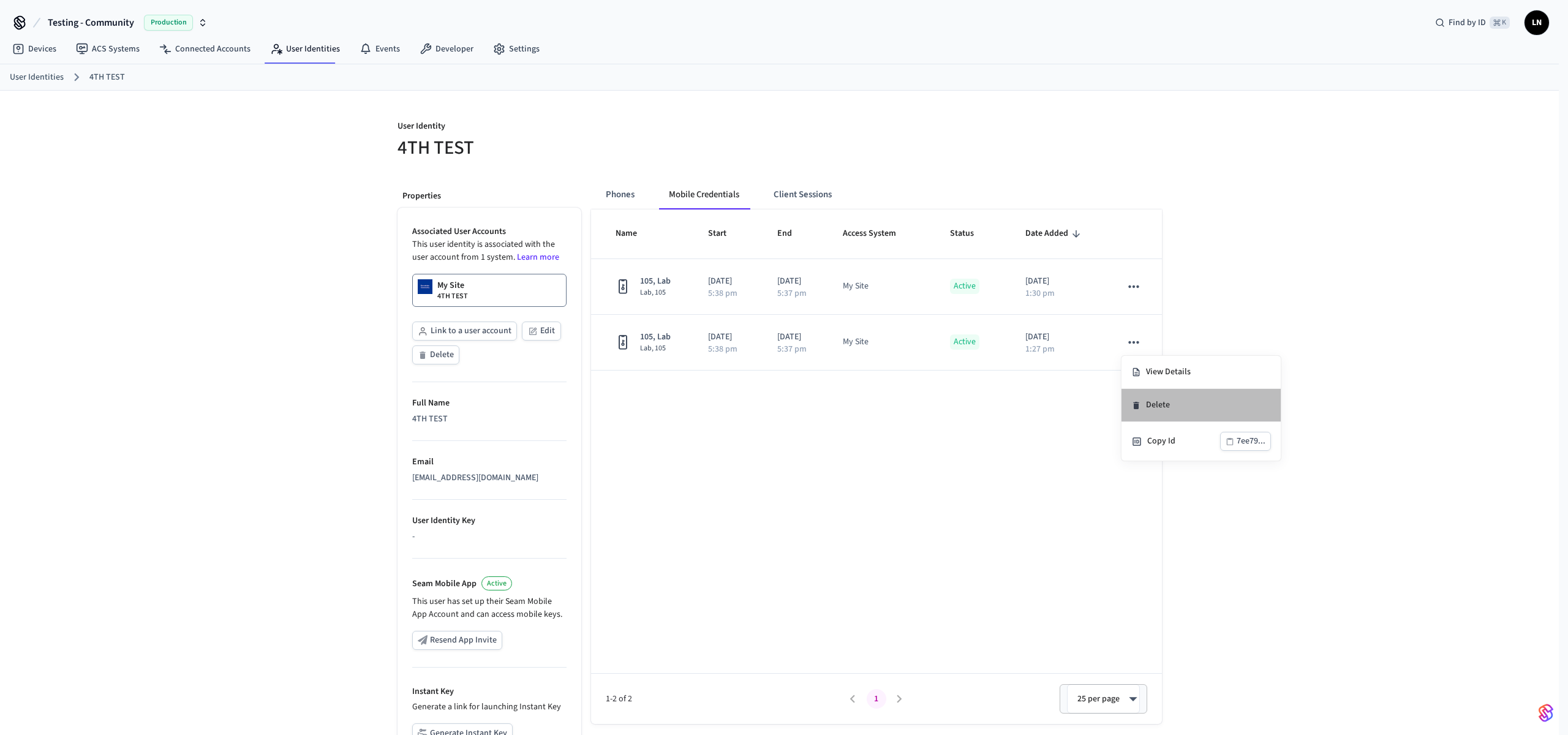
click at [1169, 402] on li "Delete" at bounding box center [1201, 405] width 159 height 33
click at [329, 43] on link "User Identities" at bounding box center [305, 49] width 89 height 22
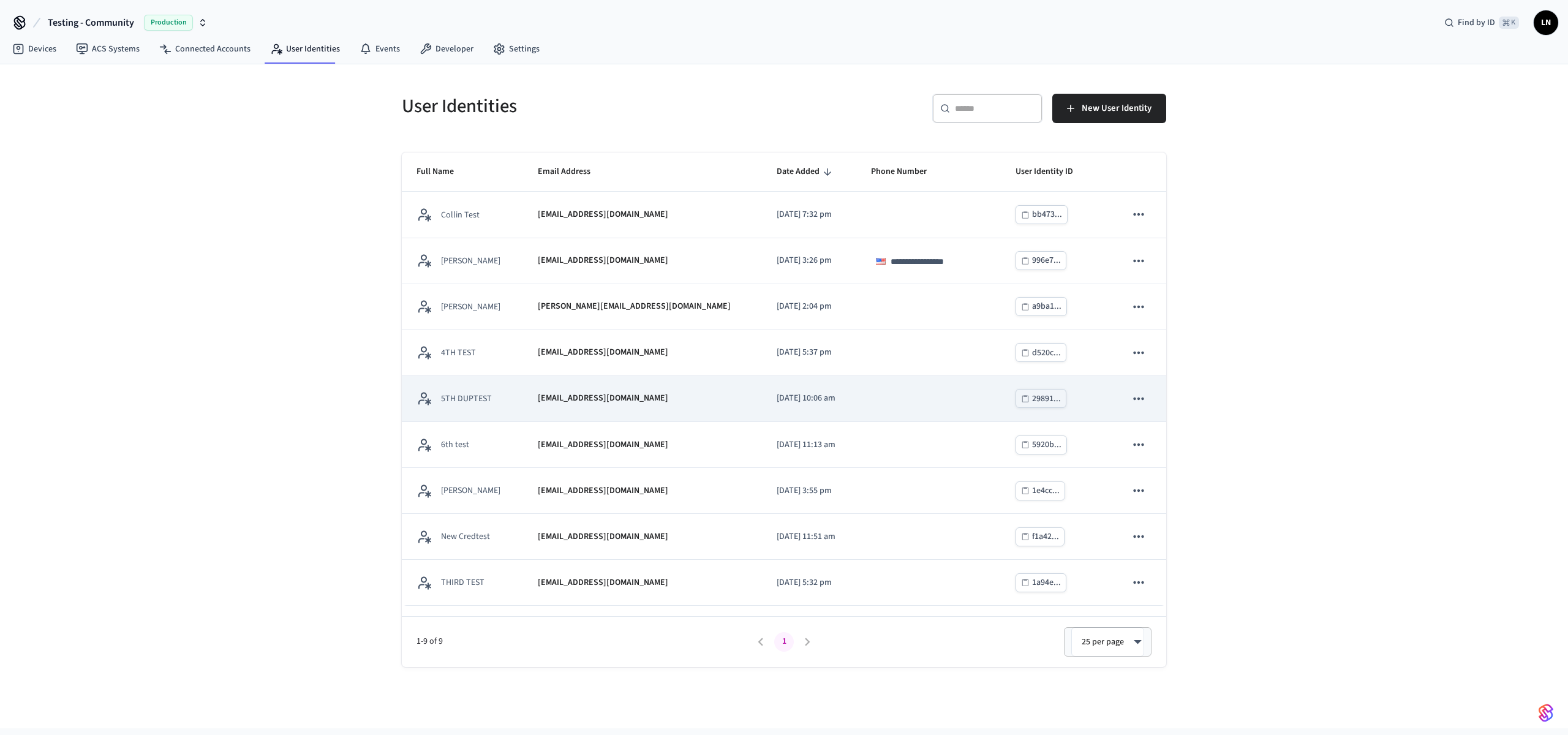
click at [1082, 401] on td "29891..." at bounding box center [1056, 400] width 111 height 46
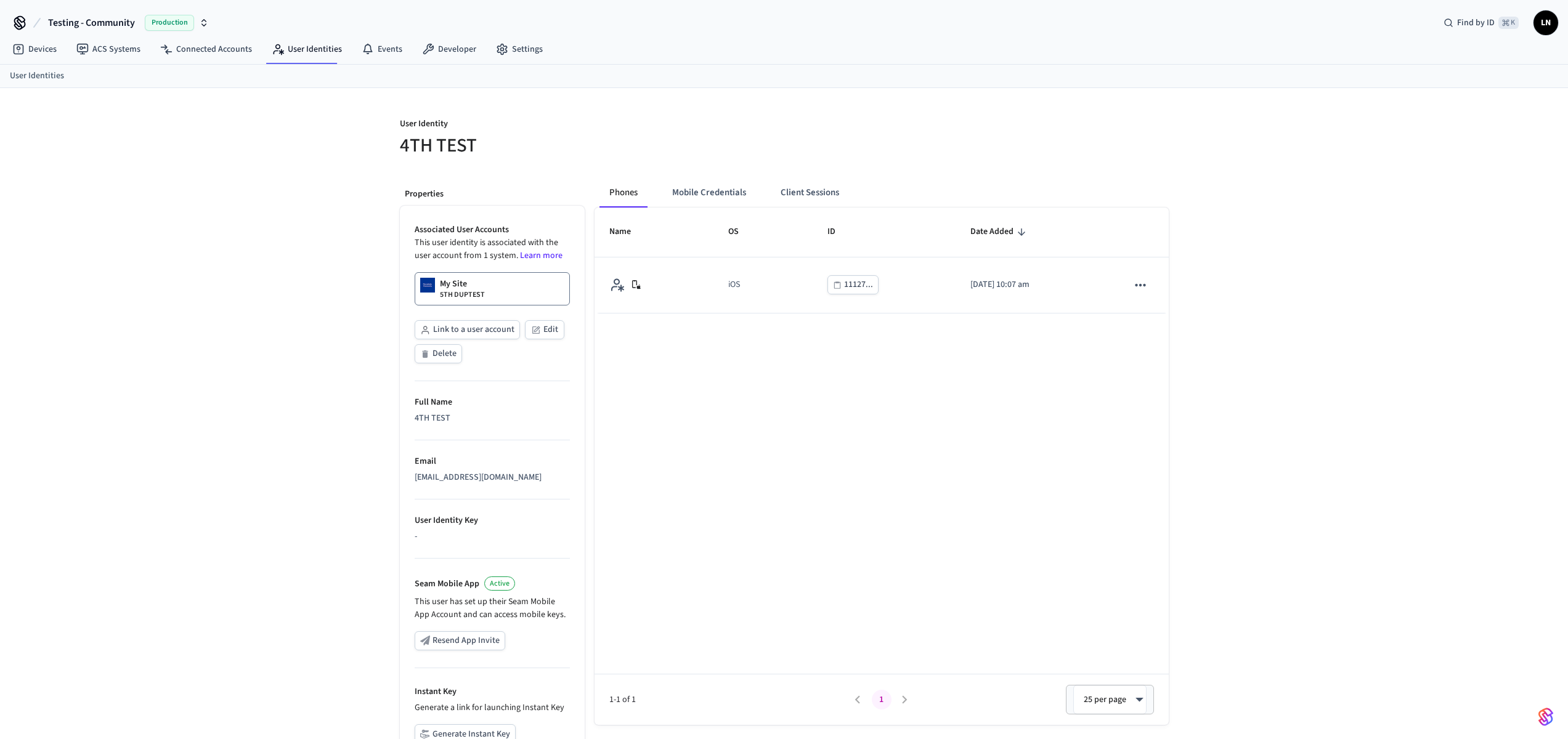
click at [686, 169] on div "Phones Mobile Credentials Client Sessions Name OS ID Date Added iOS 11127... 20…" at bounding box center [876, 504] width 584 height 671
click at [688, 191] on button "Mobile Credentials" at bounding box center [708, 193] width 94 height 30
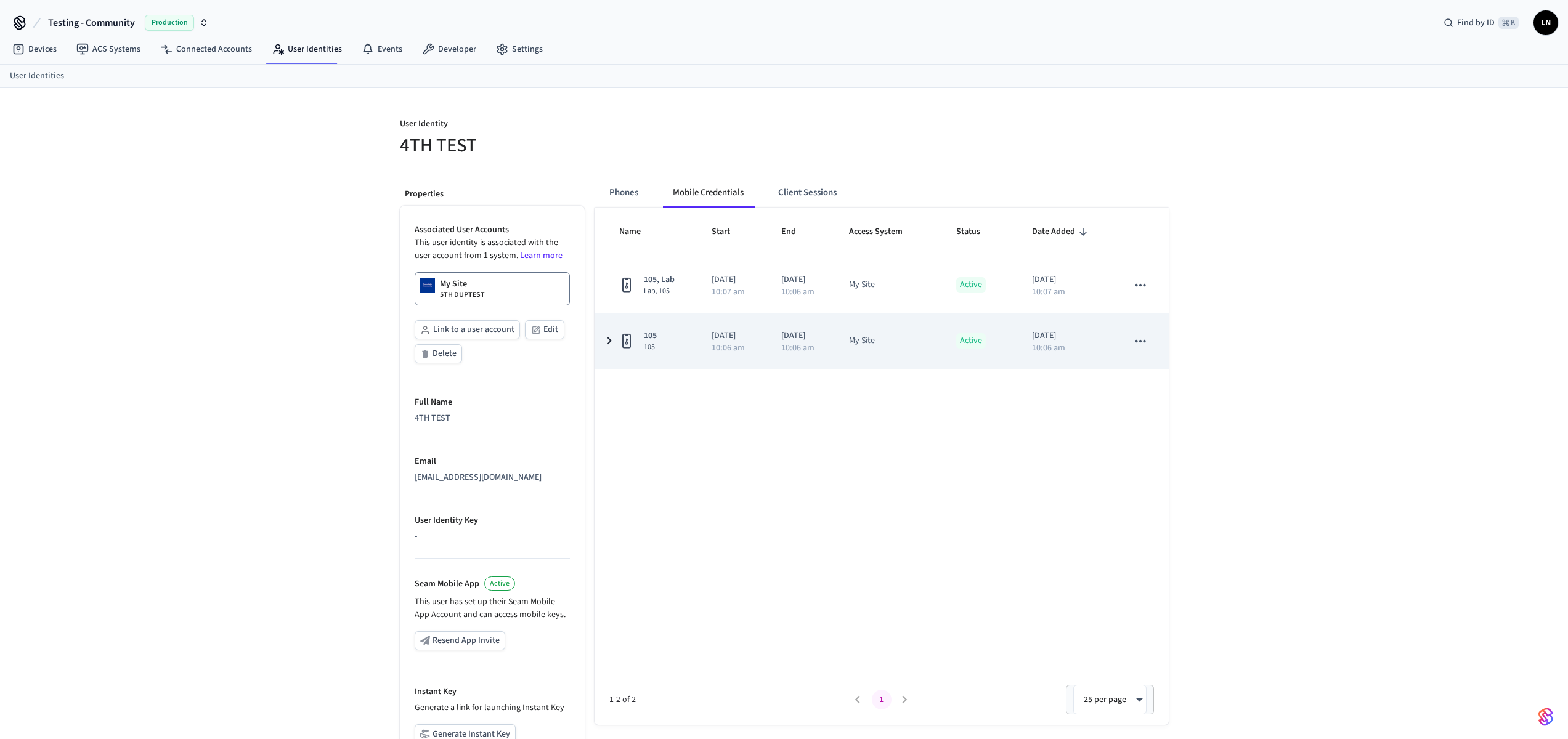
click at [622, 344] on icon "sticky table" at bounding box center [626, 341] width 8 height 15
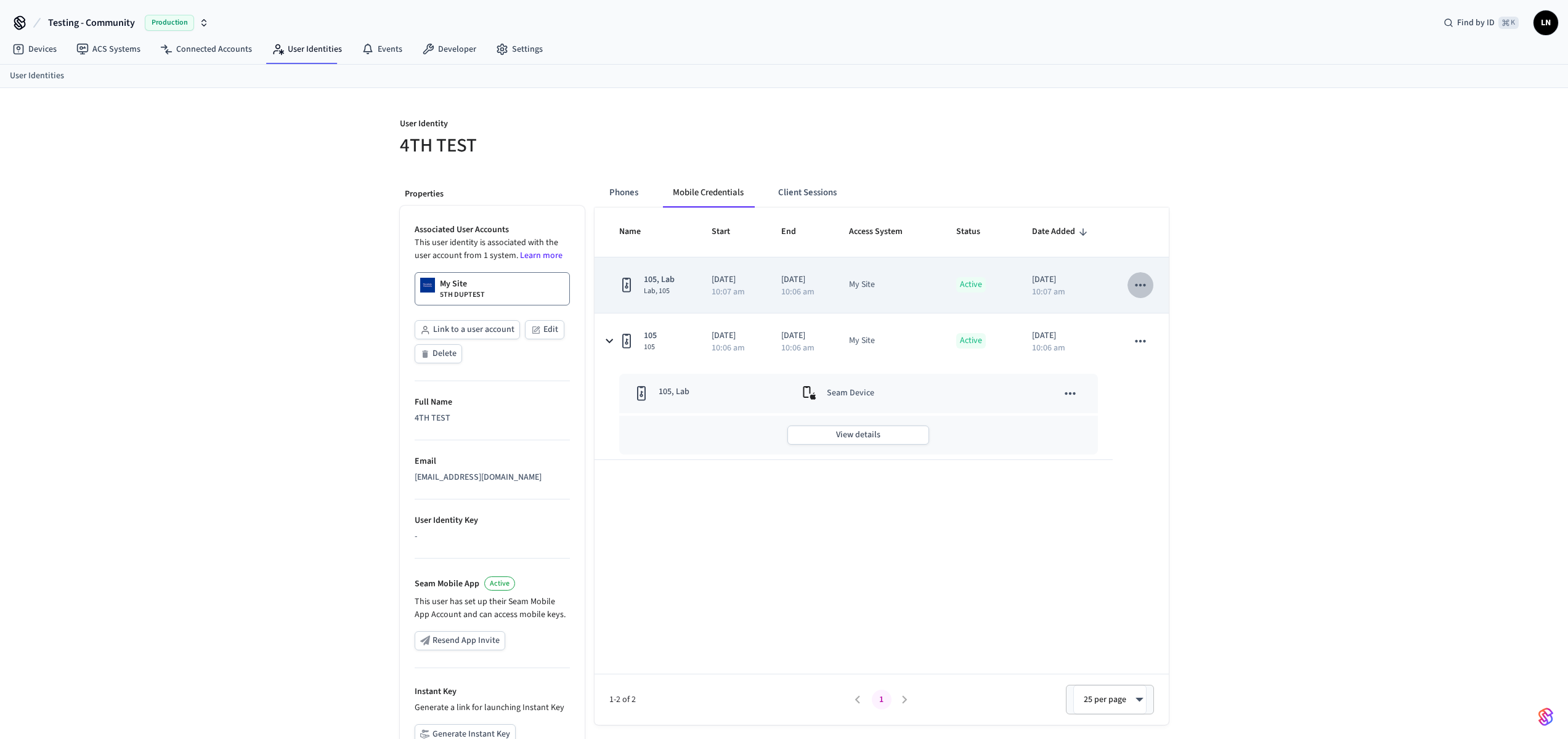
click at [1145, 290] on icon "sticky table" at bounding box center [1140, 285] width 16 height 16
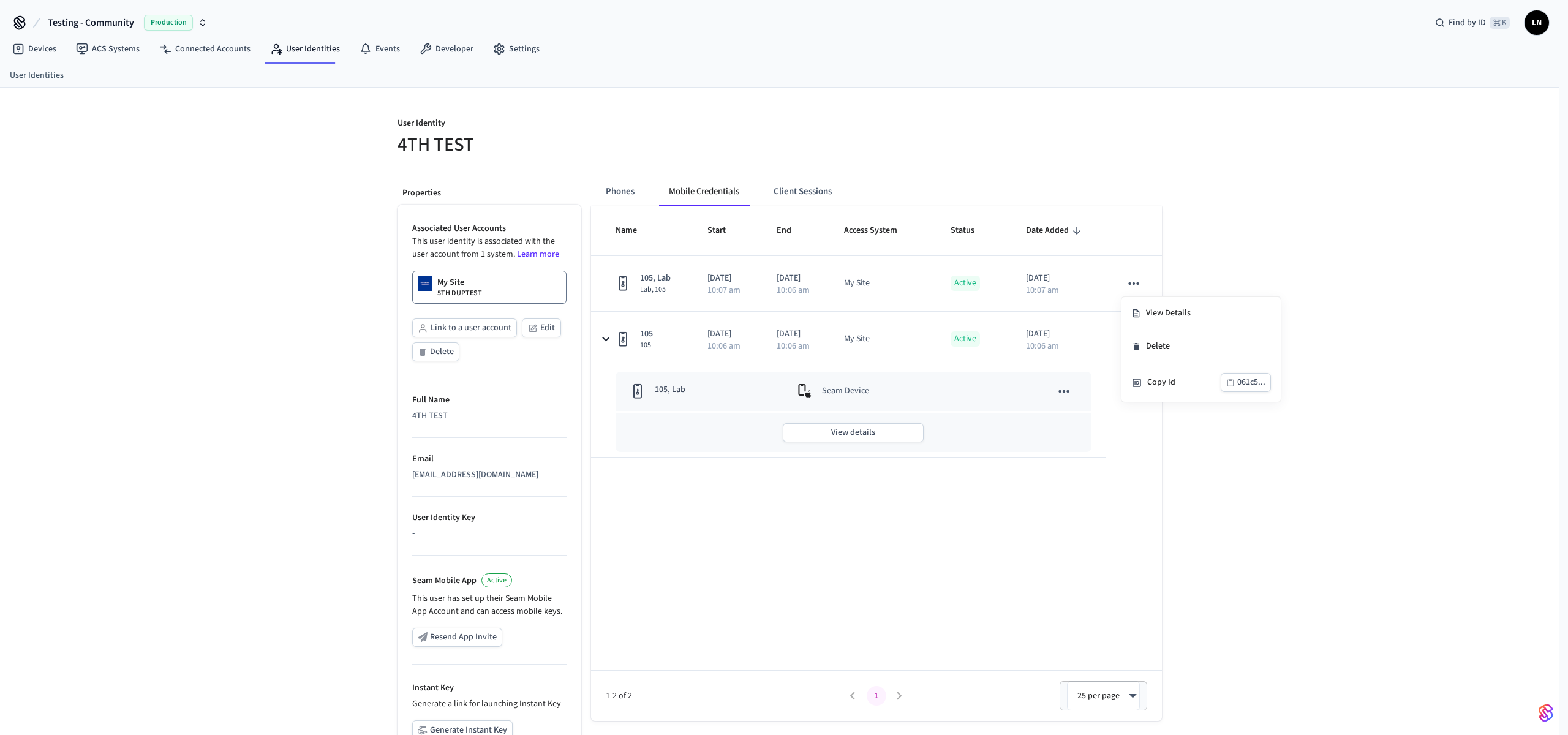
click at [1011, 360] on div at bounding box center [784, 368] width 1568 height 735
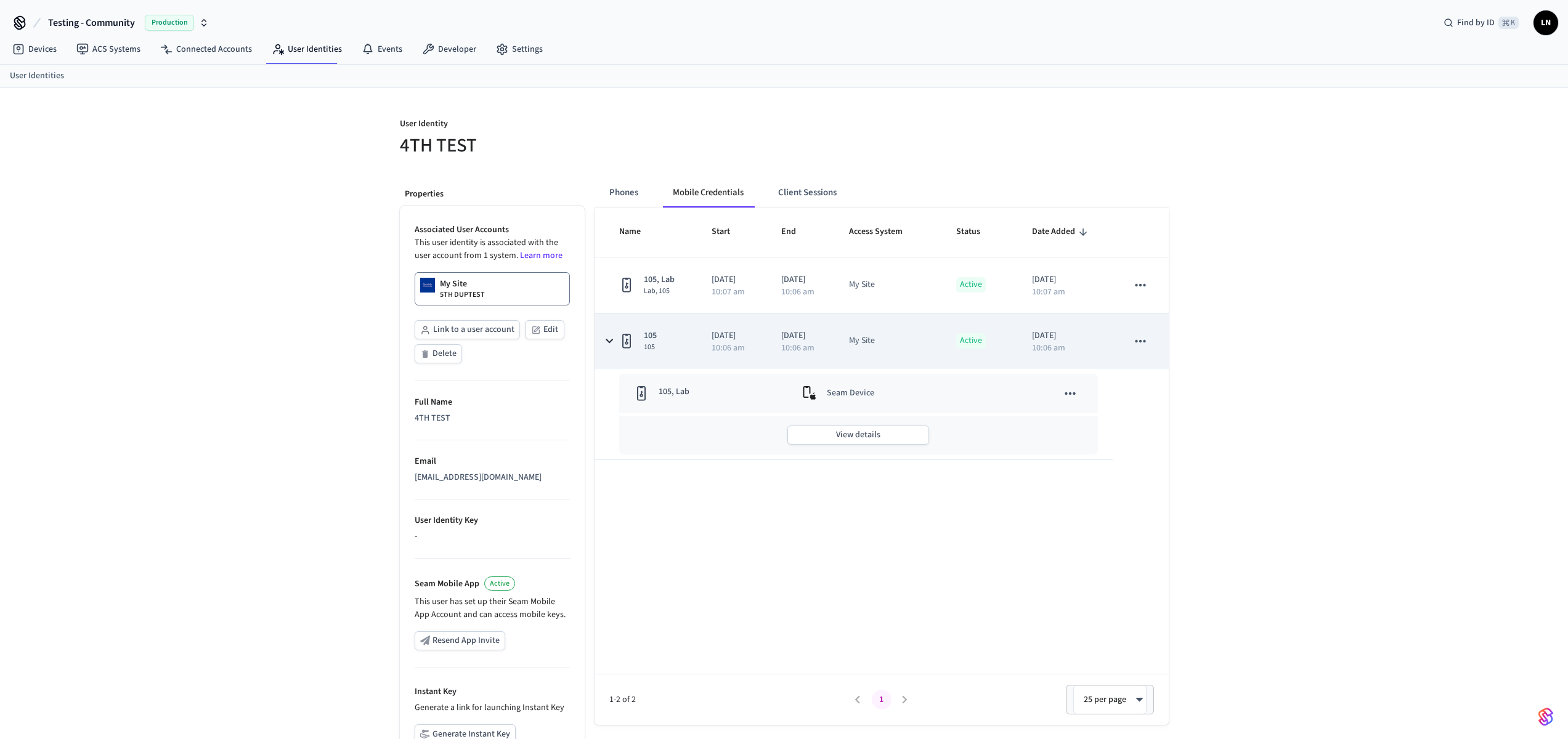
click at [1129, 351] on td "sticky table" at bounding box center [1140, 341] width 56 height 56
click at [1135, 343] on icon "sticky table" at bounding box center [1140, 340] width 16 height 16
drag, startPoint x: 949, startPoint y: 426, endPoint x: 700, endPoint y: 321, distance: 270.2
click at [949, 426] on div at bounding box center [788, 370] width 1577 height 739
click at [625, 348] on icon "sticky table" at bounding box center [626, 341] width 8 height 15
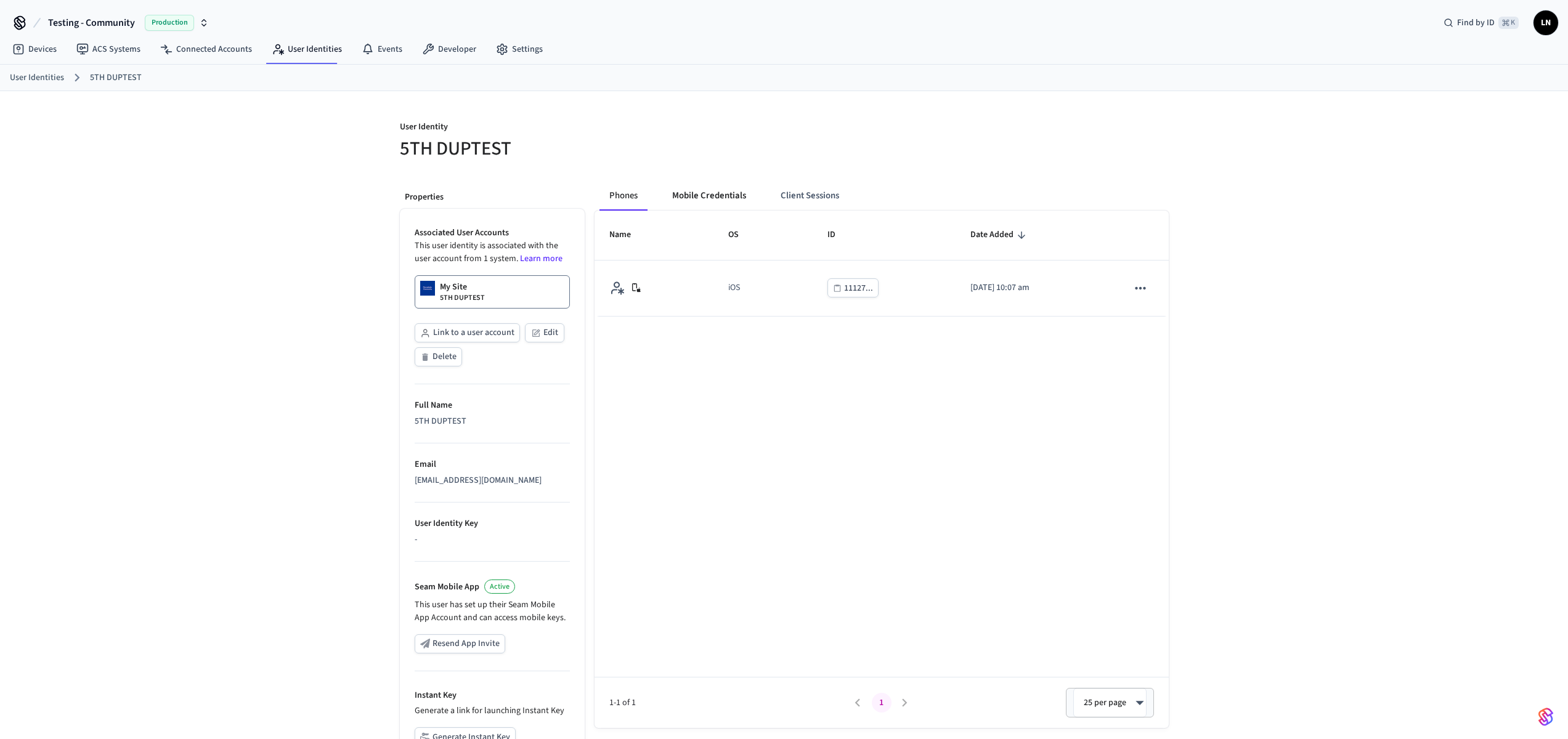
click at [718, 188] on button "Mobile Credentials" at bounding box center [708, 196] width 94 height 30
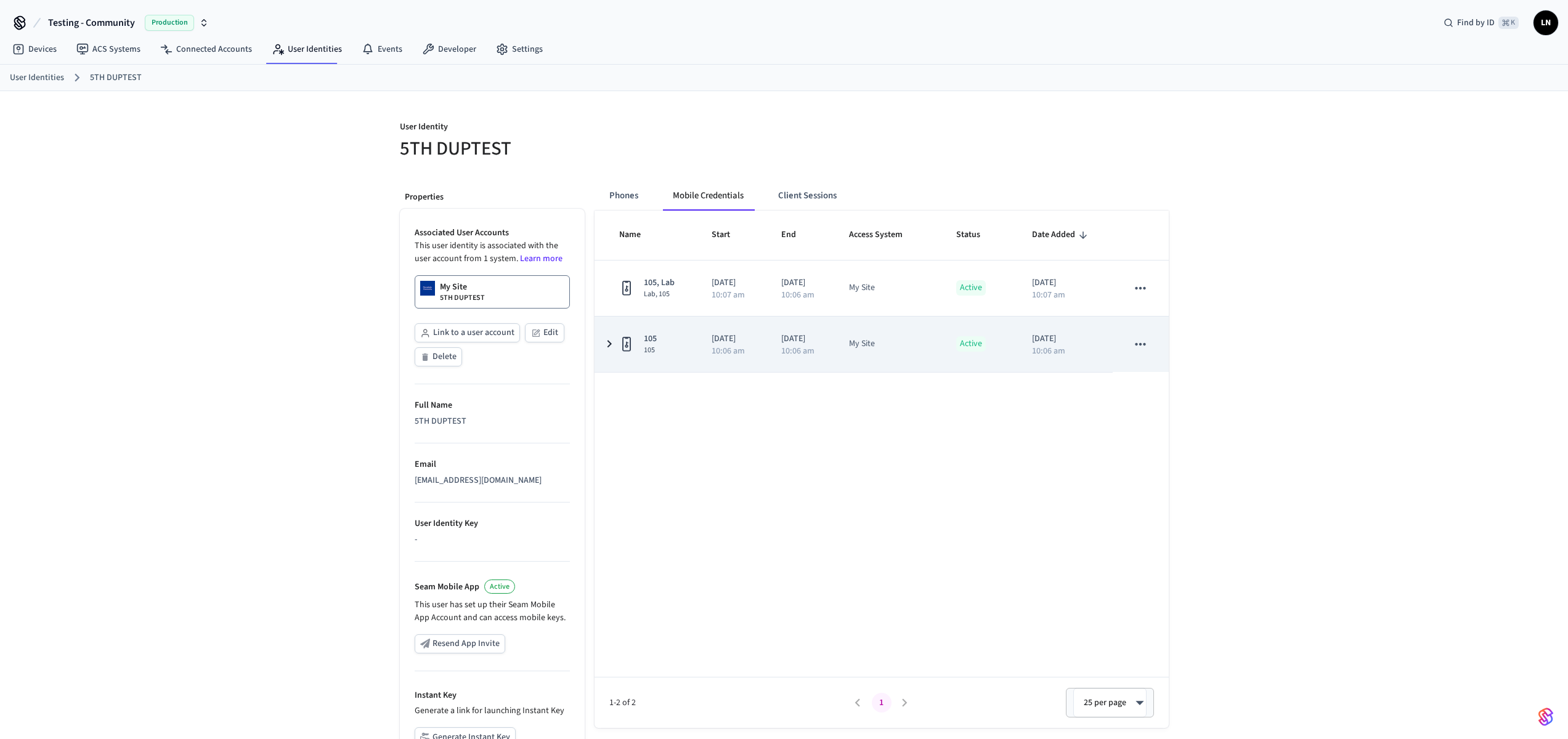
click at [624, 342] on icon "sticky table" at bounding box center [627, 344] width 15 height 16
click at [1139, 351] on icon "sticky table" at bounding box center [1140, 344] width 16 height 16
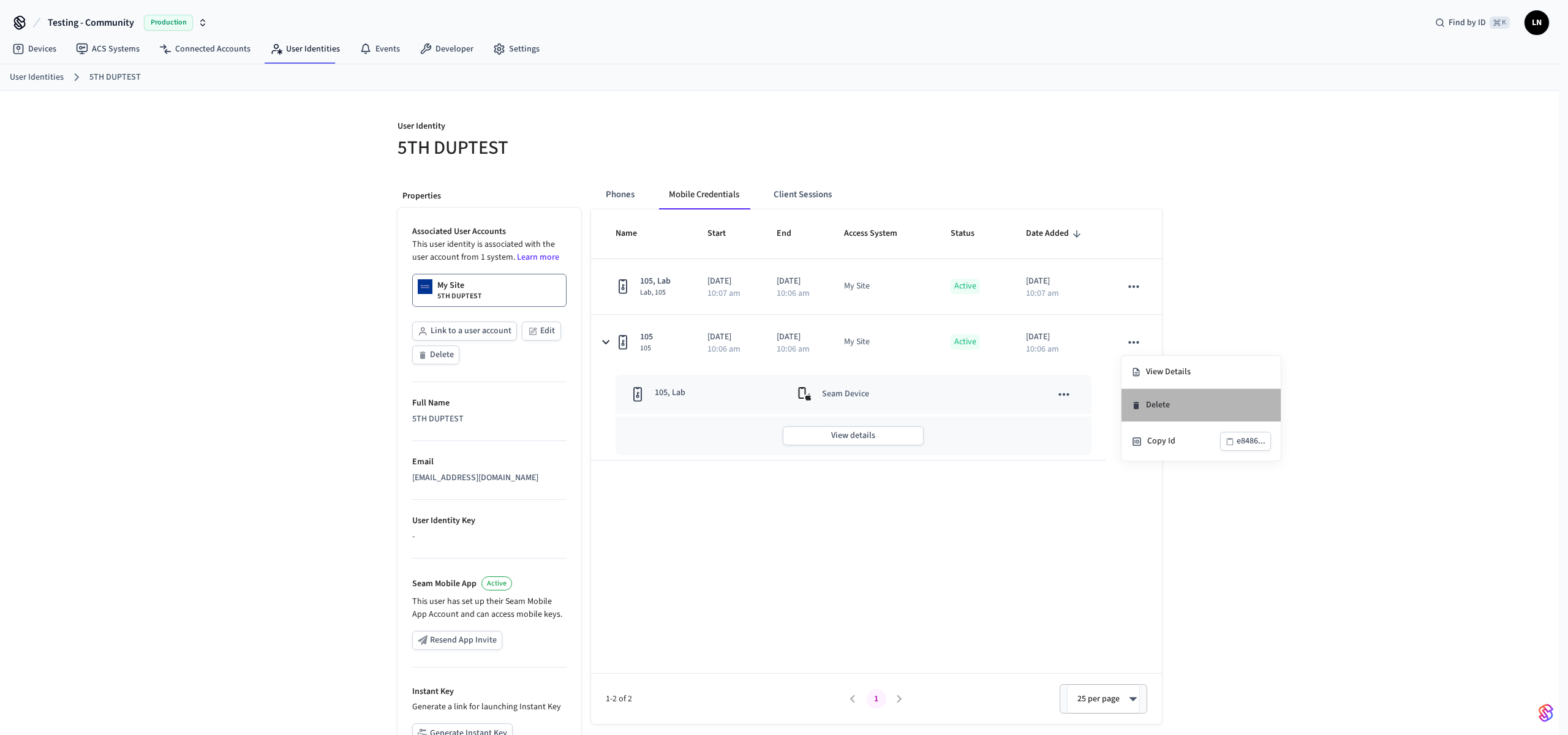
click at [1144, 405] on li "Delete" at bounding box center [1201, 405] width 159 height 33
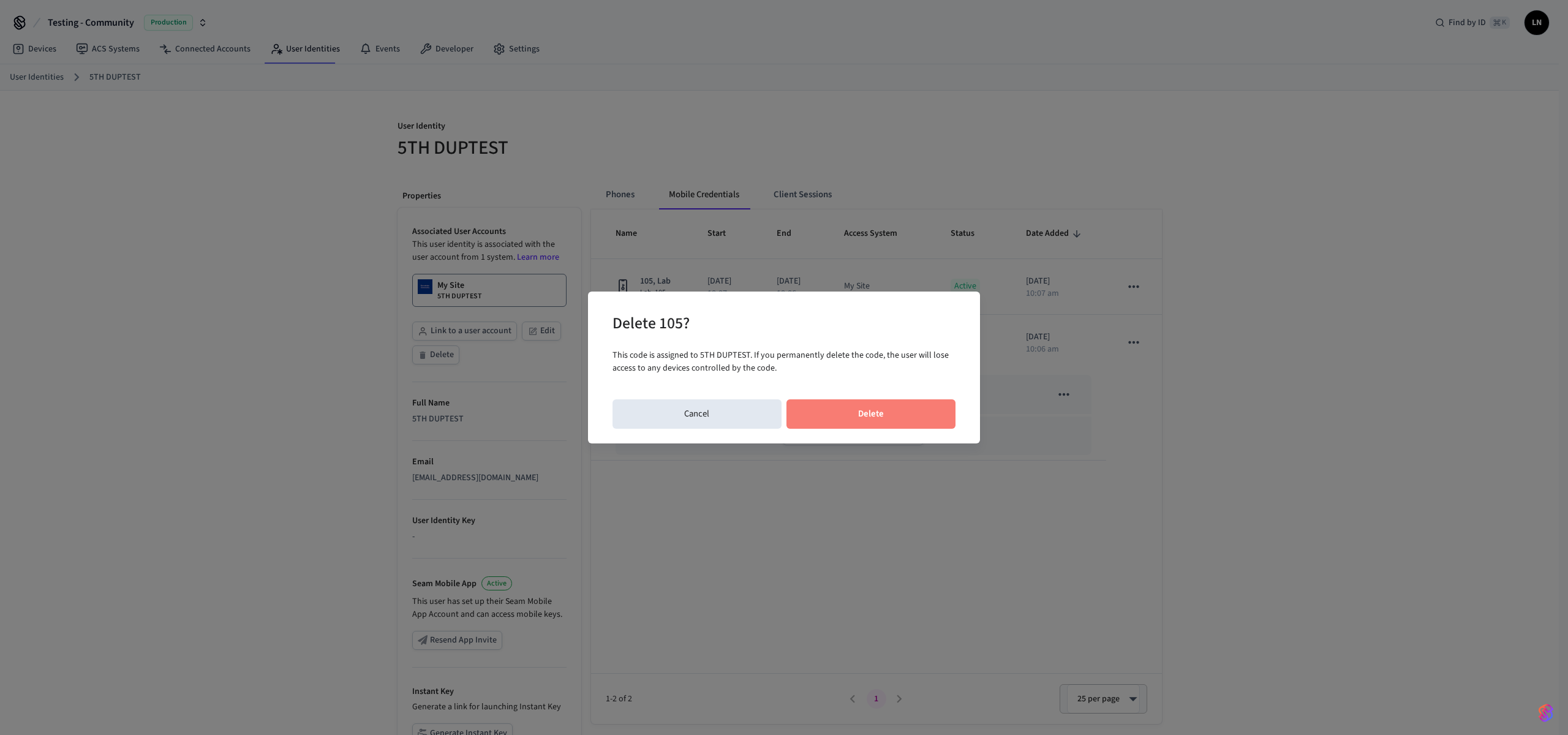
click at [869, 419] on button "Delete" at bounding box center [871, 415] width 169 height 30
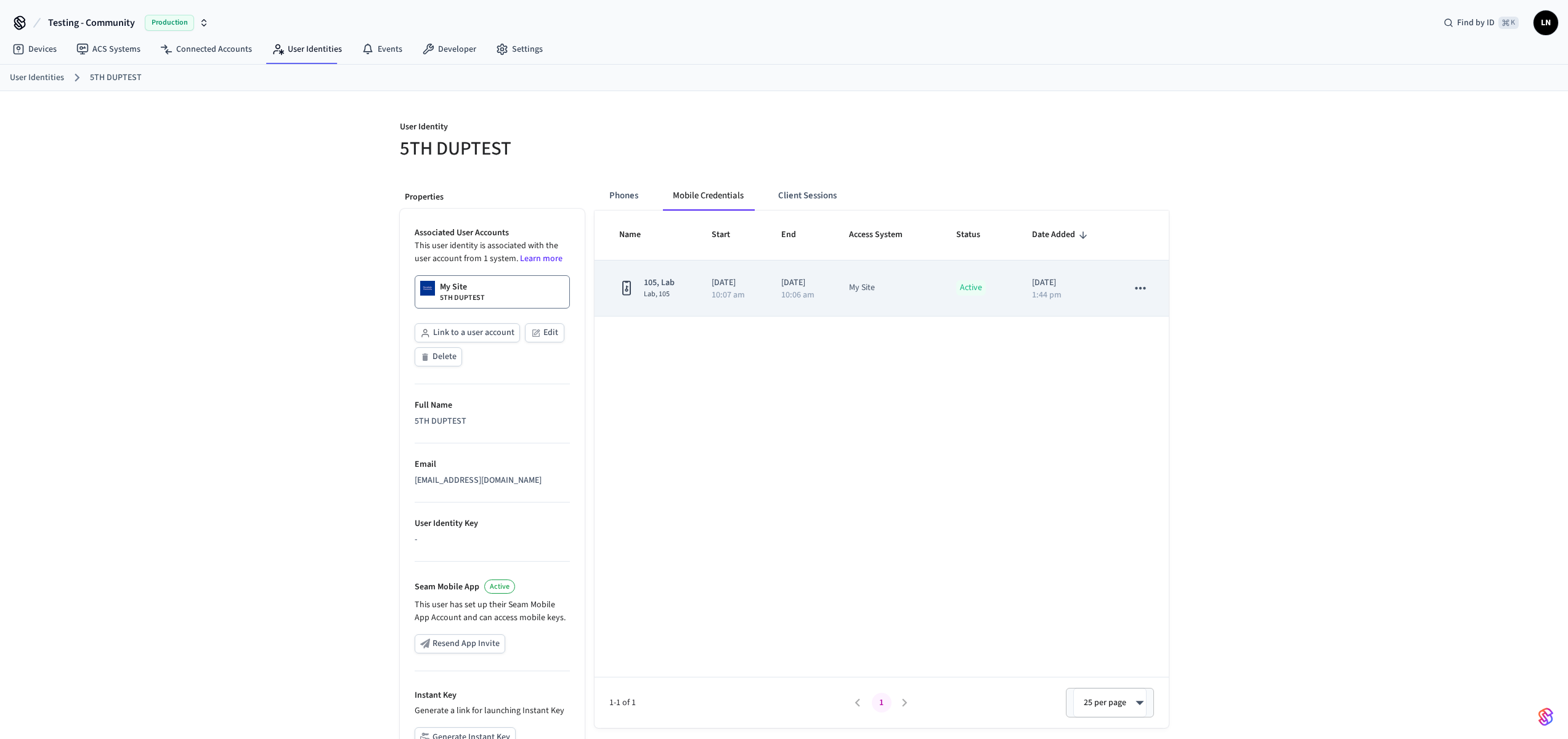
click at [1147, 291] on icon "sticky table" at bounding box center [1140, 288] width 16 height 16
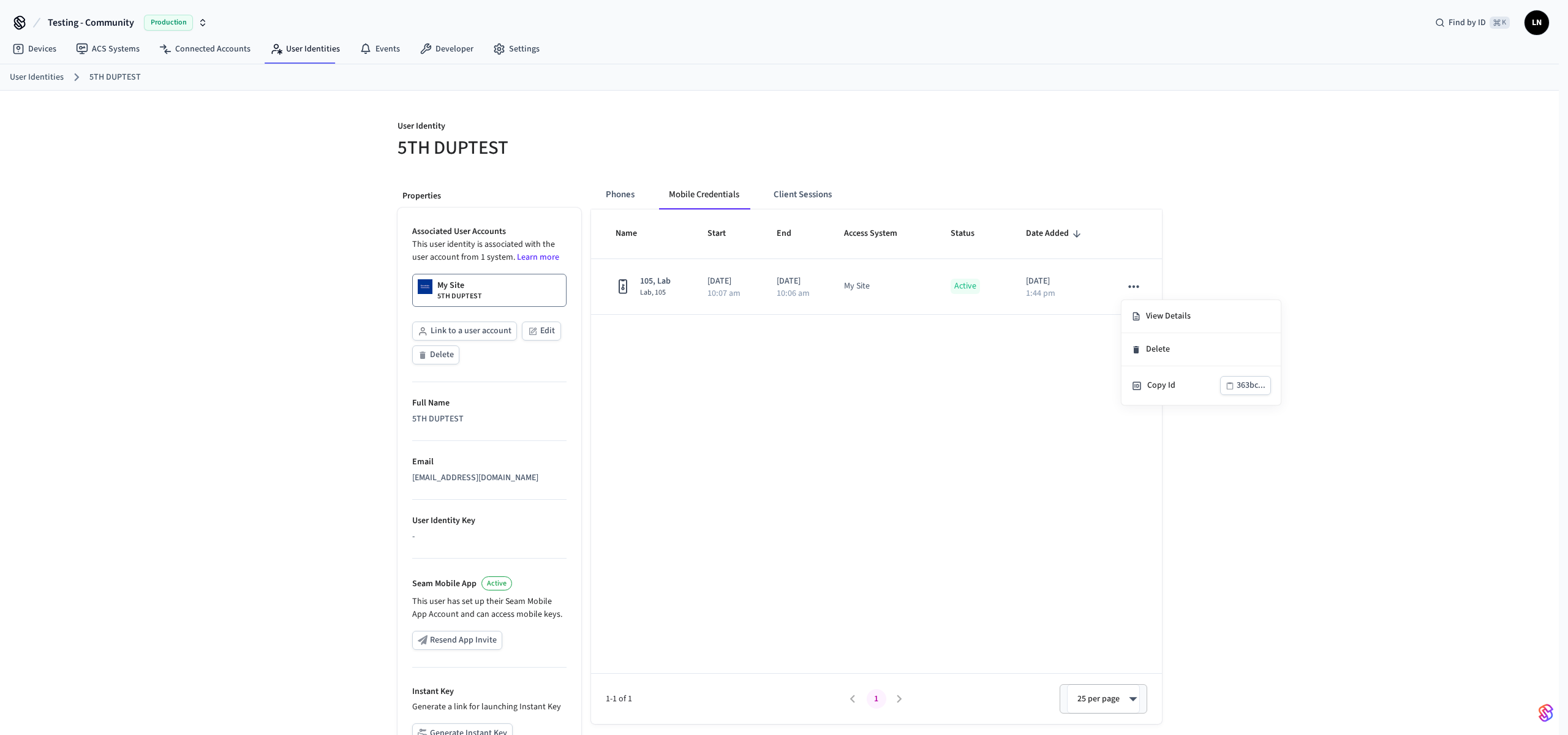
click at [1251, 496] on div at bounding box center [784, 368] width 1568 height 735
click at [1325, 240] on div "User Identity 5TH DUPTEST Properties Associated User Accounts This user identit…" at bounding box center [779, 464] width 1559 height 747
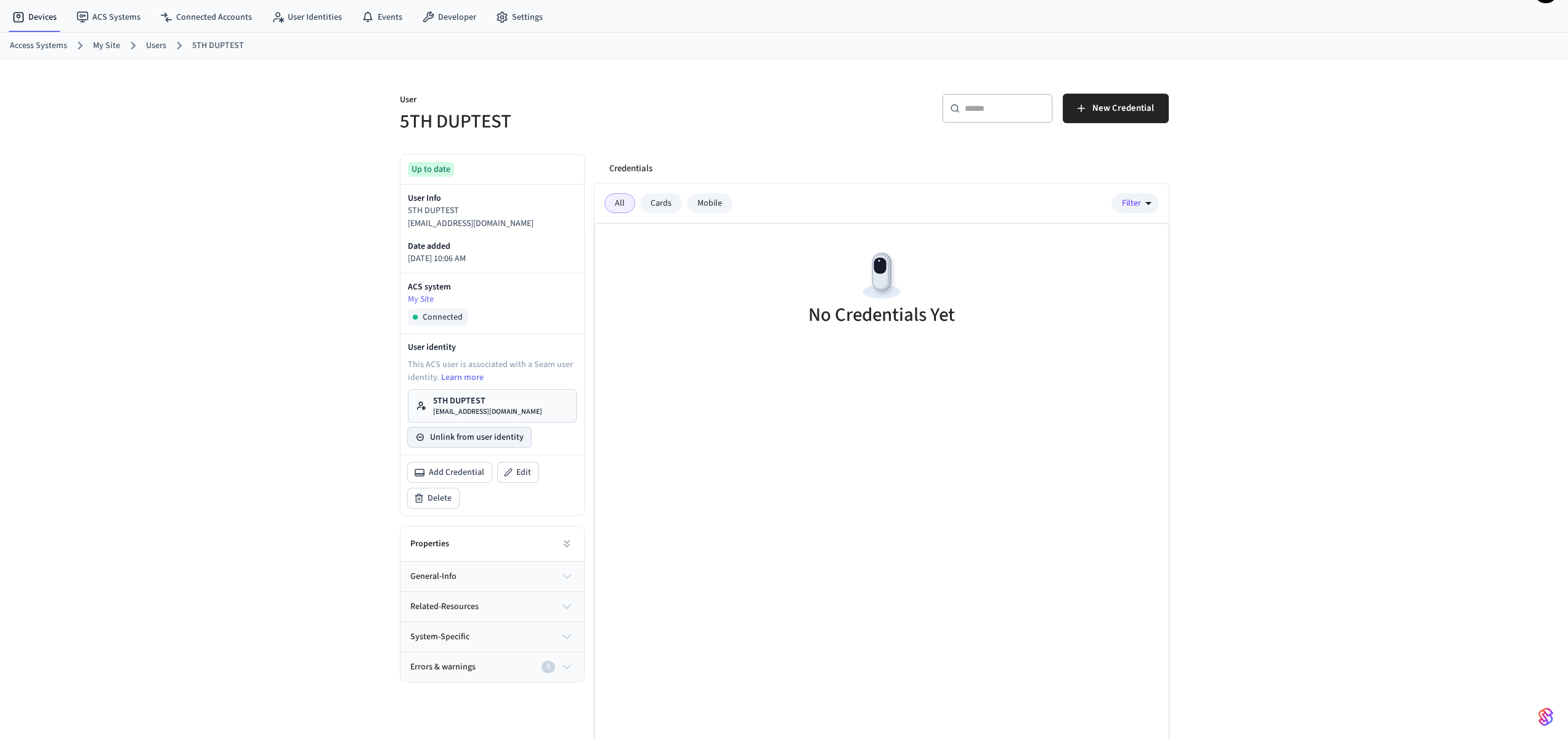
scroll to position [34, 0]
click at [475, 577] on button "general-info" at bounding box center [492, 575] width 184 height 30
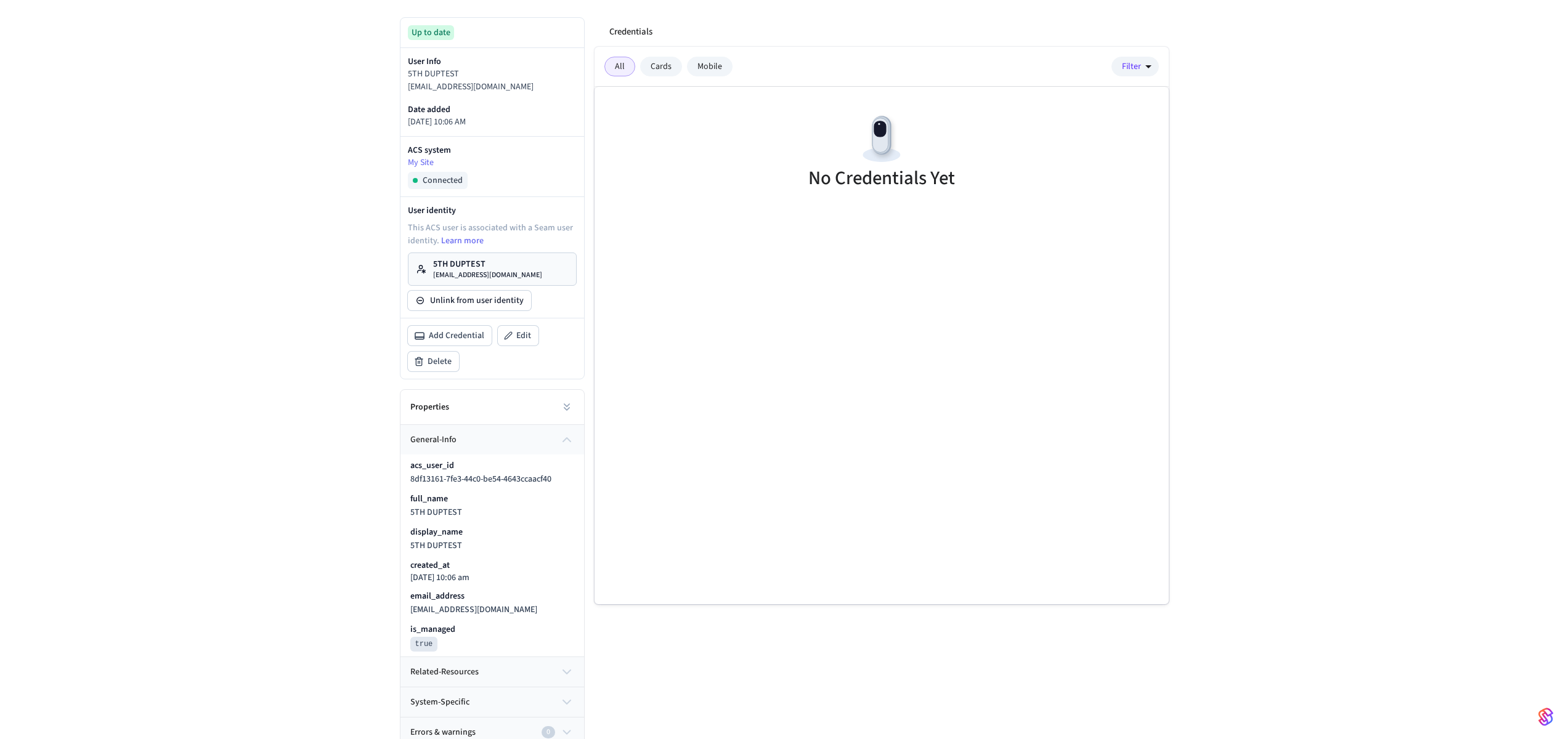
scroll to position [178, 0]
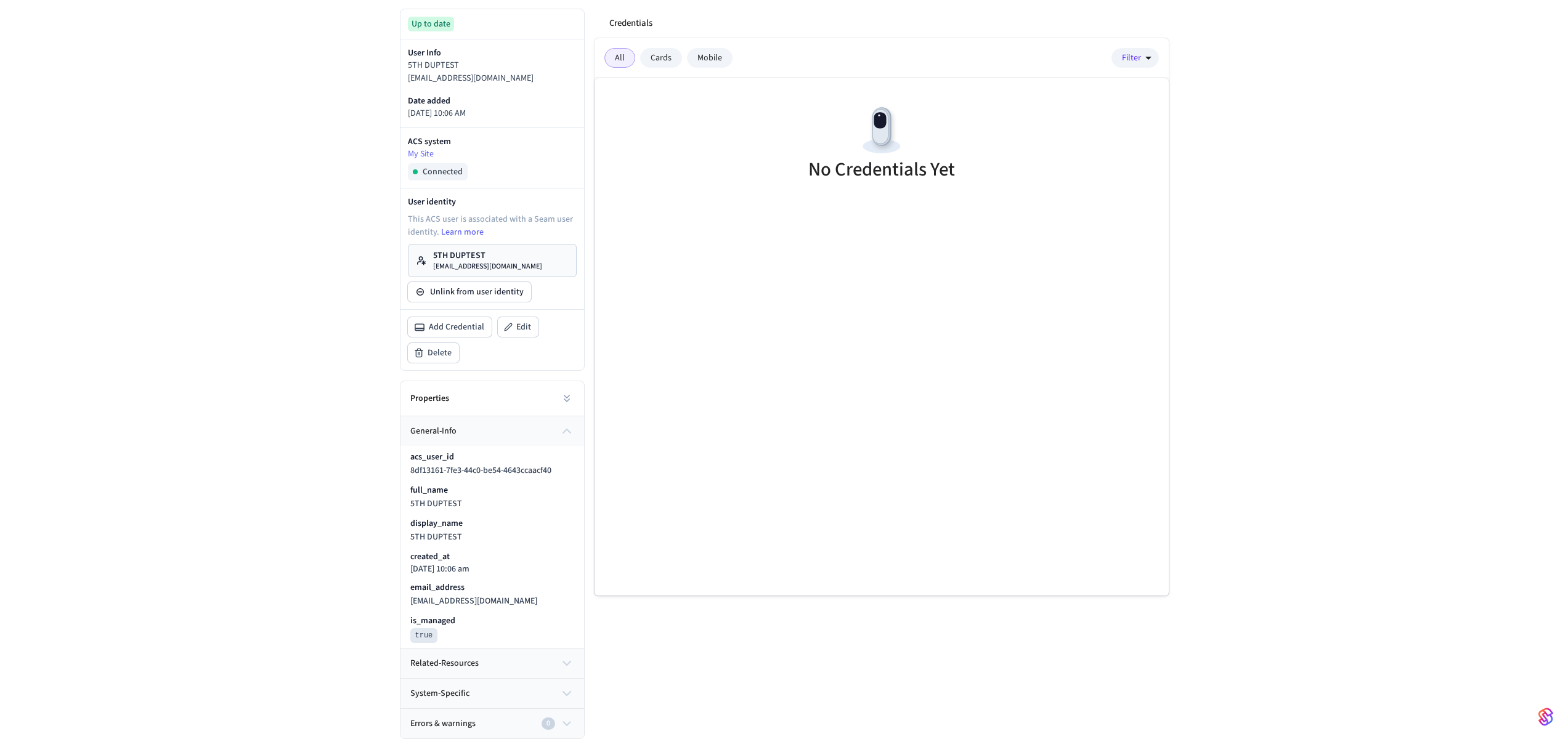
click at [501, 651] on button "related-resources" at bounding box center [492, 663] width 184 height 30
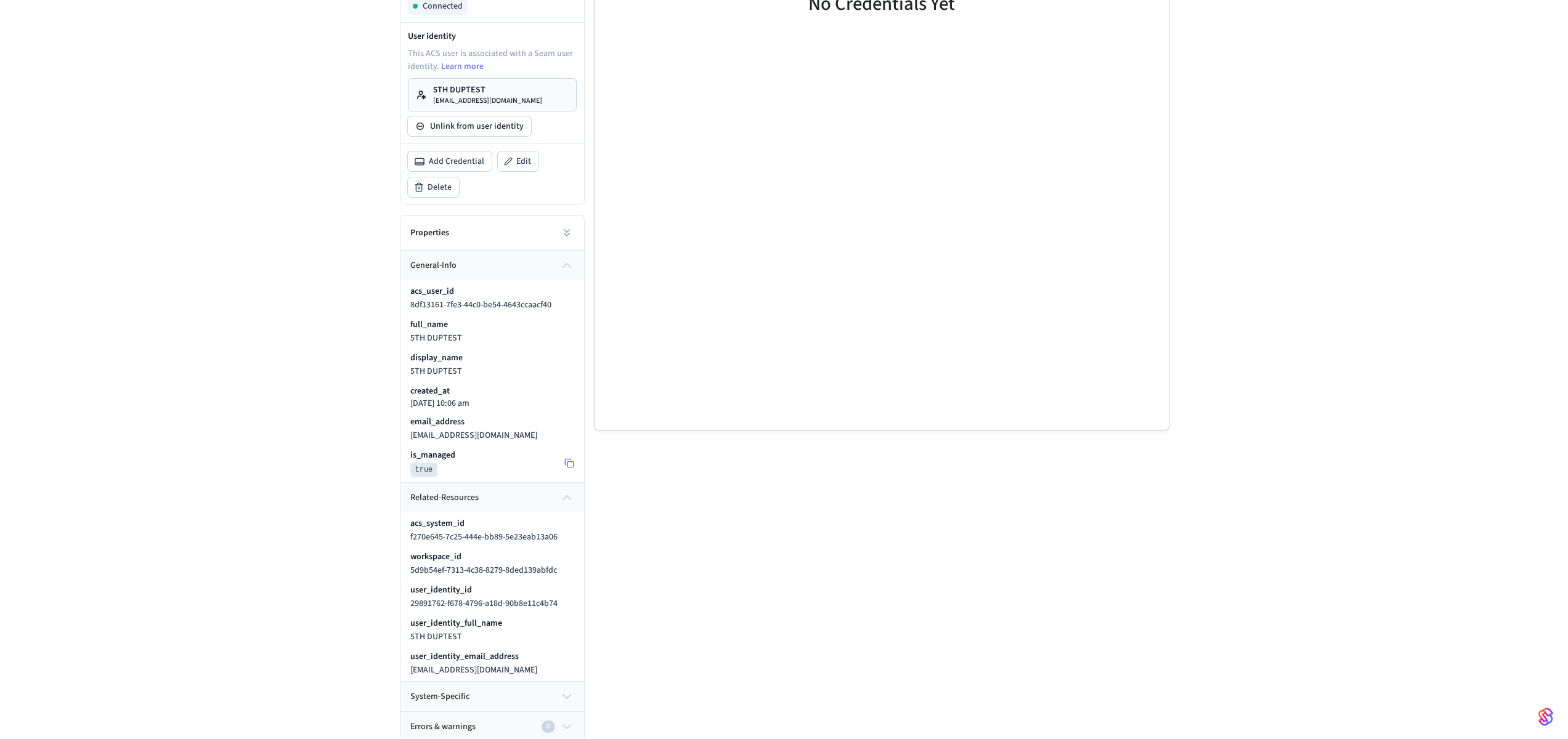
scroll to position [346, 0]
click at [522, 702] on button "system-specific" at bounding box center [492, 694] width 184 height 30
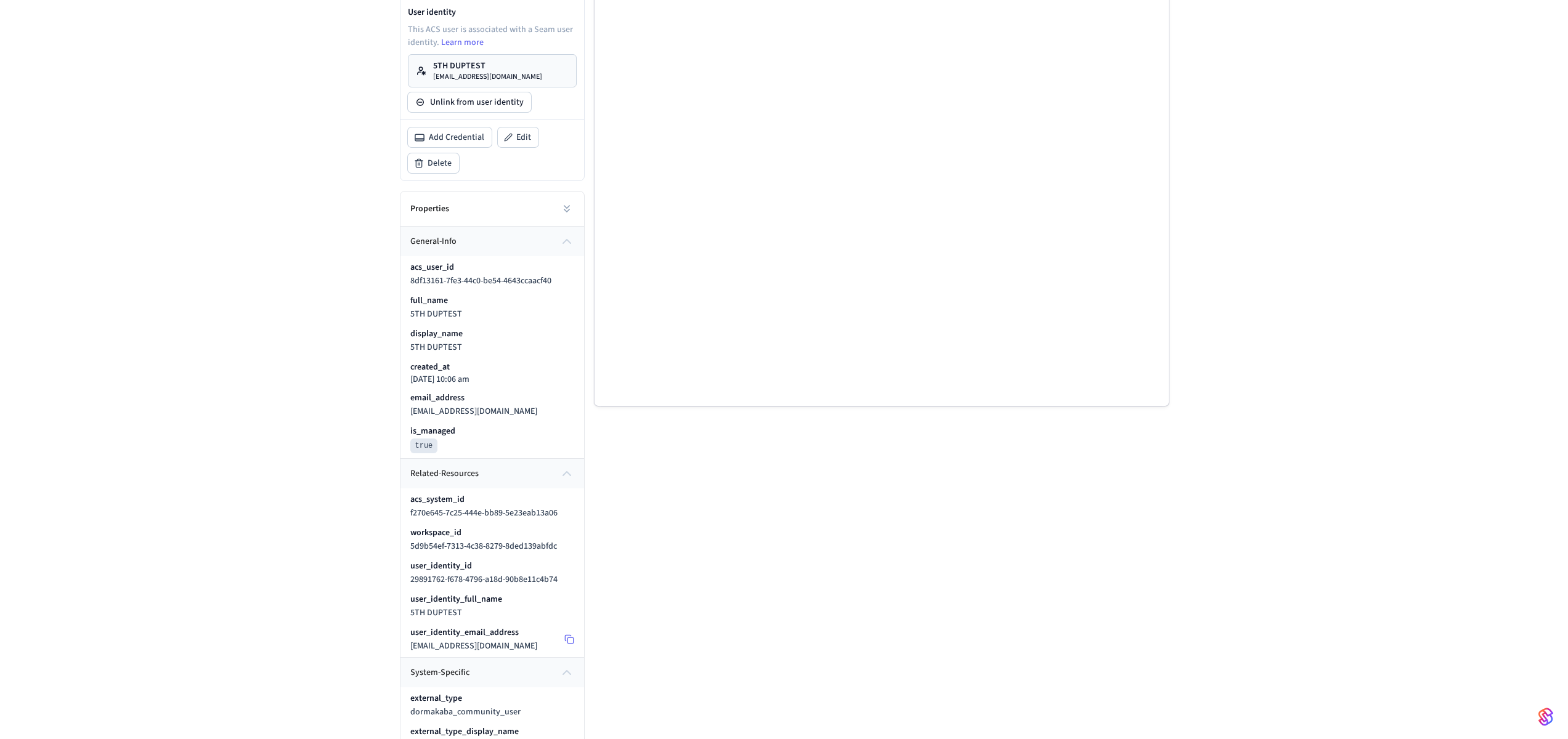
scroll to position [415, 0]
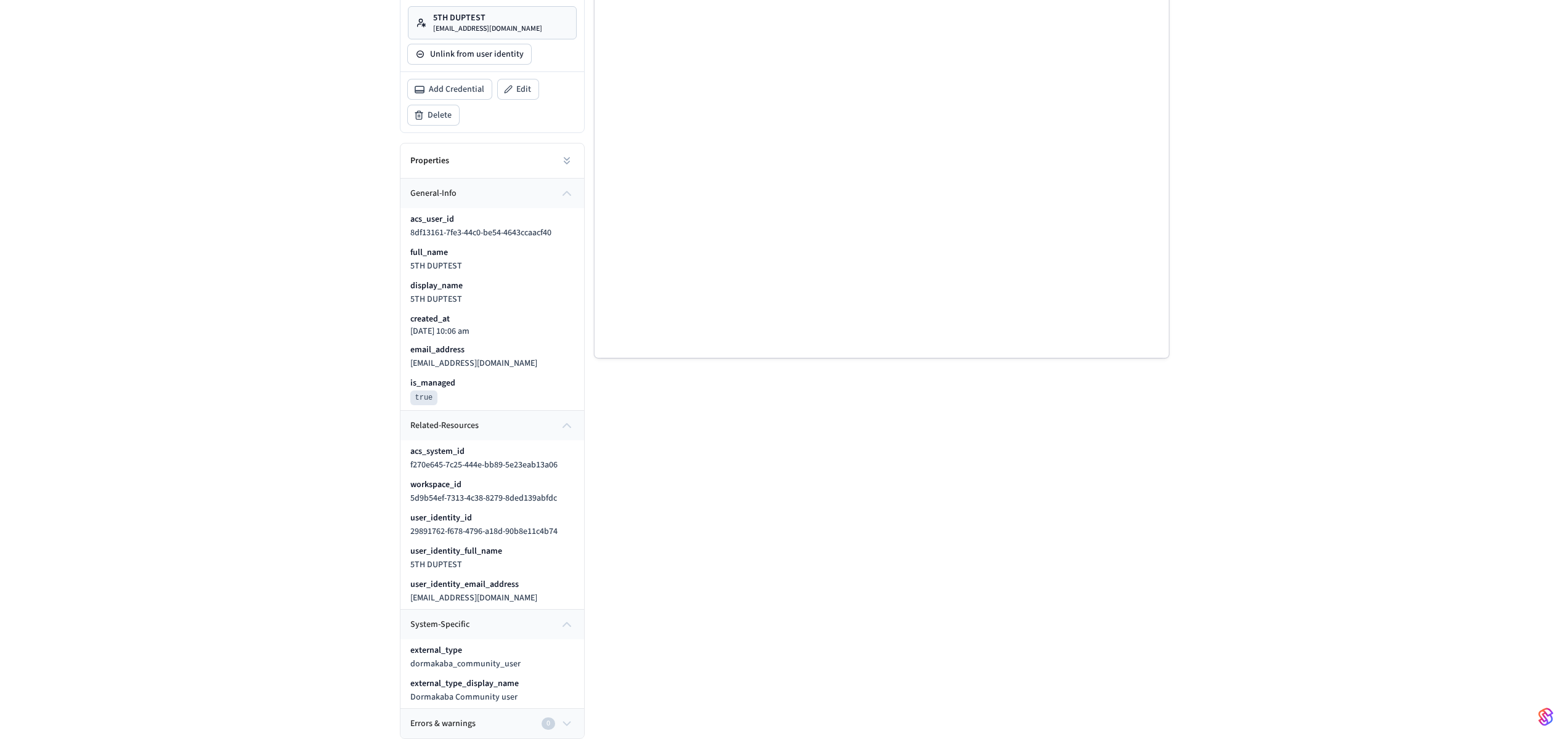
click at [521, 719] on div "Errors & warnings 0" at bounding box center [485, 724] width 150 height 13
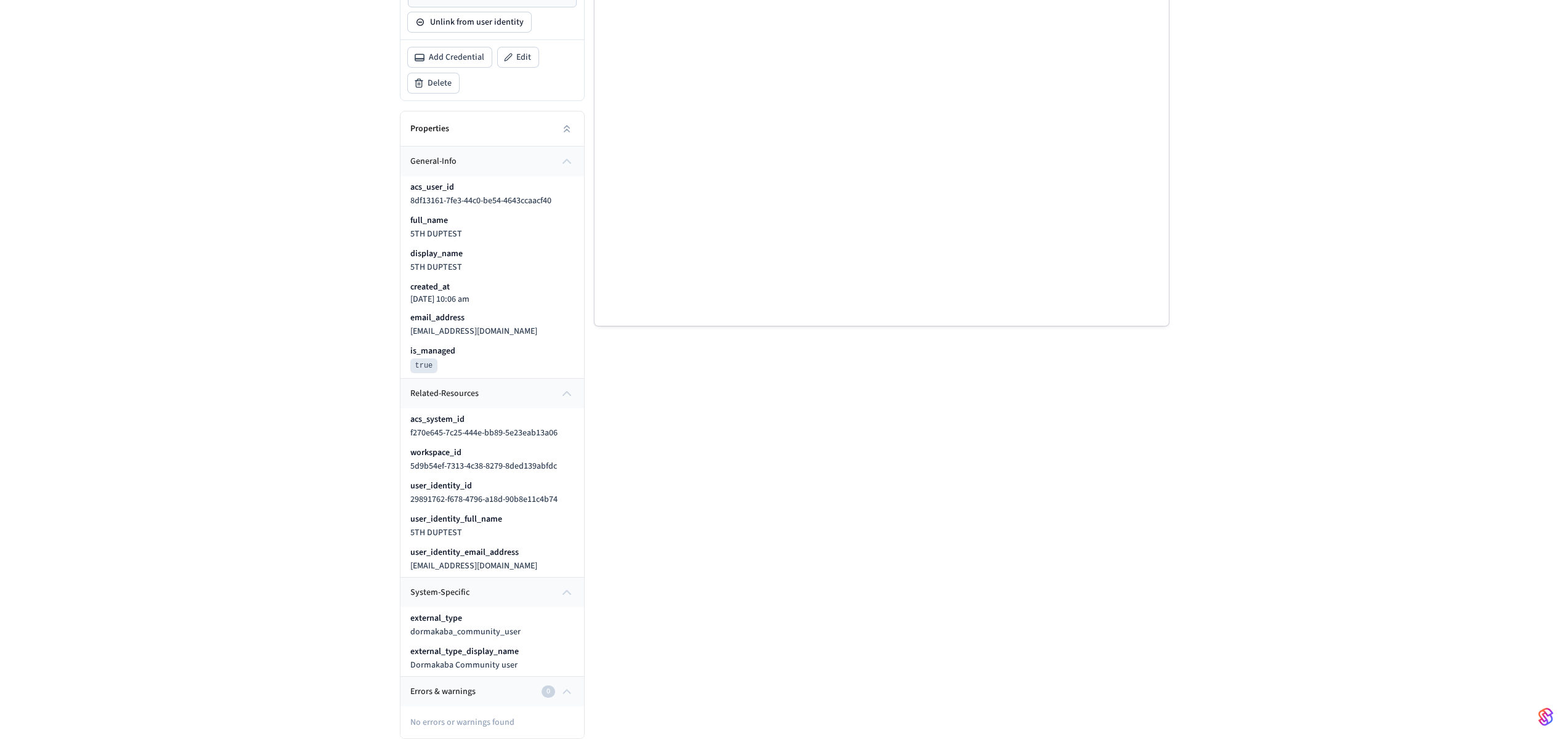
scroll to position [0, 0]
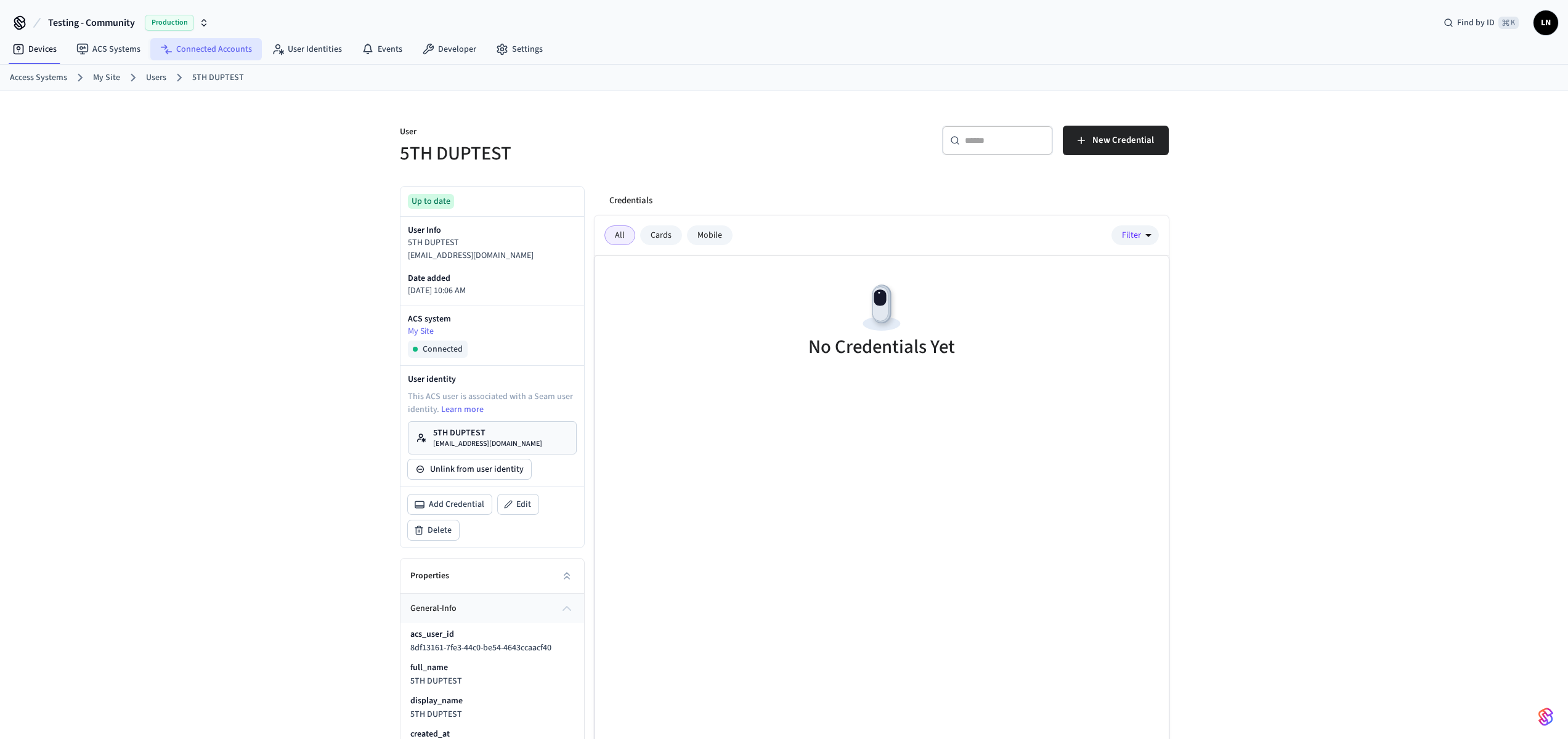
click at [195, 44] on link "Connected Accounts" at bounding box center [206, 49] width 111 height 22
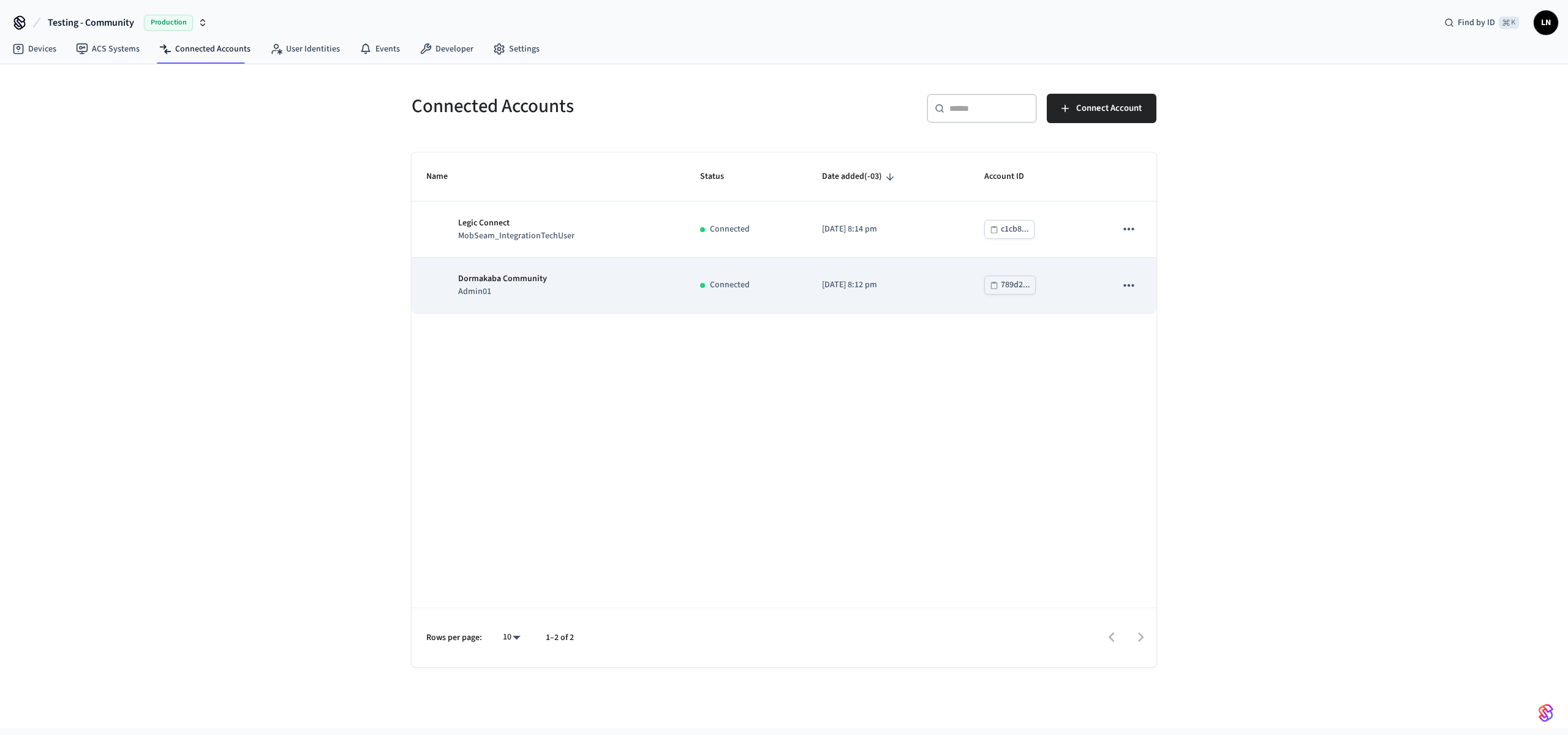
click at [1011, 288] on div "789d2..." at bounding box center [1016, 285] width 30 height 16
